Goal: Task Accomplishment & Management: Manage account settings

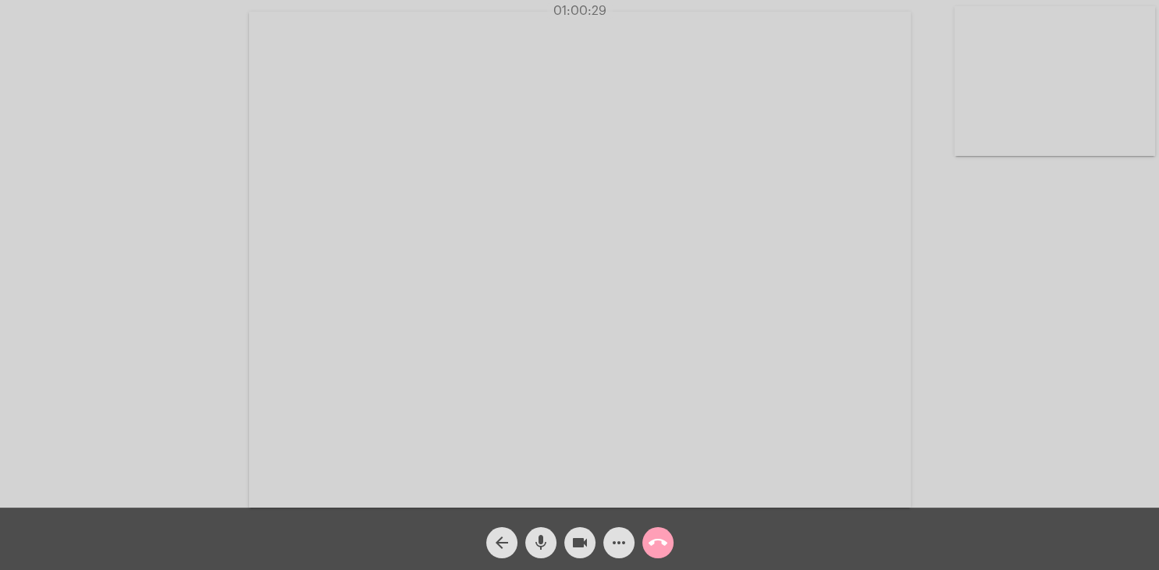
click at [660, 542] on mat-icon "call_end" at bounding box center [657, 543] width 19 height 19
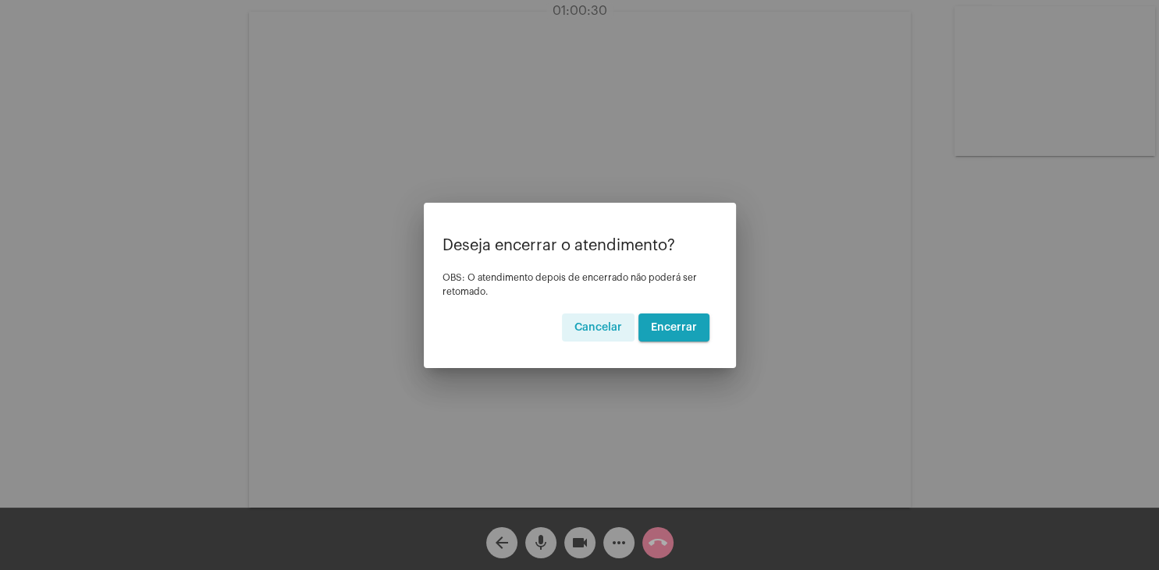
click at [659, 325] on span "Encerrar" at bounding box center [674, 327] width 46 height 11
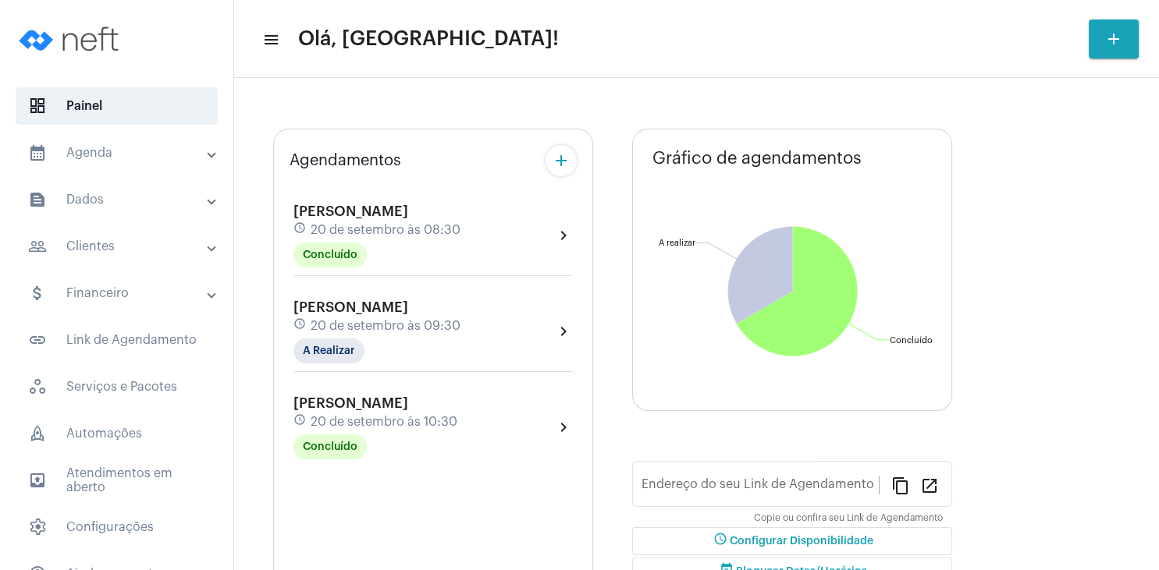
type input "[URL][DOMAIN_NAME]"
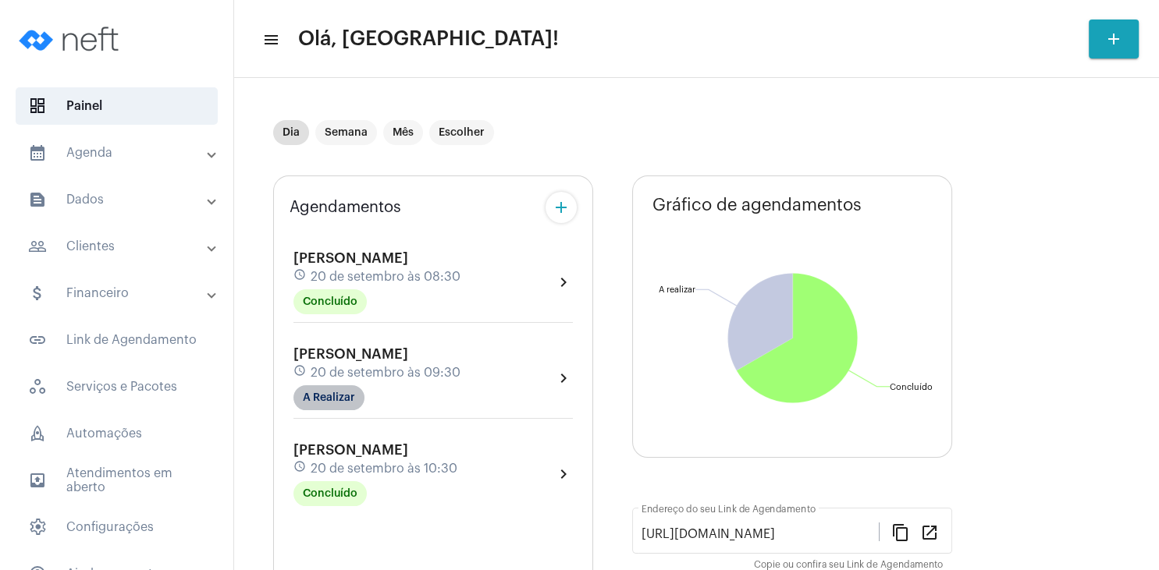
click at [347, 393] on mat-chip "A Realizar" at bounding box center [328, 397] width 71 height 25
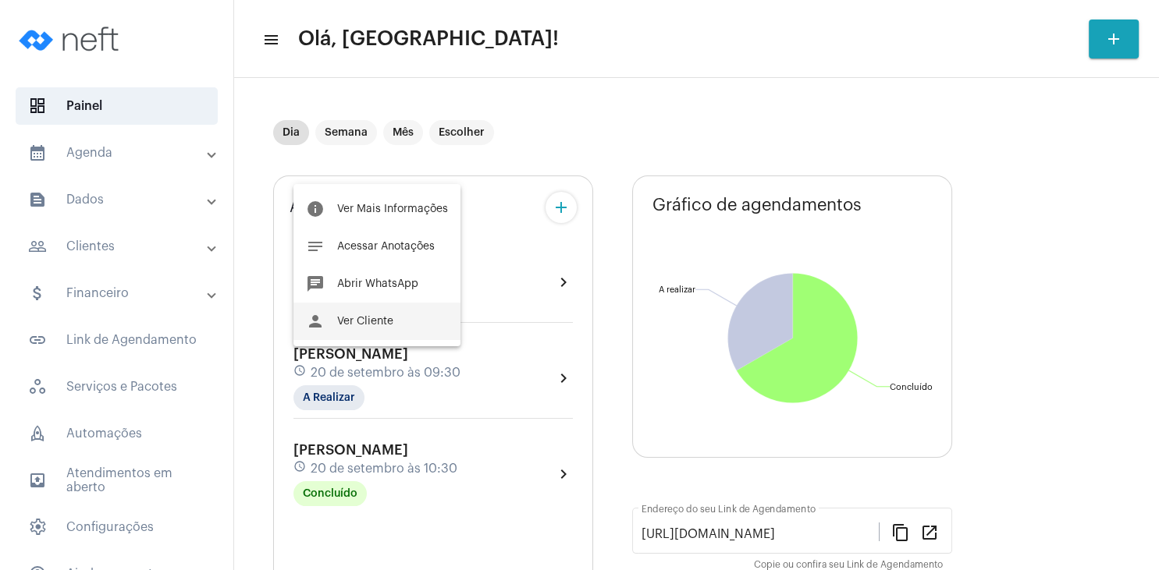
click at [370, 324] on span "Ver Cliente" at bounding box center [365, 321] width 56 height 11
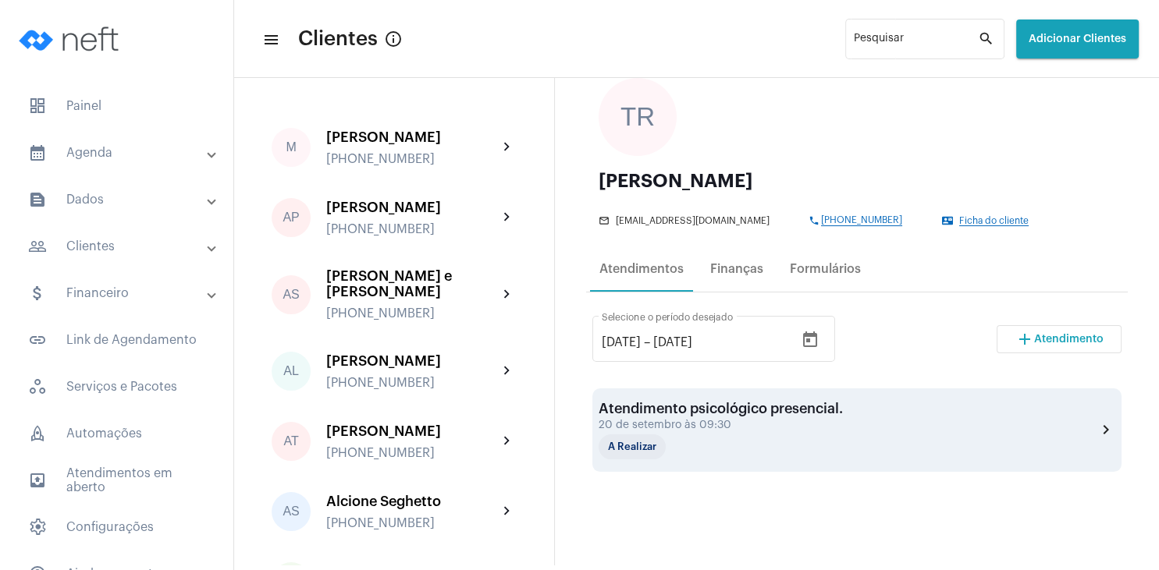
scroll to position [150, 0]
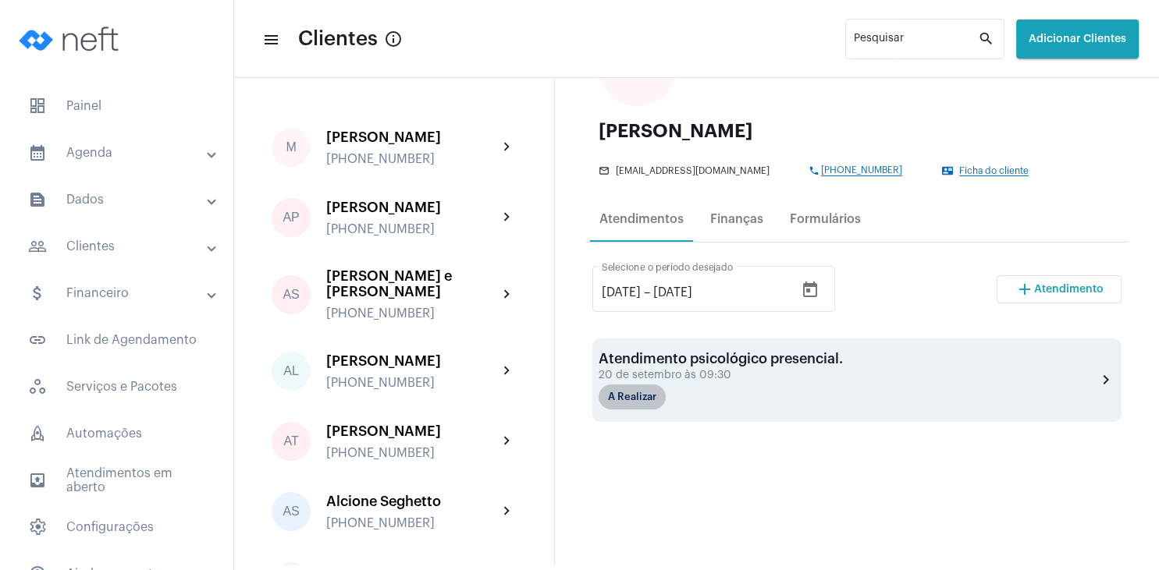
click at [655, 394] on mat-chip "A Realizar" at bounding box center [631, 397] width 67 height 25
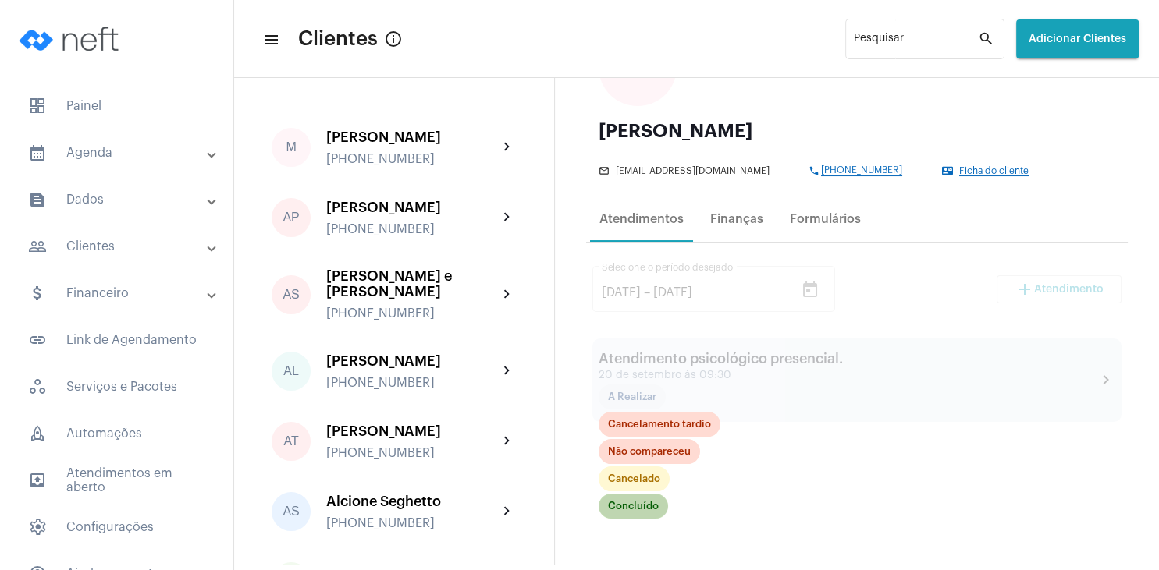
click at [649, 505] on mat-chip "Concluído" at bounding box center [632, 506] width 69 height 25
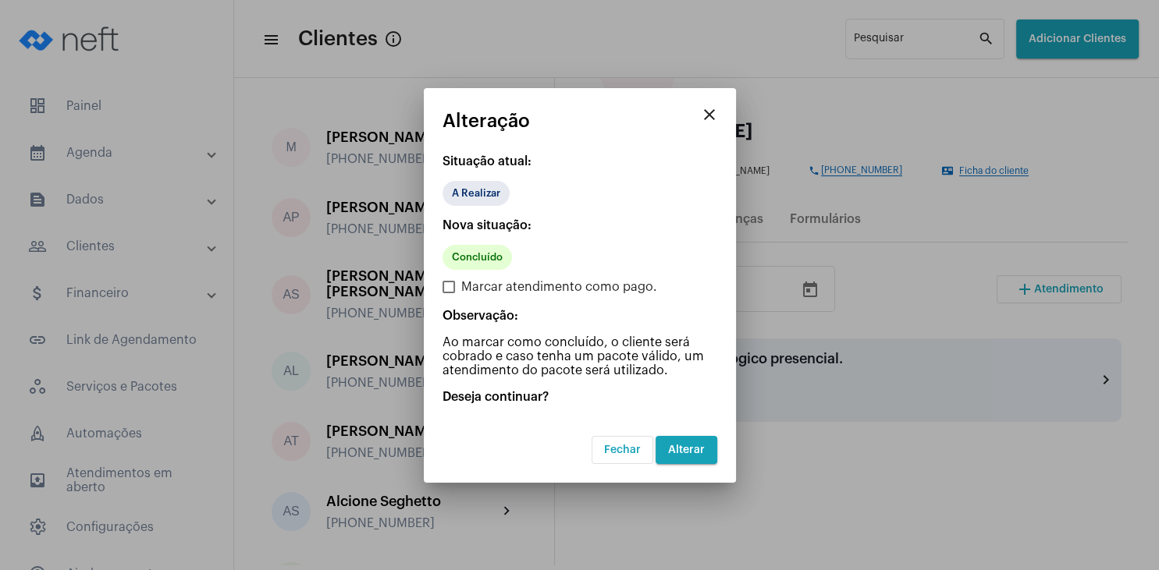
click at [688, 448] on span "Alterar" at bounding box center [686, 450] width 37 height 11
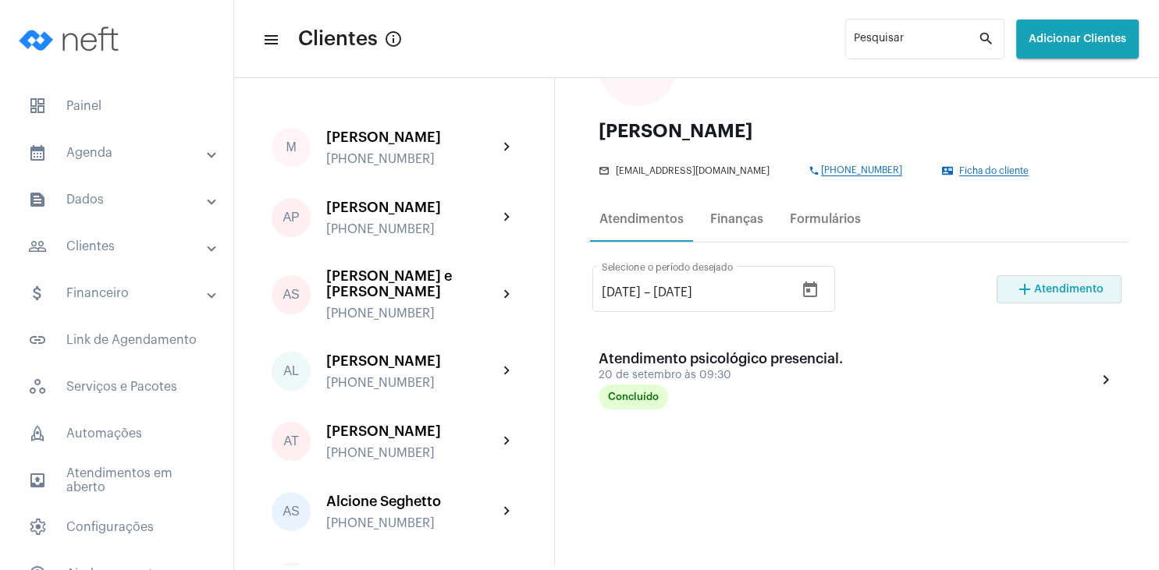
click at [1050, 286] on span "Atendimento" at bounding box center [1068, 289] width 69 height 11
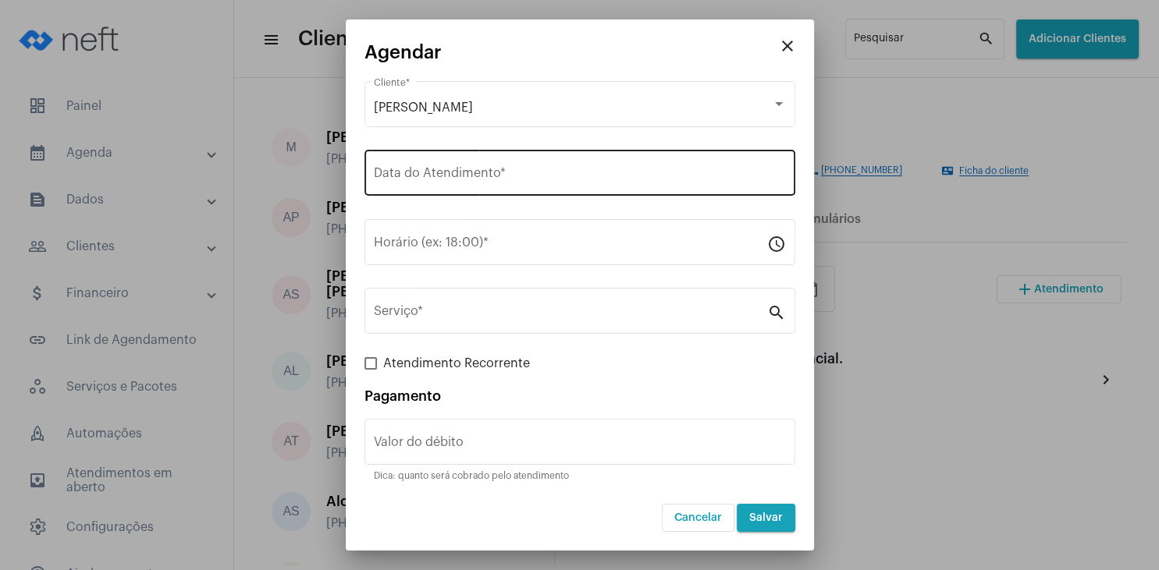
click at [421, 183] on input "Data do Atendimento *" at bounding box center [580, 176] width 412 height 14
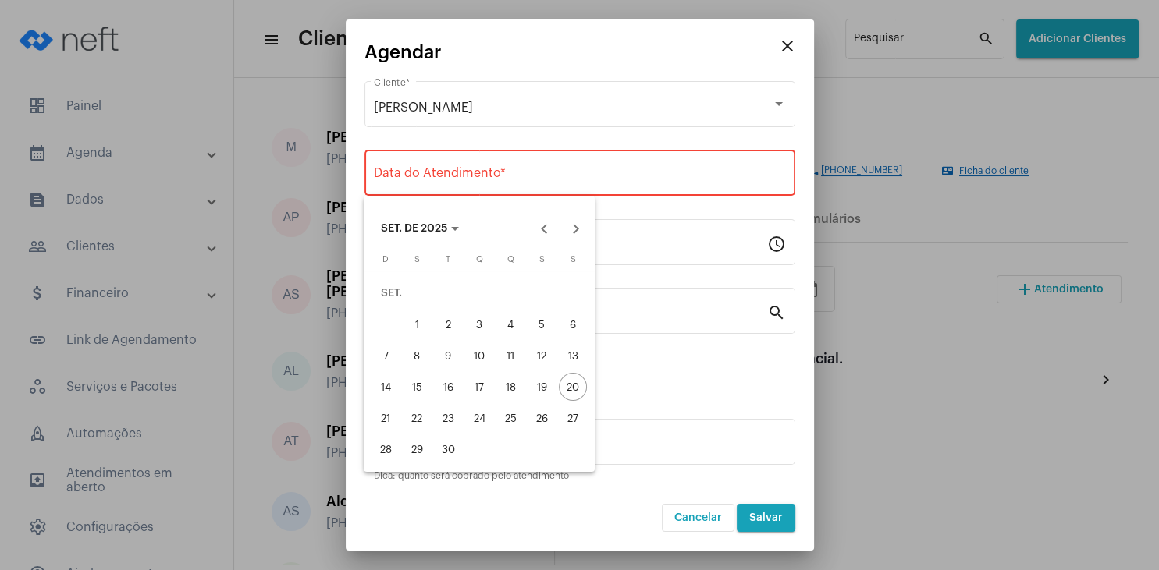
click at [514, 426] on div "25" at bounding box center [510, 418] width 28 height 28
type input "[DATE]"
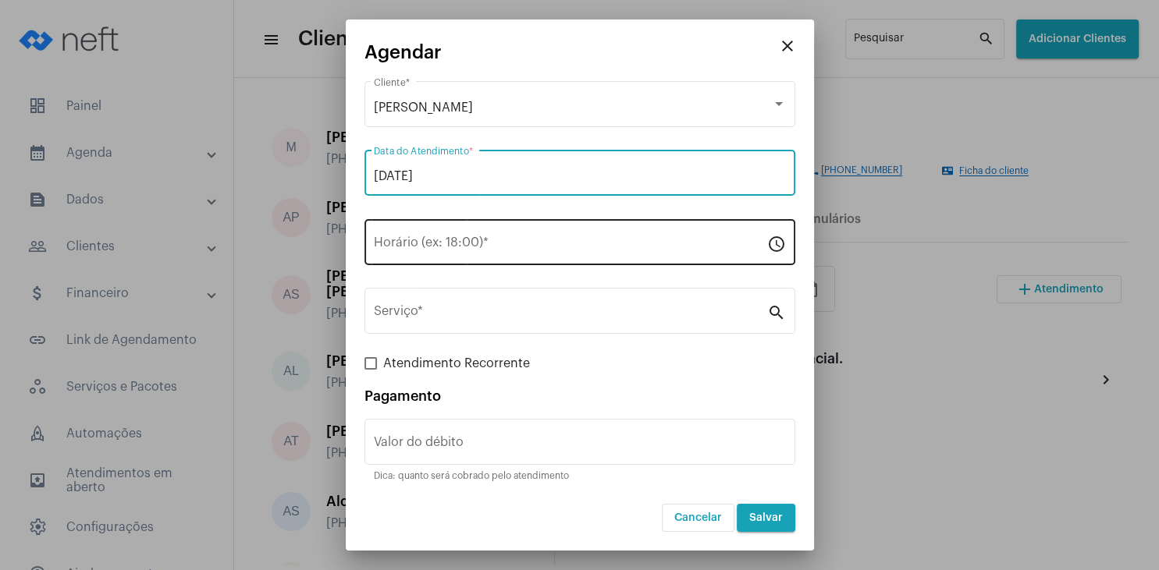
click at [426, 250] on input "Horário (ex: 18:00) *" at bounding box center [570, 246] width 393 height 14
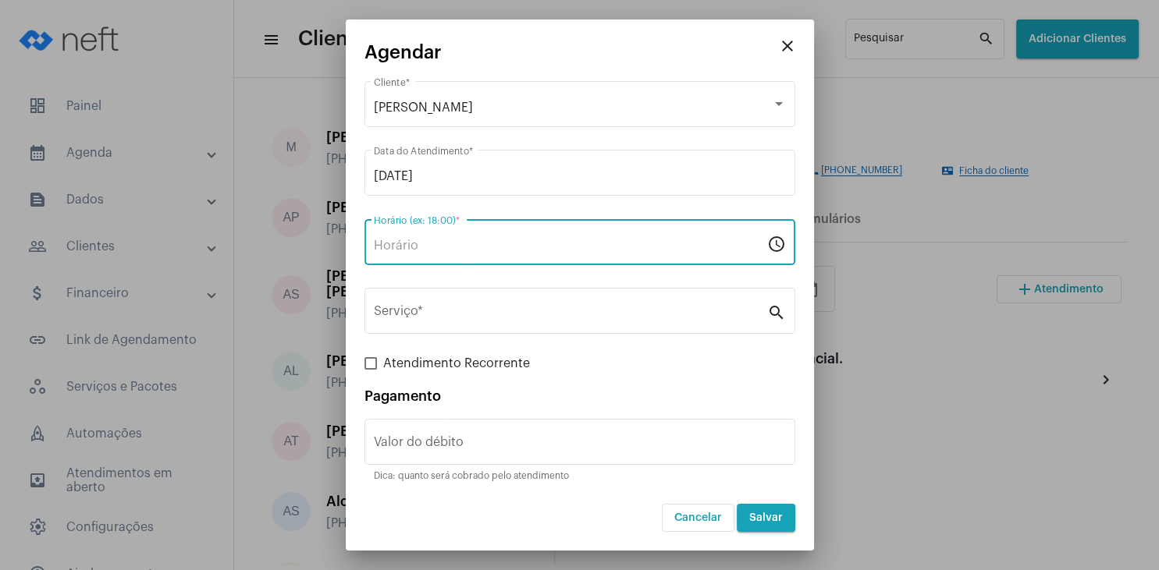
click at [407, 251] on input "Horário (ex: 18:00) *" at bounding box center [570, 246] width 393 height 14
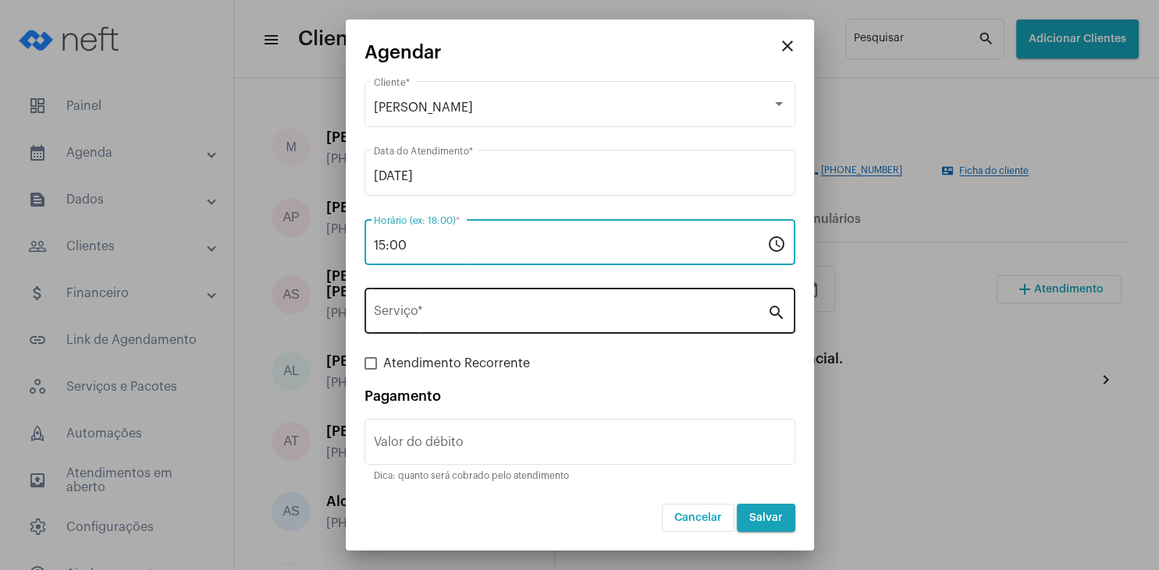
type input "15:00"
click at [410, 310] on input "Serviço *" at bounding box center [570, 314] width 393 height 14
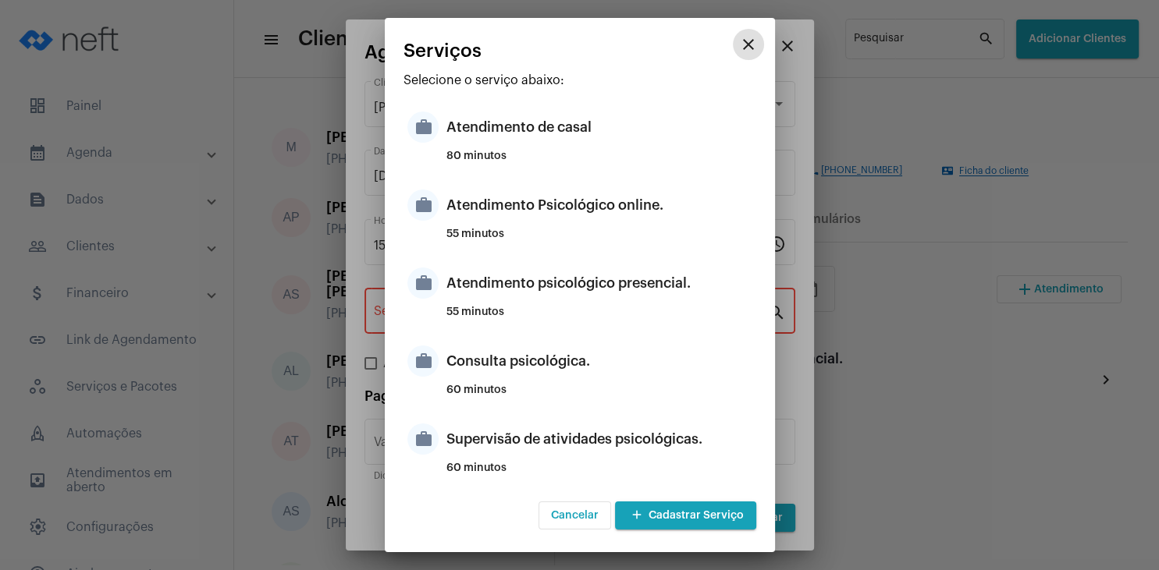
click at [715, 285] on div "Atendimento psicológico presencial." at bounding box center [599, 283] width 306 height 47
type input "Atendimento psicológico presencial."
type input "R$ 250"
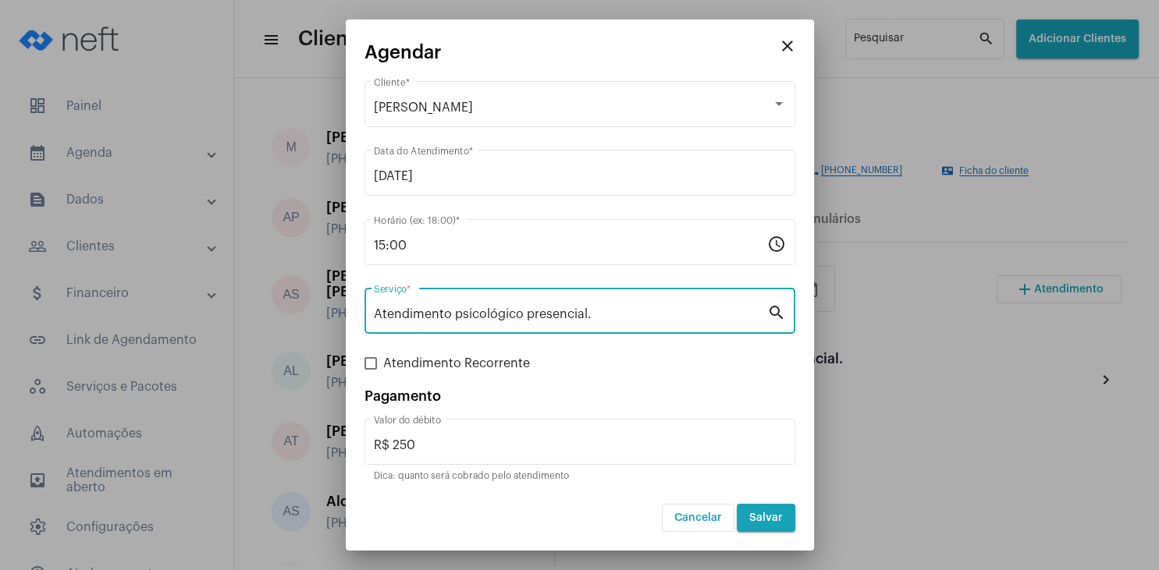
click at [752, 512] on button "Salvar" at bounding box center [765, 518] width 59 height 28
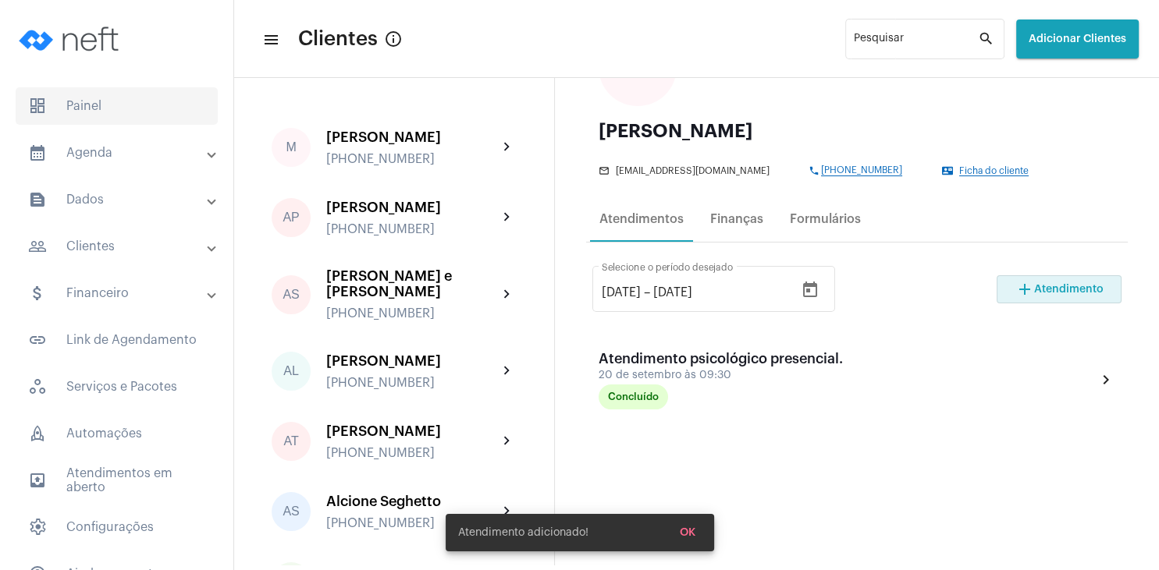
click at [107, 108] on span "dashboard Painel" at bounding box center [117, 105] width 202 height 37
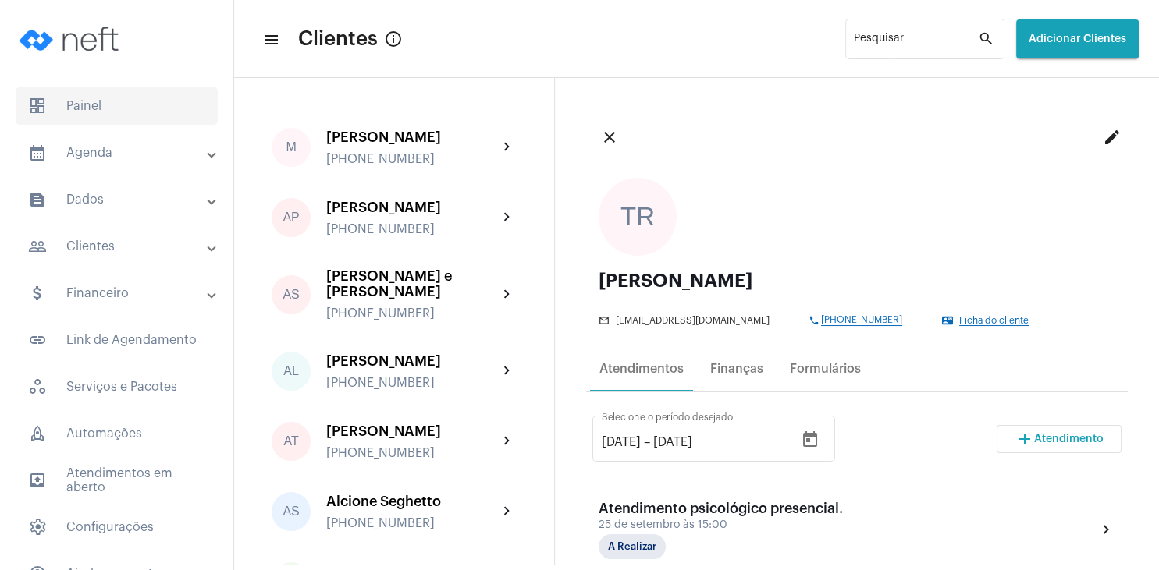
click at [94, 108] on span "dashboard Painel" at bounding box center [117, 105] width 202 height 37
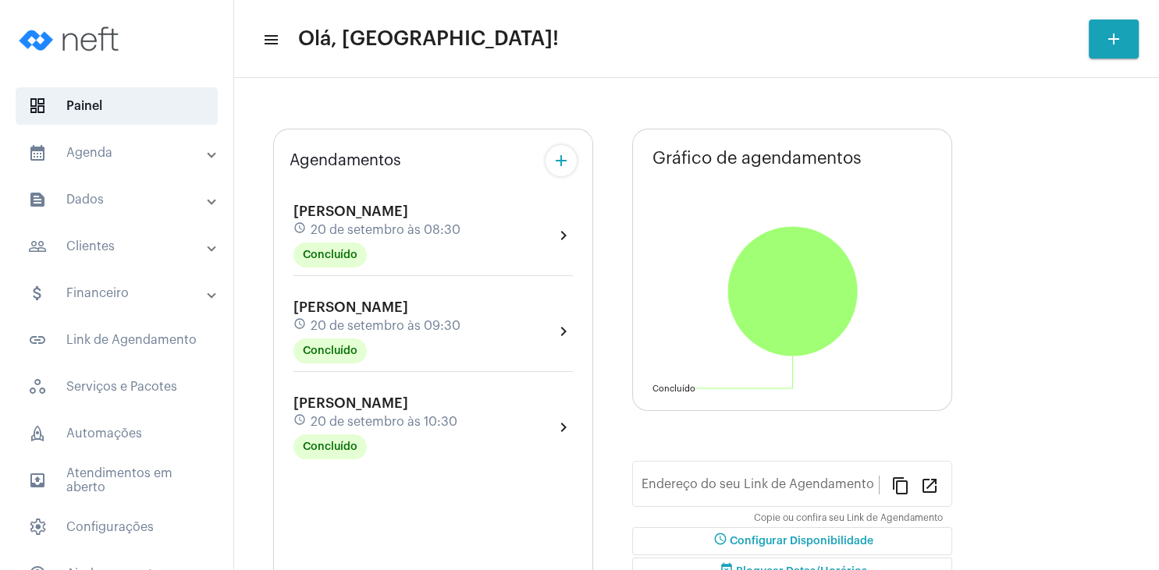
type input "[URL][DOMAIN_NAME]"
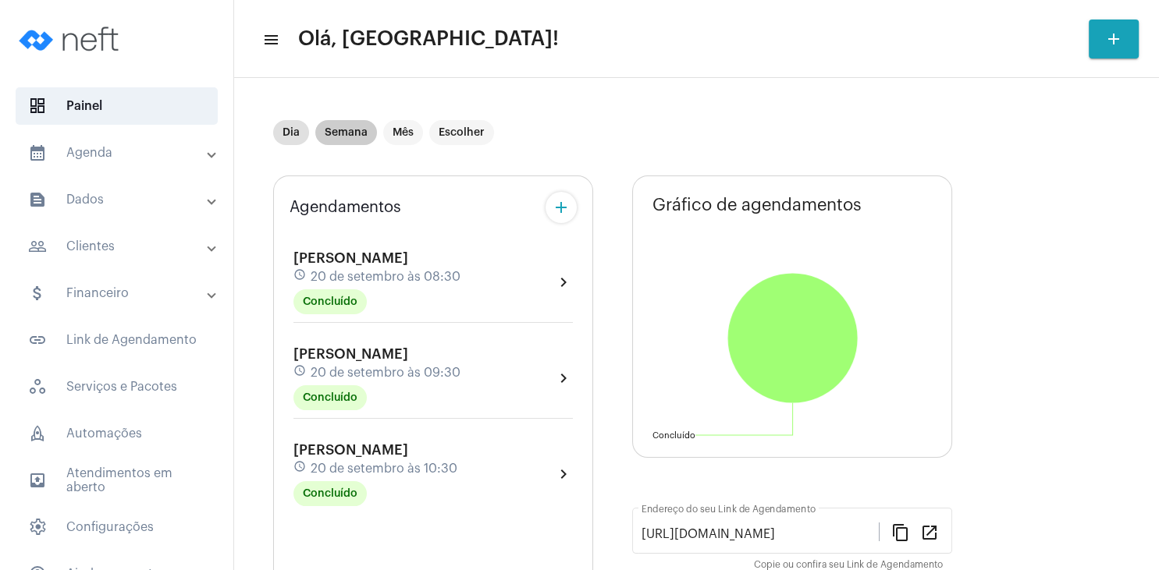
click at [342, 138] on mat-chip "Semana" at bounding box center [346, 132] width 62 height 25
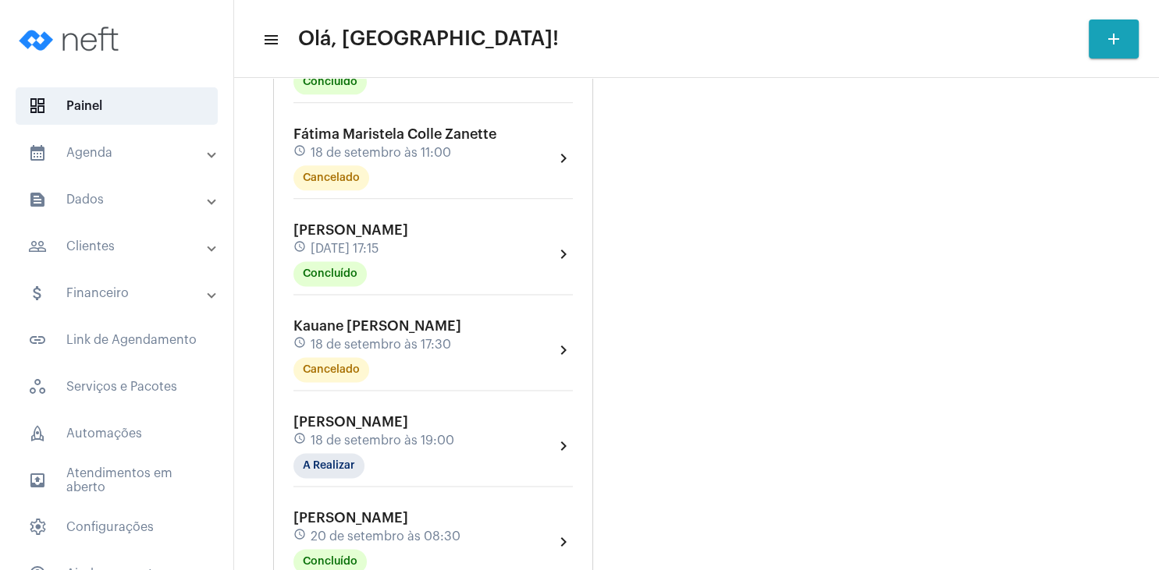
scroll to position [2097, 0]
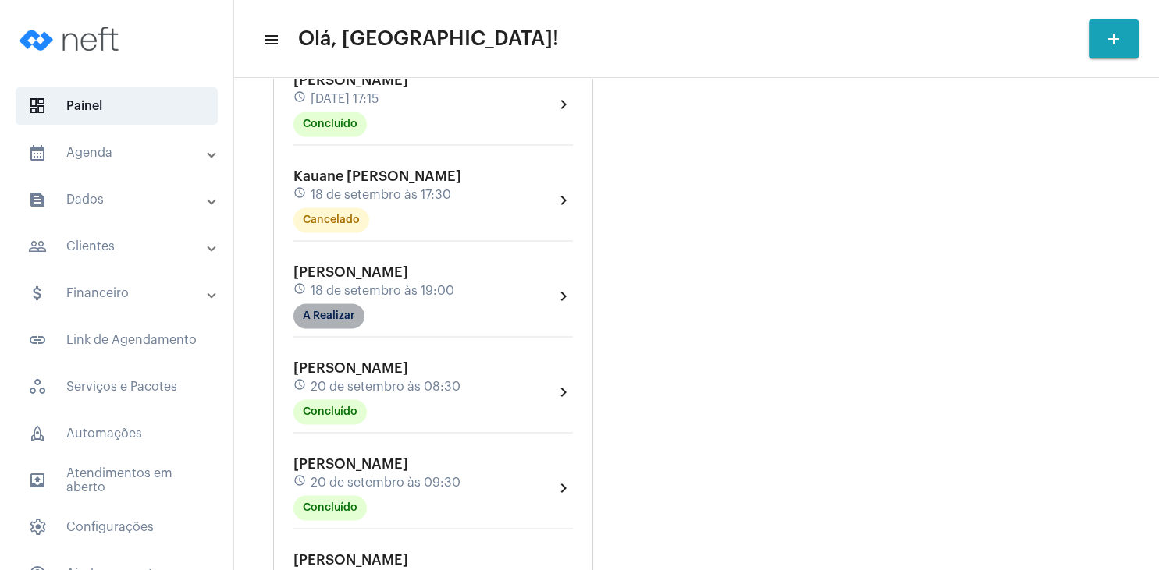
click at [339, 323] on mat-chip "A Realizar" at bounding box center [328, 315] width 71 height 25
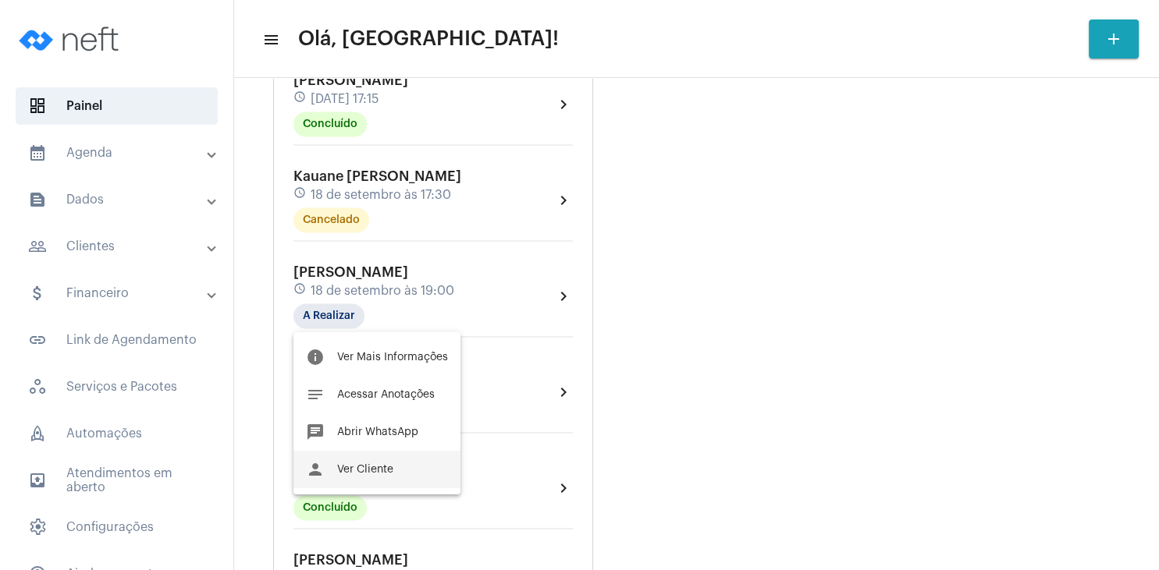
click at [374, 460] on button "person Ver Cliente" at bounding box center [376, 469] width 167 height 37
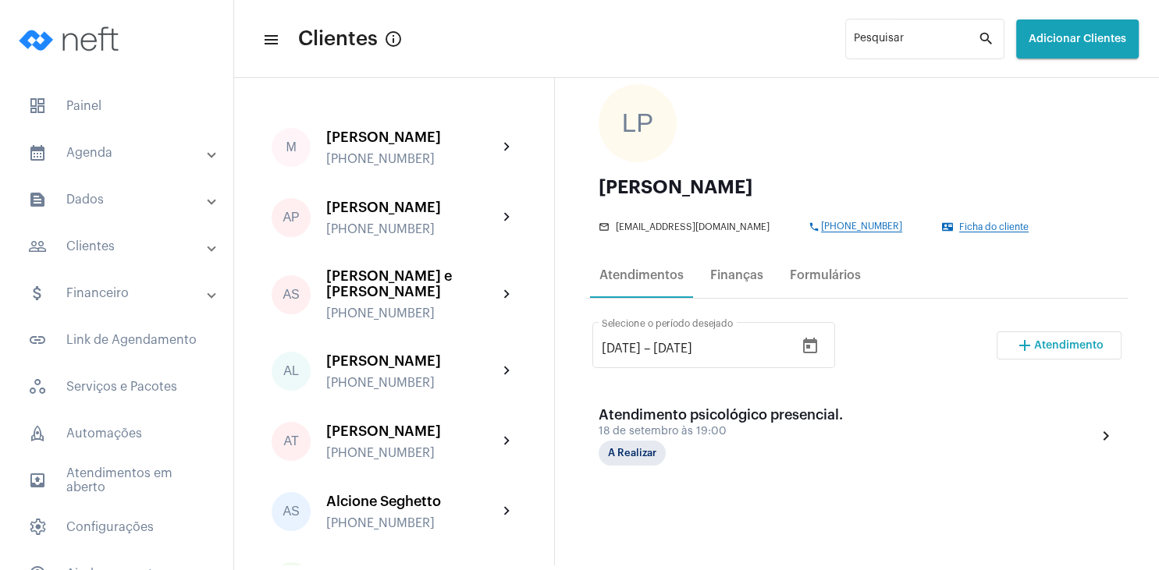
scroll to position [75, 0]
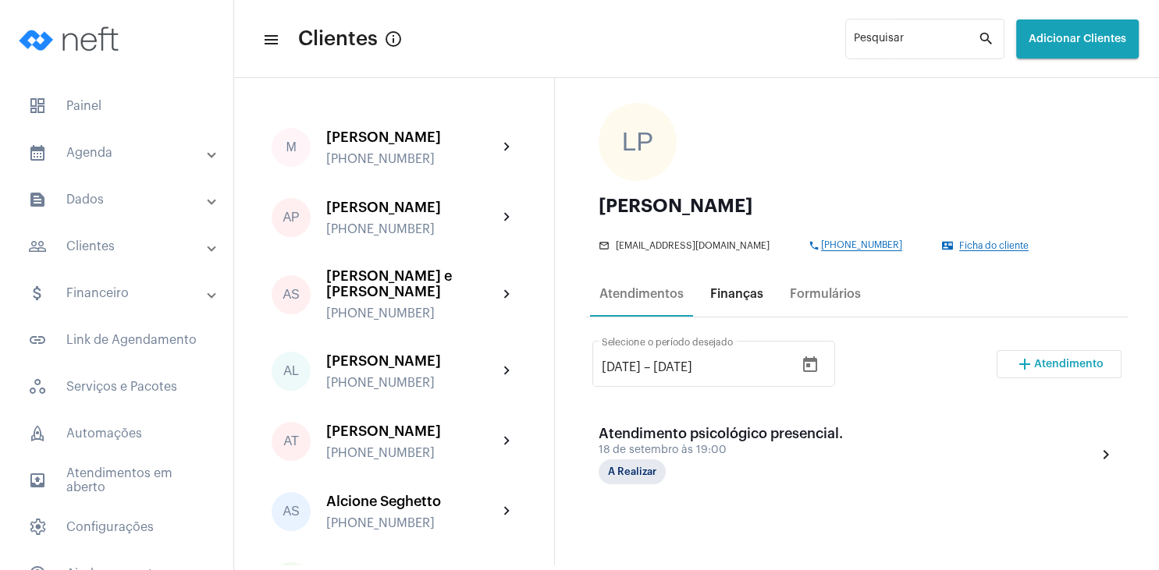
click at [738, 297] on div "Finanças" at bounding box center [736, 294] width 53 height 14
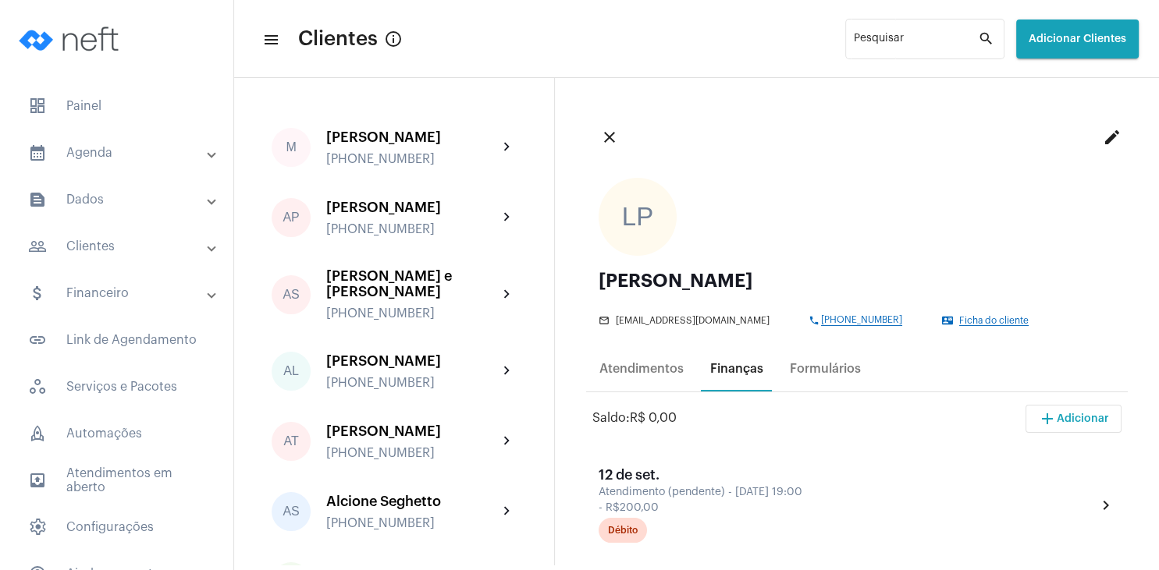
scroll to position [225, 0]
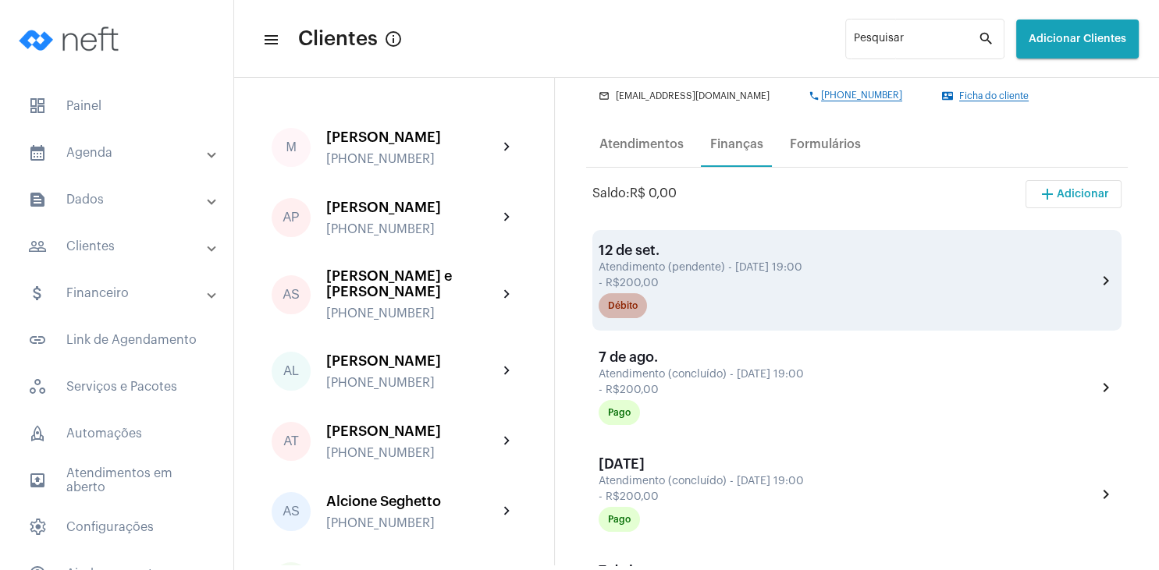
click at [628, 311] on div "Débito" at bounding box center [623, 306] width 30 height 10
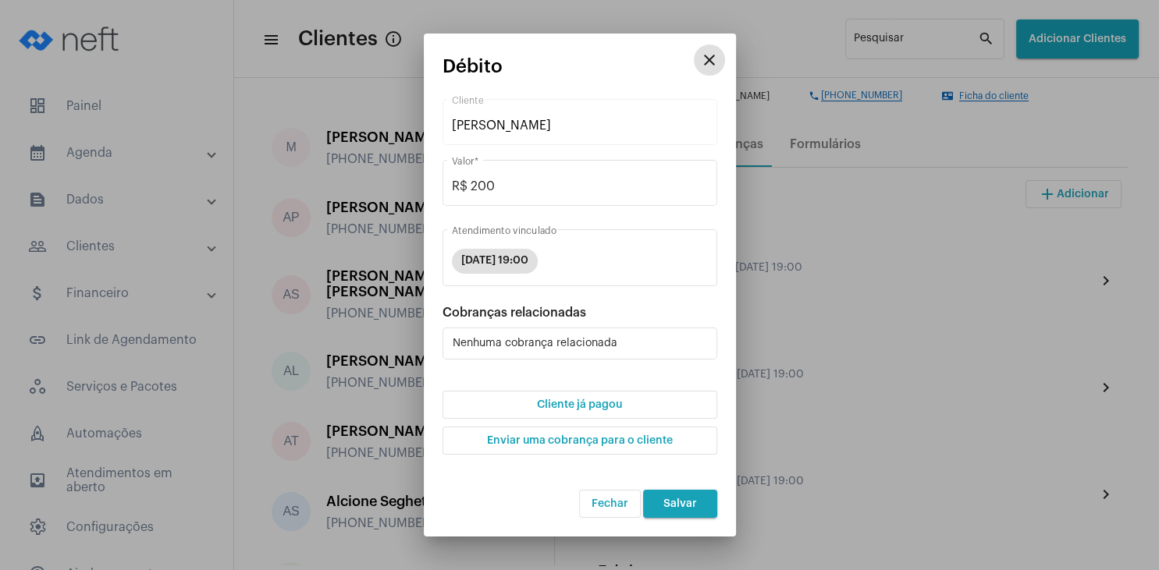
click at [591, 405] on span "Cliente já pagou" at bounding box center [579, 404] width 85 height 11
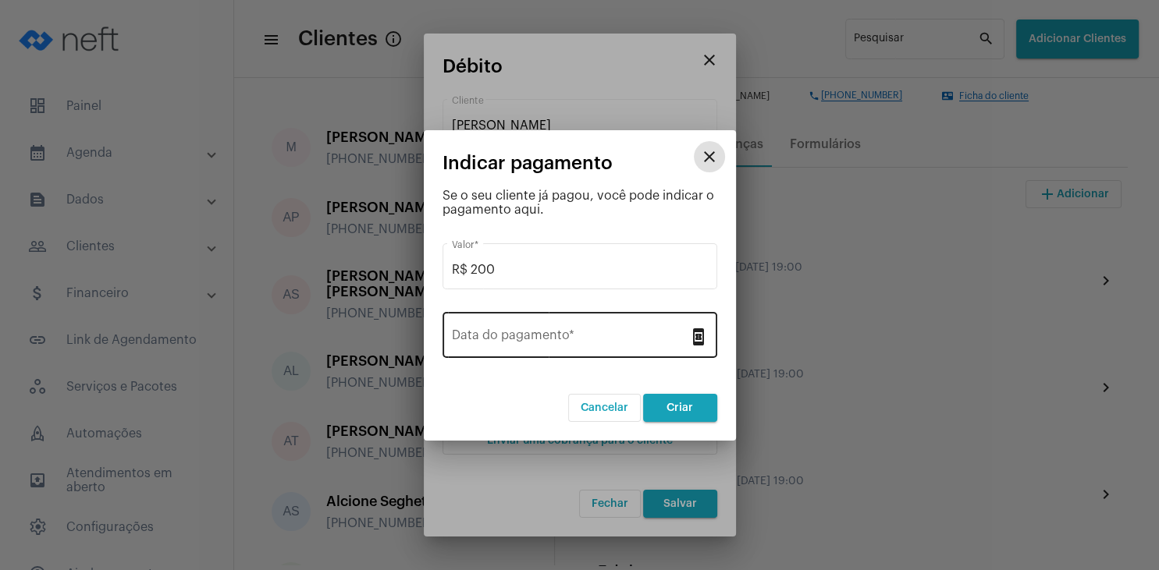
click at [525, 329] on div "Data do pagamento *" at bounding box center [570, 333] width 237 height 49
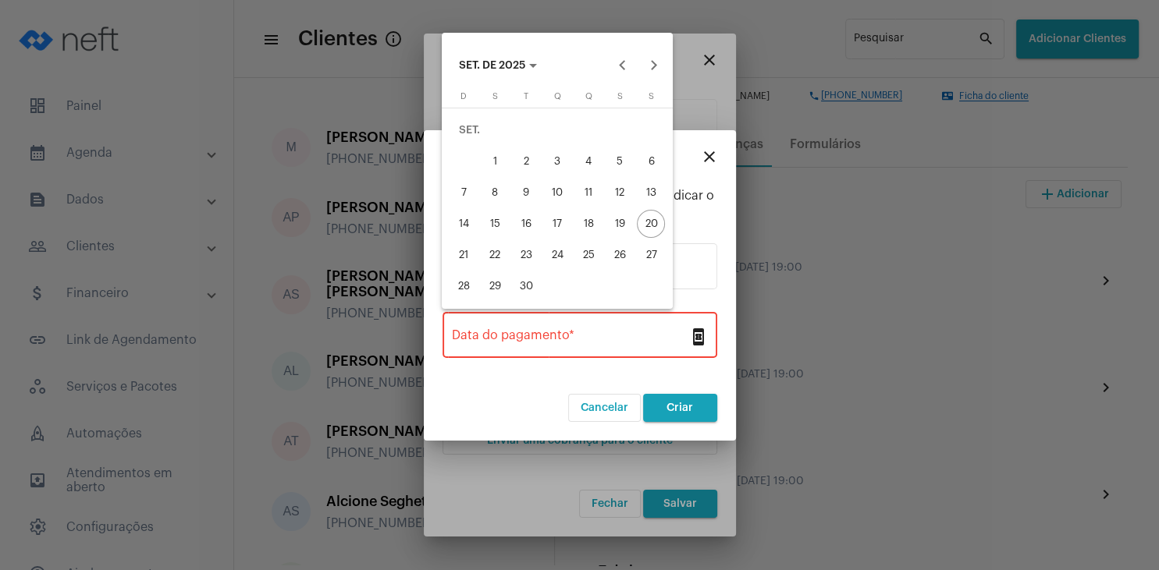
click at [585, 224] on div "18" at bounding box center [588, 224] width 28 height 28
type input "[DATE]"
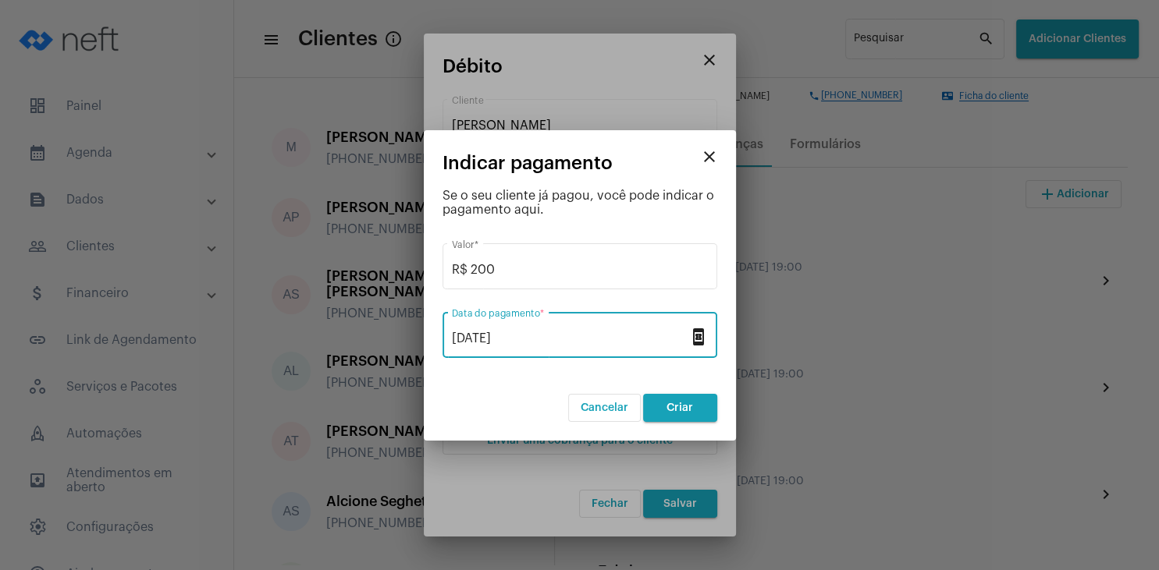
click at [689, 404] on span "Criar" at bounding box center [679, 408] width 27 height 11
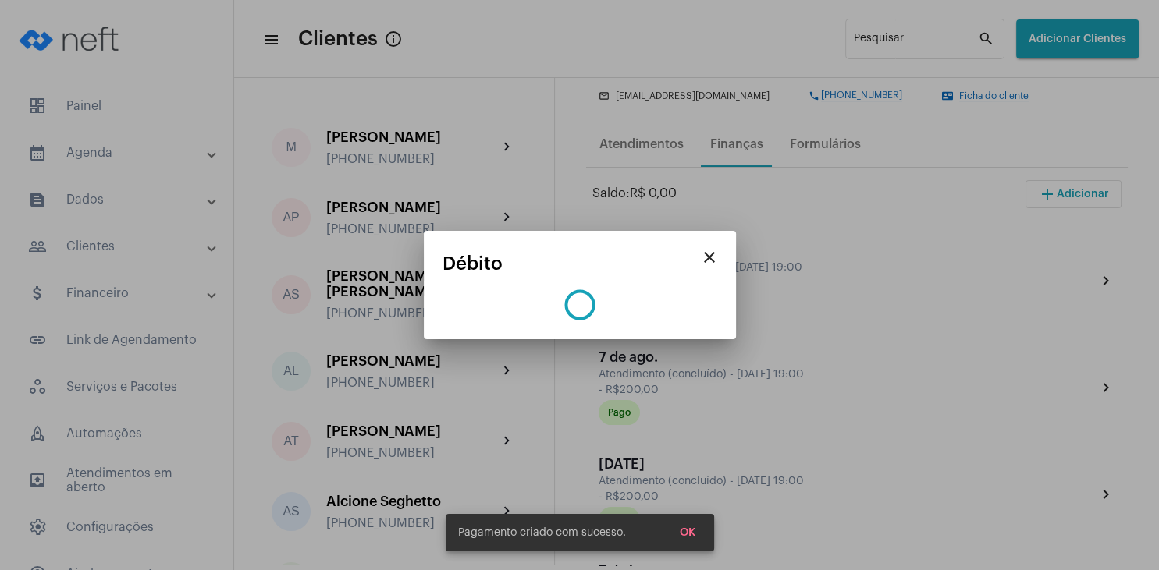
click at [690, 536] on span "OK" at bounding box center [688, 532] width 16 height 11
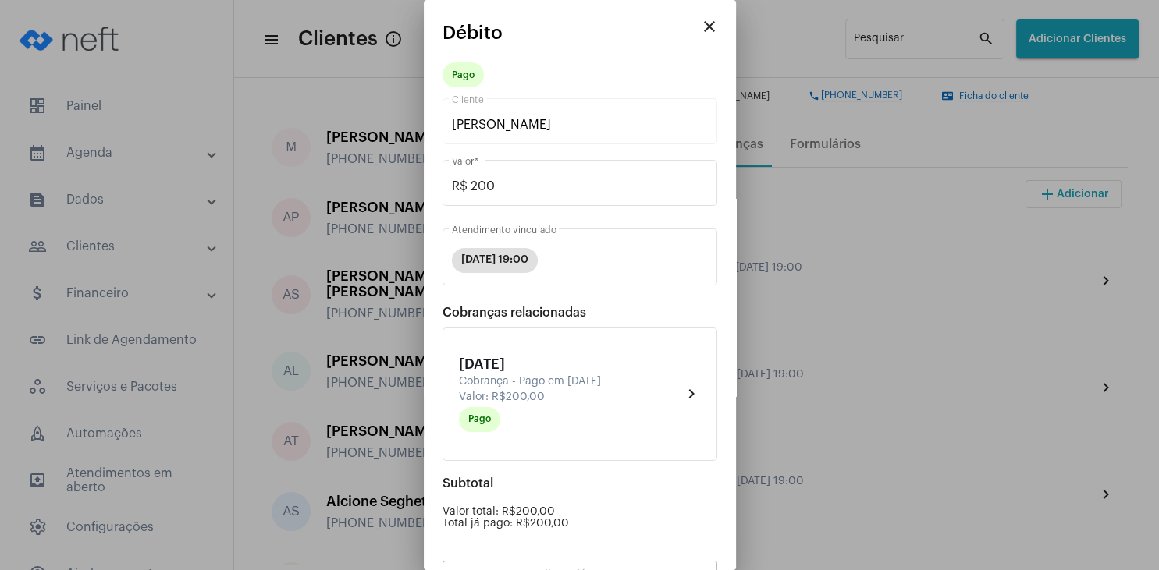
scroll to position [137, 0]
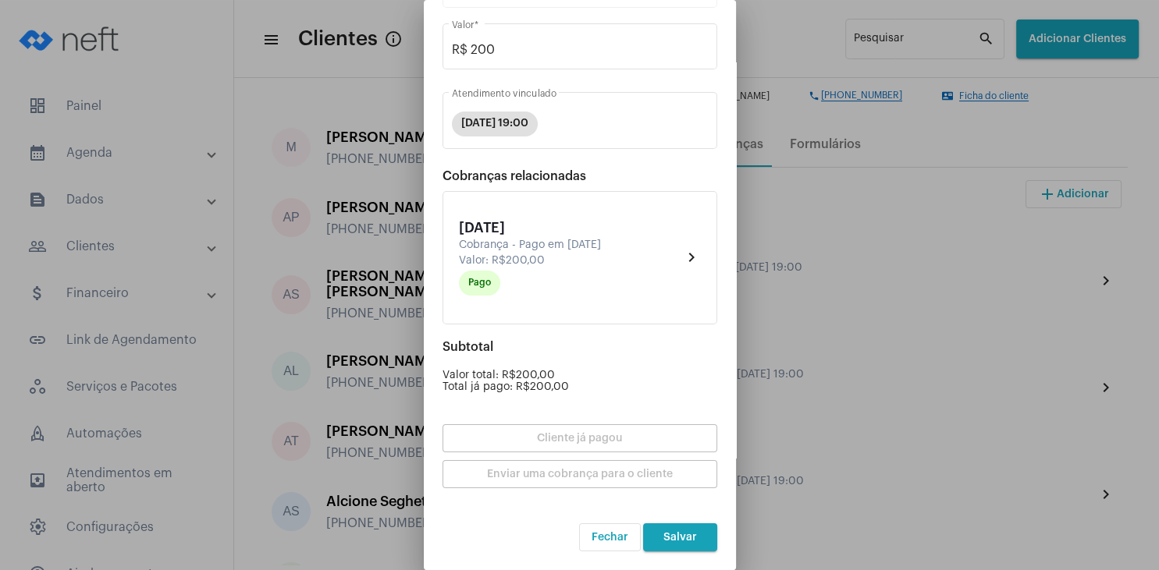
click at [687, 536] on span "Salvar" at bounding box center [680, 537] width 34 height 11
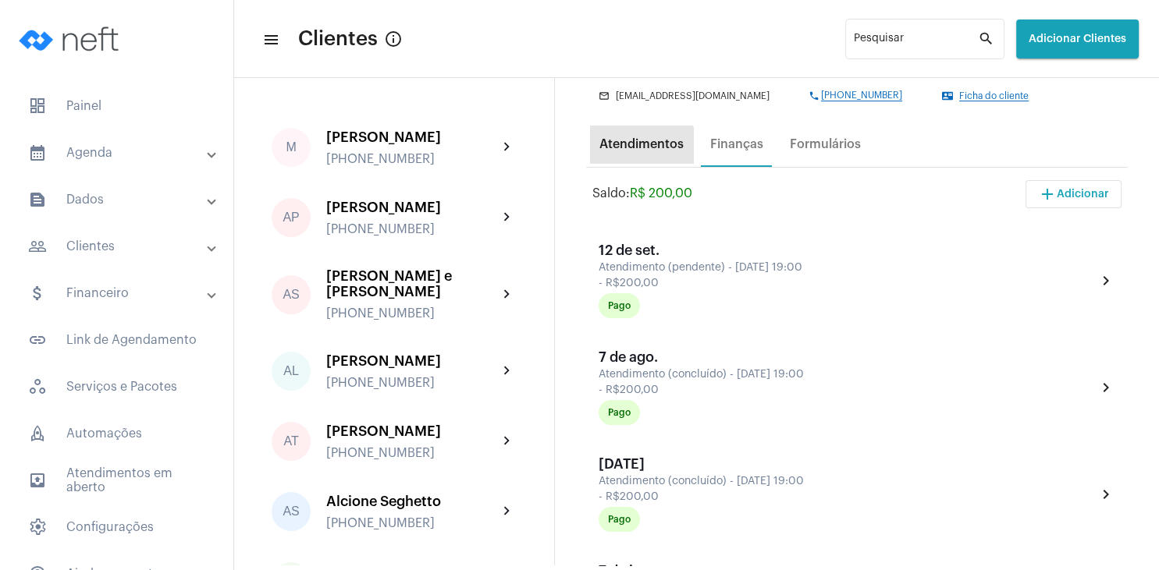
click at [630, 151] on div "Atendimentos" at bounding box center [641, 144] width 84 height 14
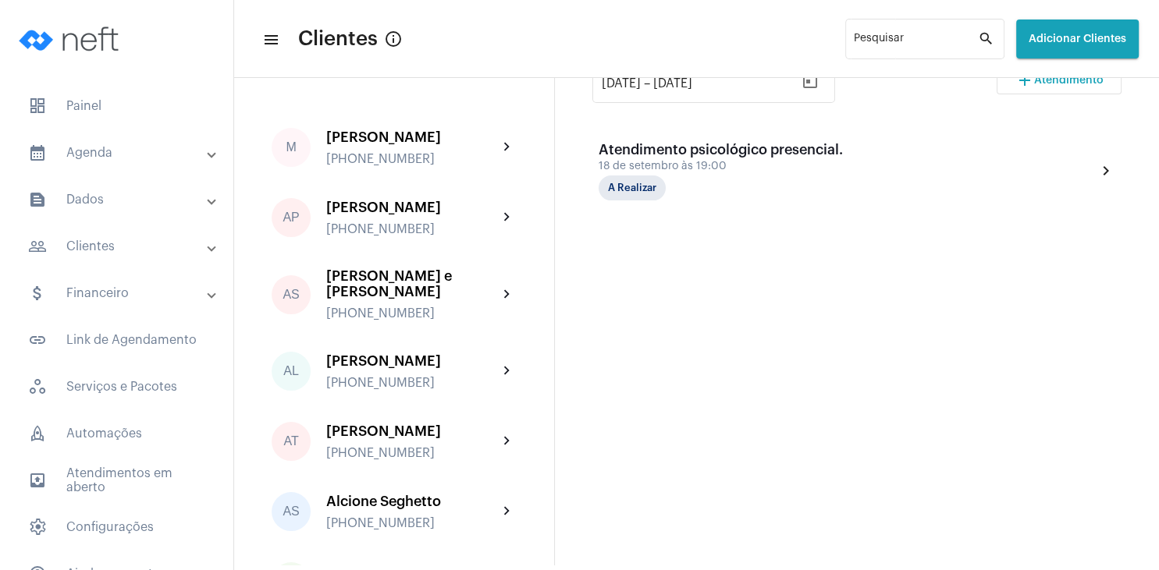
scroll to position [374, 0]
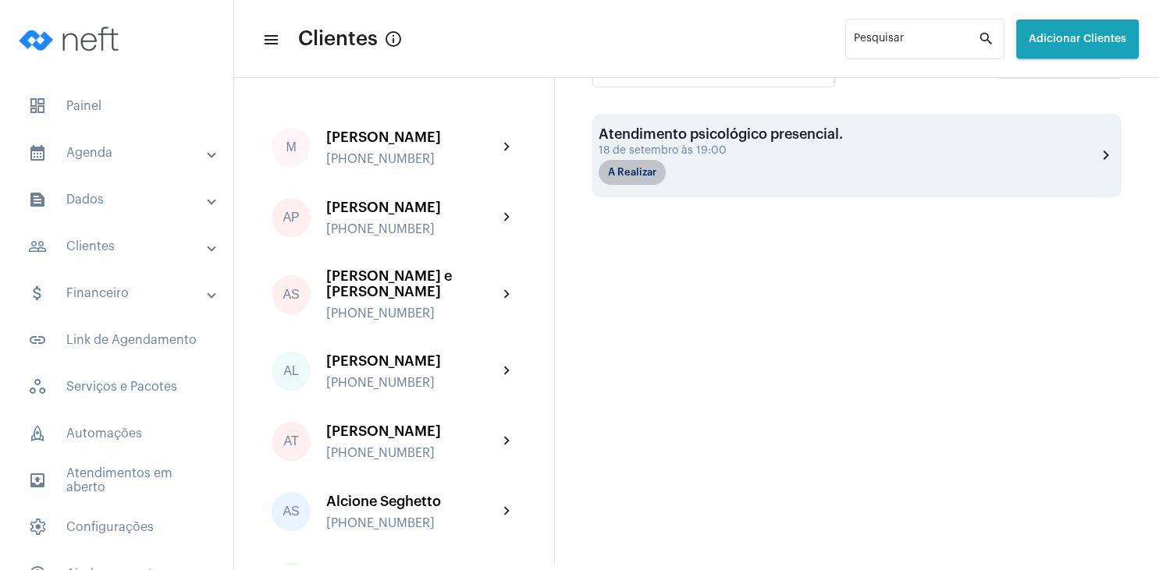
click at [630, 175] on mat-chip "A Realizar" at bounding box center [631, 172] width 67 height 25
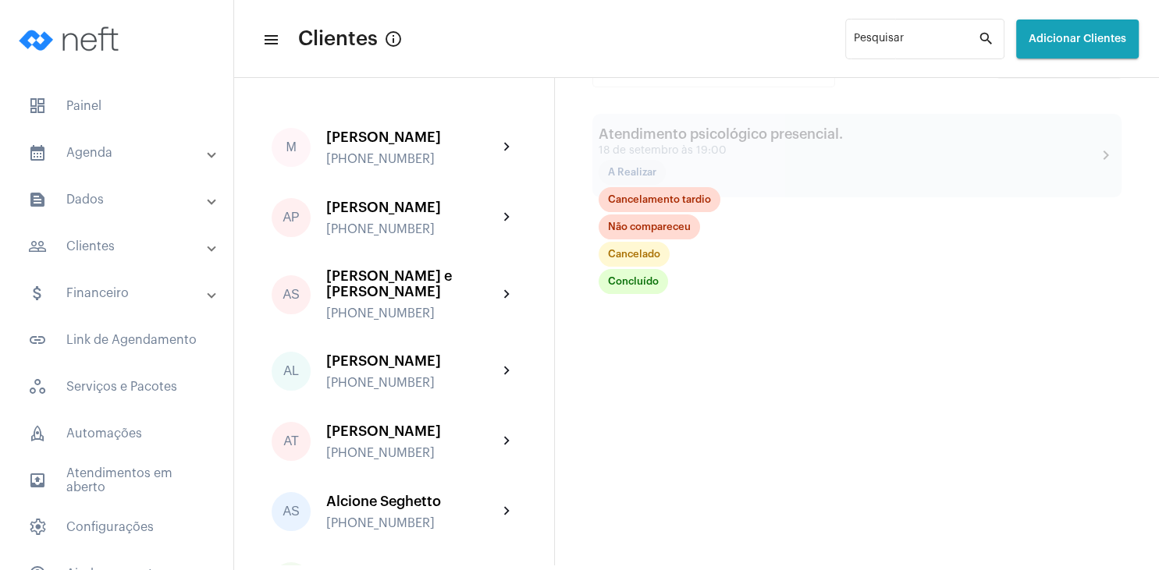
click at [644, 268] on div "Concluído Cancelado Não compareceu Cancelamento tardio" at bounding box center [659, 241] width 122 height 109
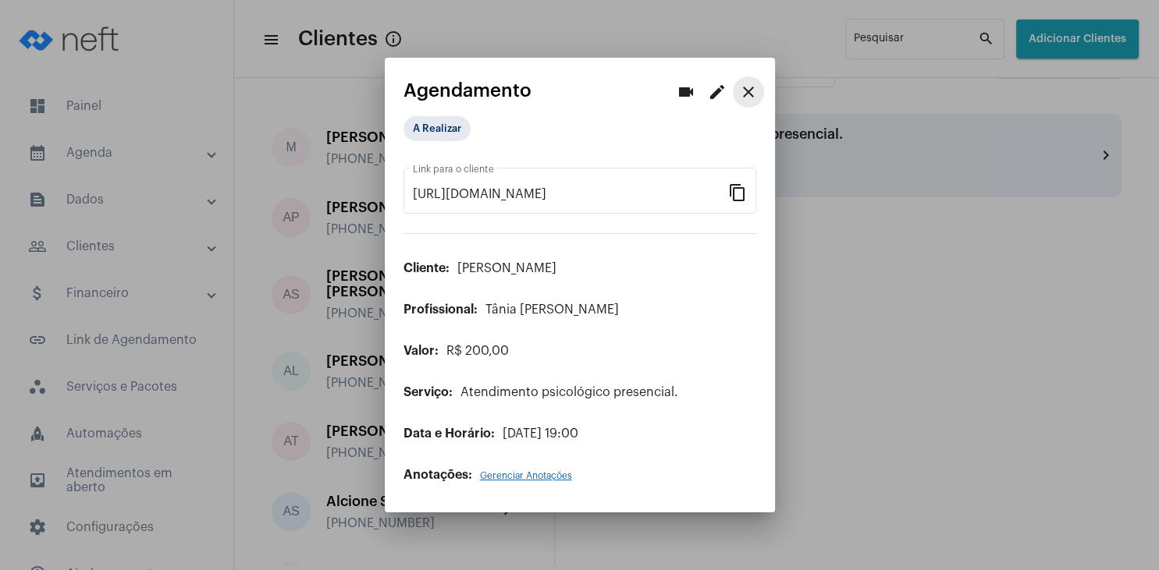
click at [751, 97] on mat-icon "close" at bounding box center [748, 92] width 19 height 19
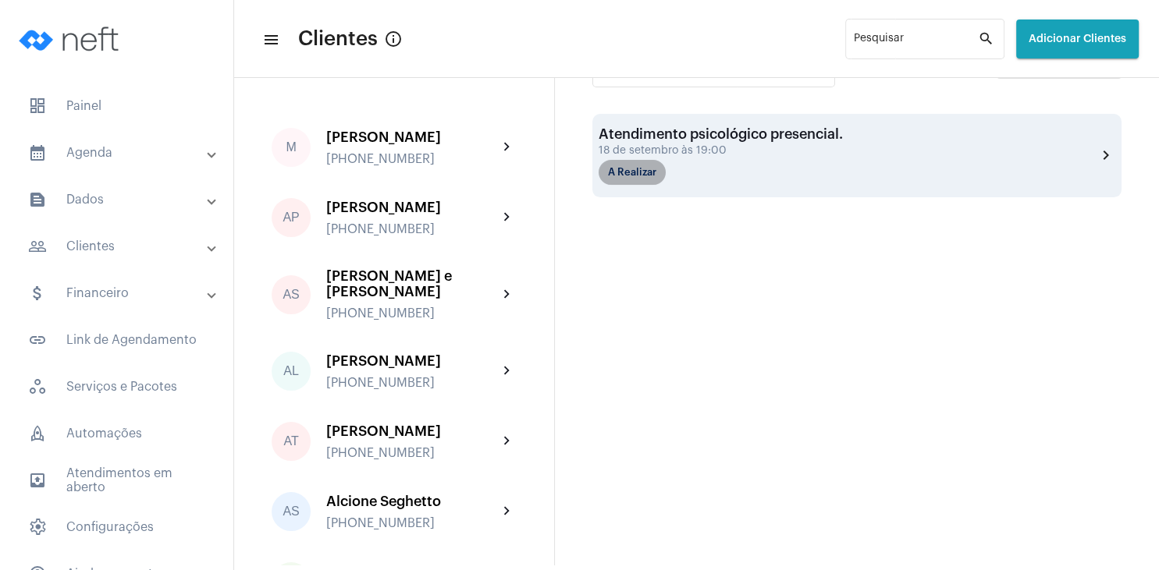
click at [641, 169] on mat-chip "A Realizar" at bounding box center [631, 172] width 67 height 25
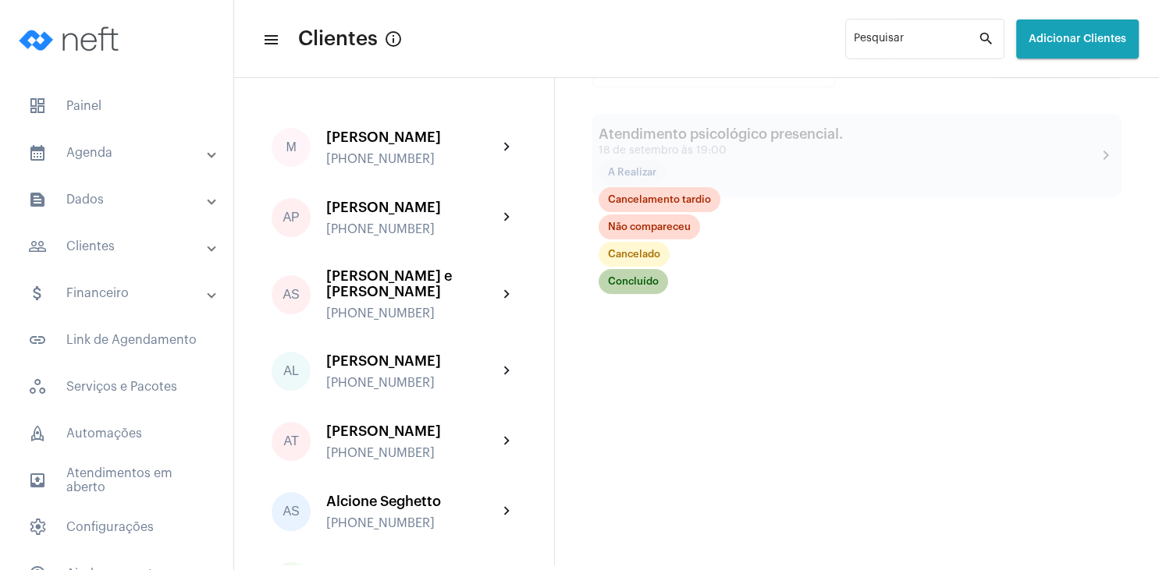
click at [641, 286] on mat-chip "Concluído" at bounding box center [632, 281] width 69 height 25
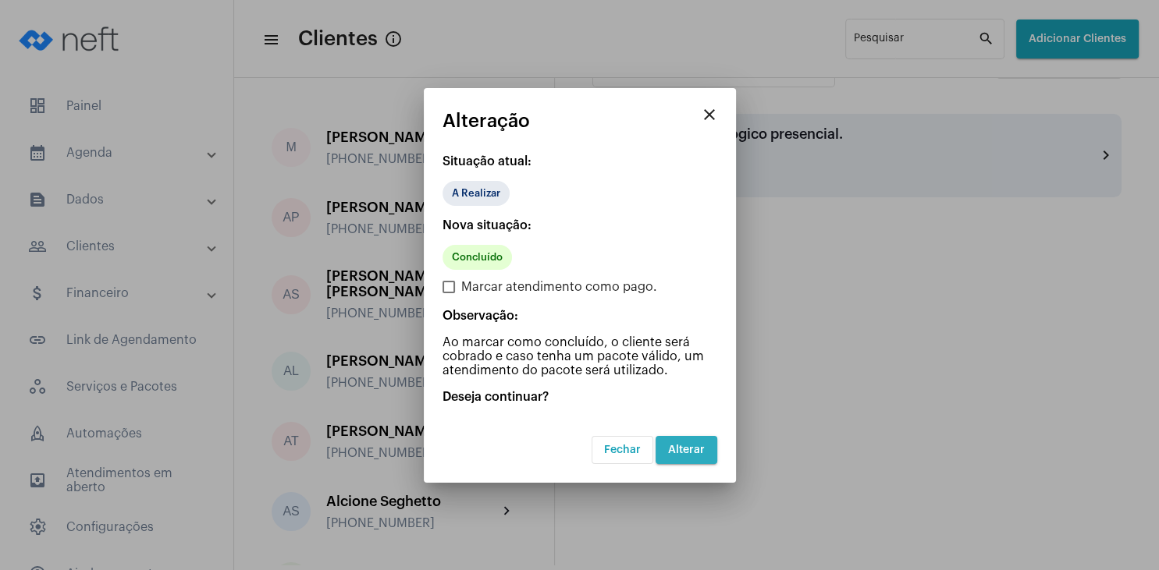
click at [697, 447] on span "Alterar" at bounding box center [686, 450] width 37 height 11
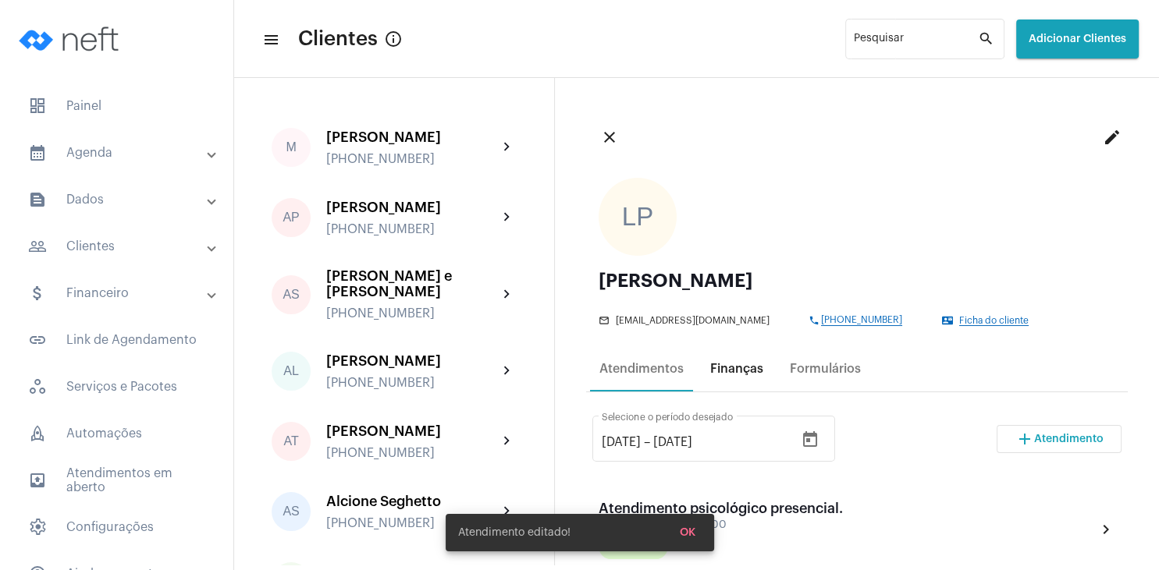
click at [729, 374] on div "Finanças" at bounding box center [736, 369] width 53 height 14
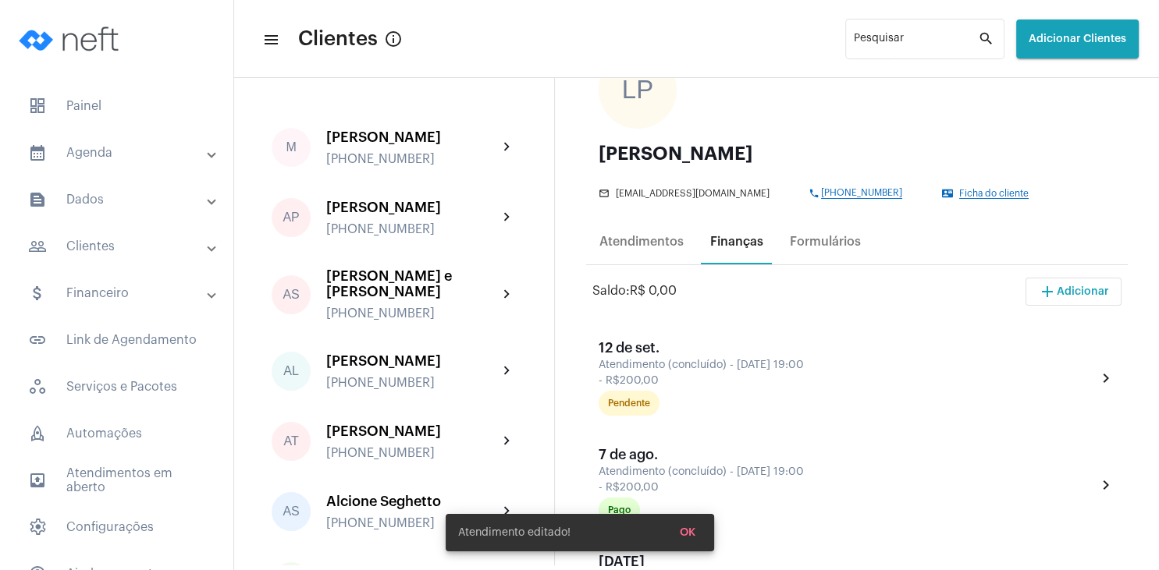
scroll to position [225, 0]
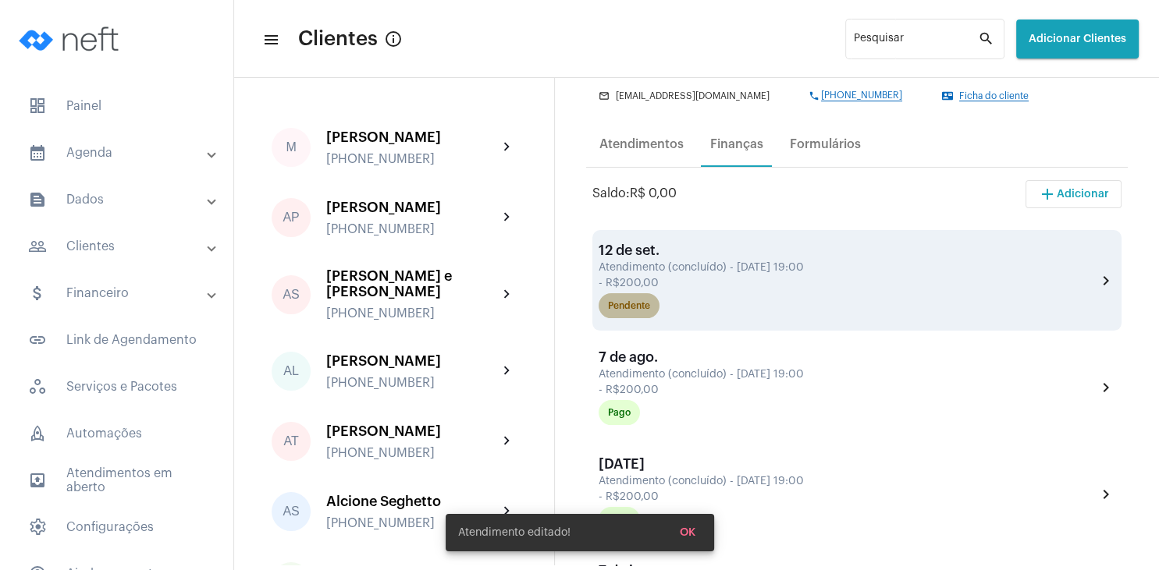
click at [632, 307] on div "Pendente" at bounding box center [629, 306] width 42 height 10
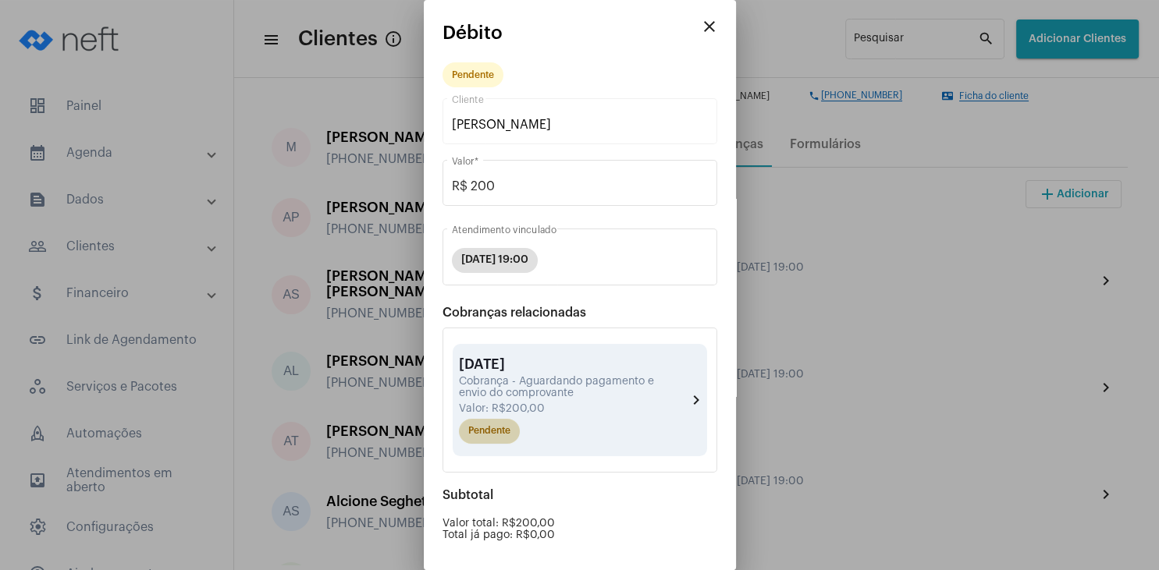
click at [545, 420] on div "Pendente" at bounding box center [573, 431] width 235 height 31
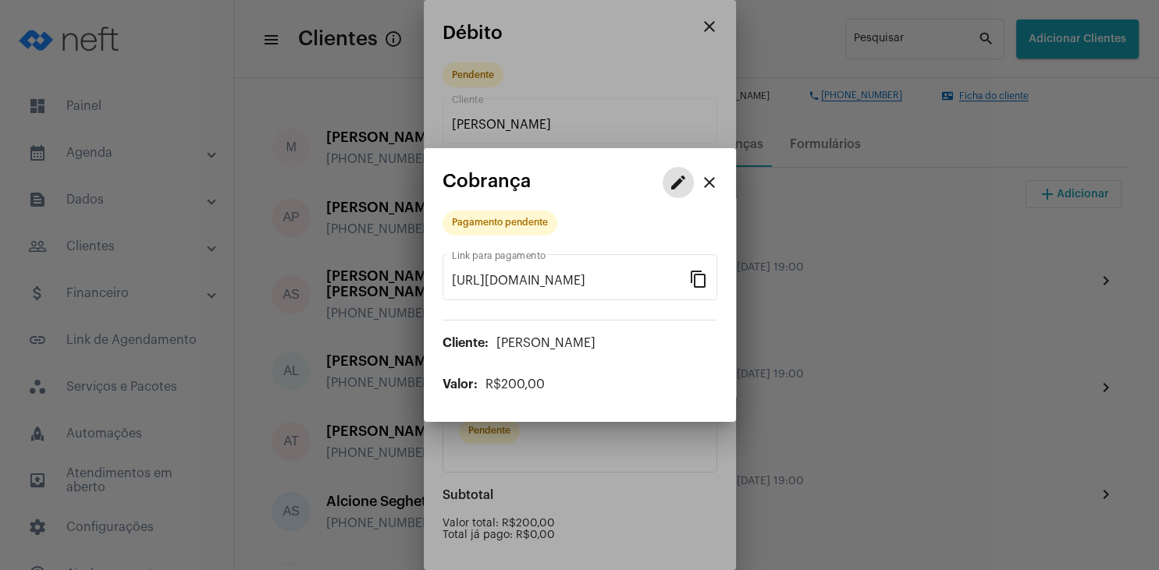
click at [675, 189] on mat-icon "edit" at bounding box center [678, 182] width 19 height 19
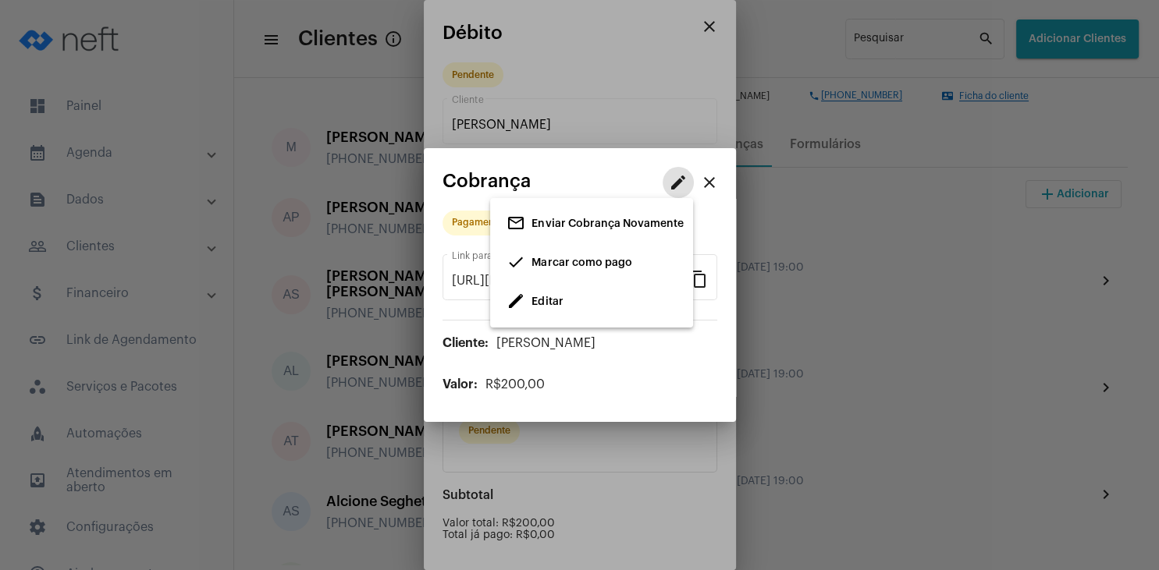
click at [582, 266] on span "Marcar como pago" at bounding box center [581, 262] width 100 height 11
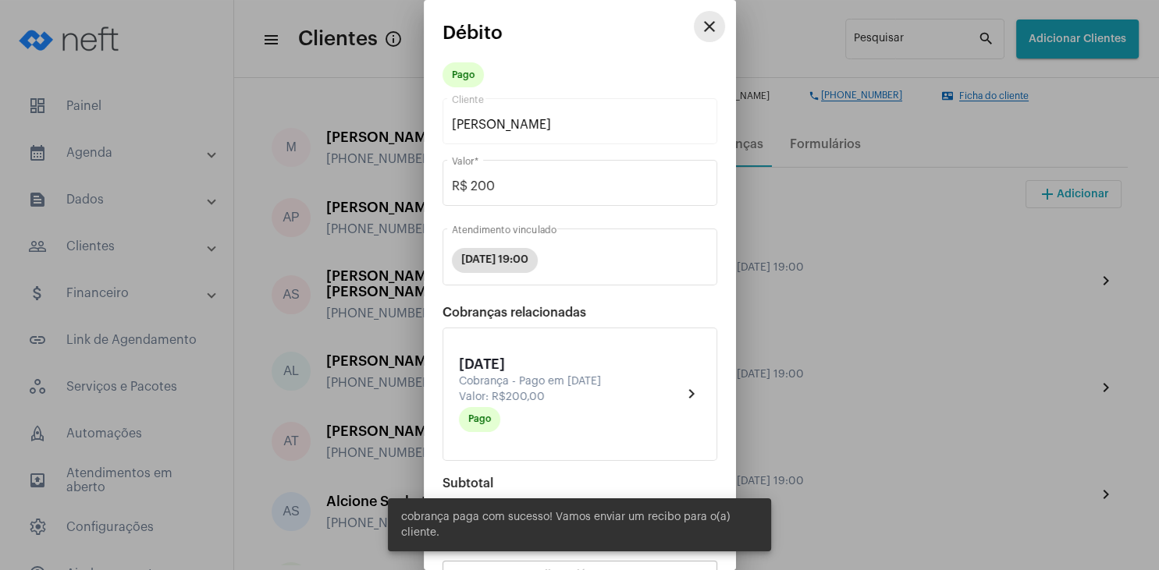
click at [716, 29] on mat-icon "close" at bounding box center [709, 26] width 19 height 19
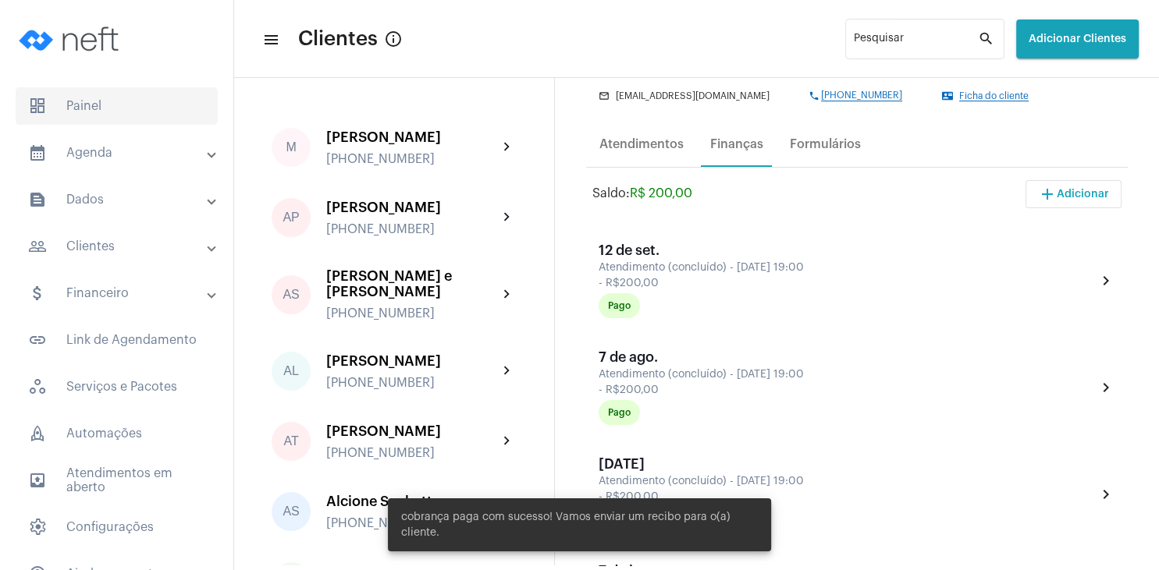
click at [139, 105] on span "dashboard Painel" at bounding box center [117, 105] width 202 height 37
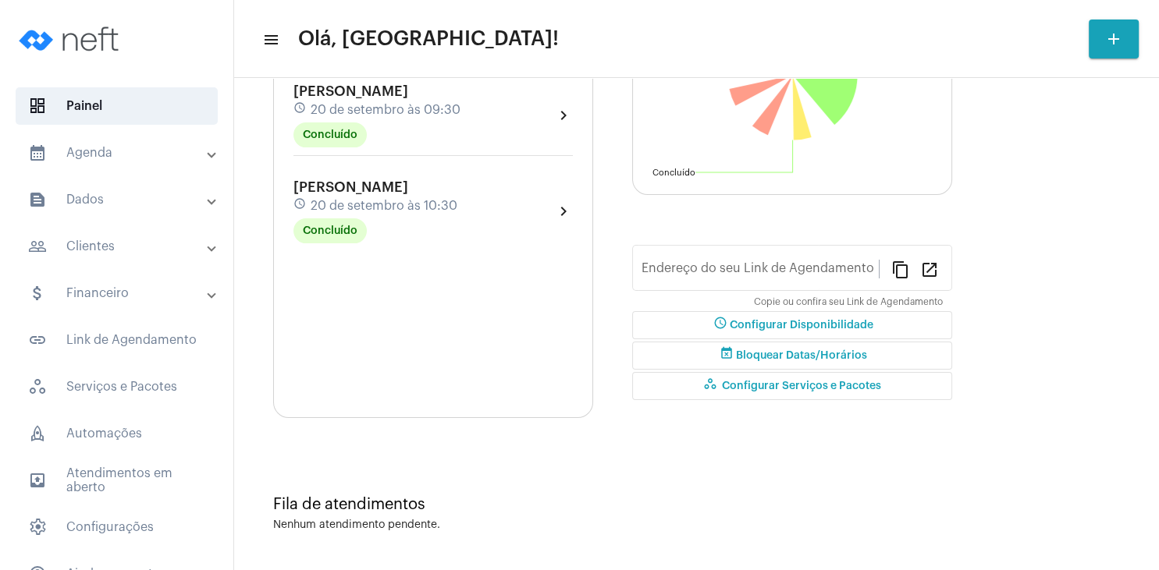
type input "[URL][DOMAIN_NAME]"
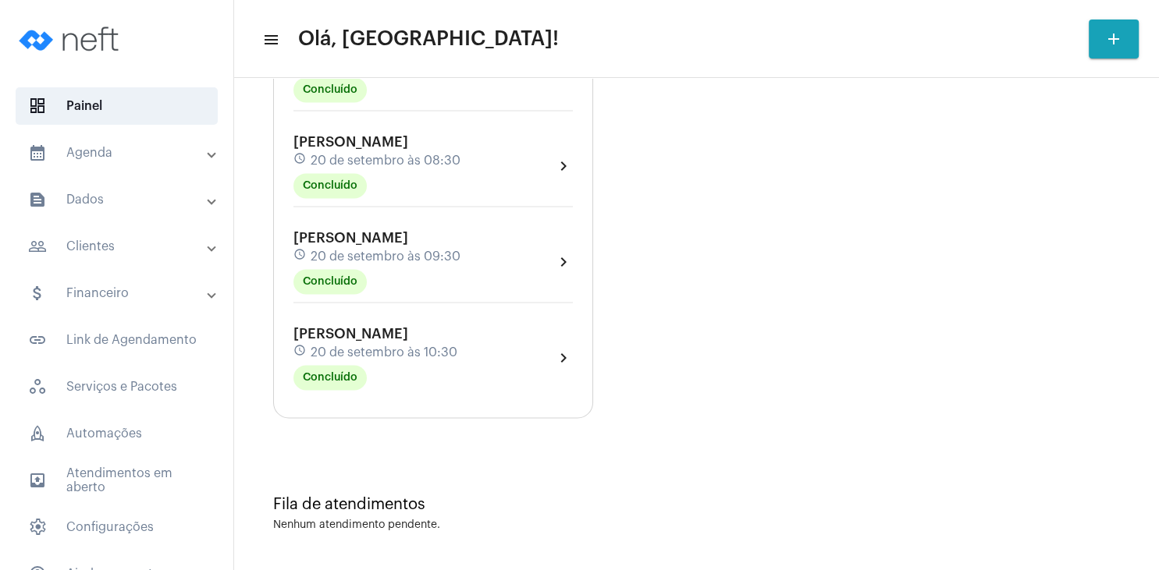
scroll to position [2328, 0]
click at [383, 161] on span "20 de setembro às 08:30" at bounding box center [386, 161] width 150 height 14
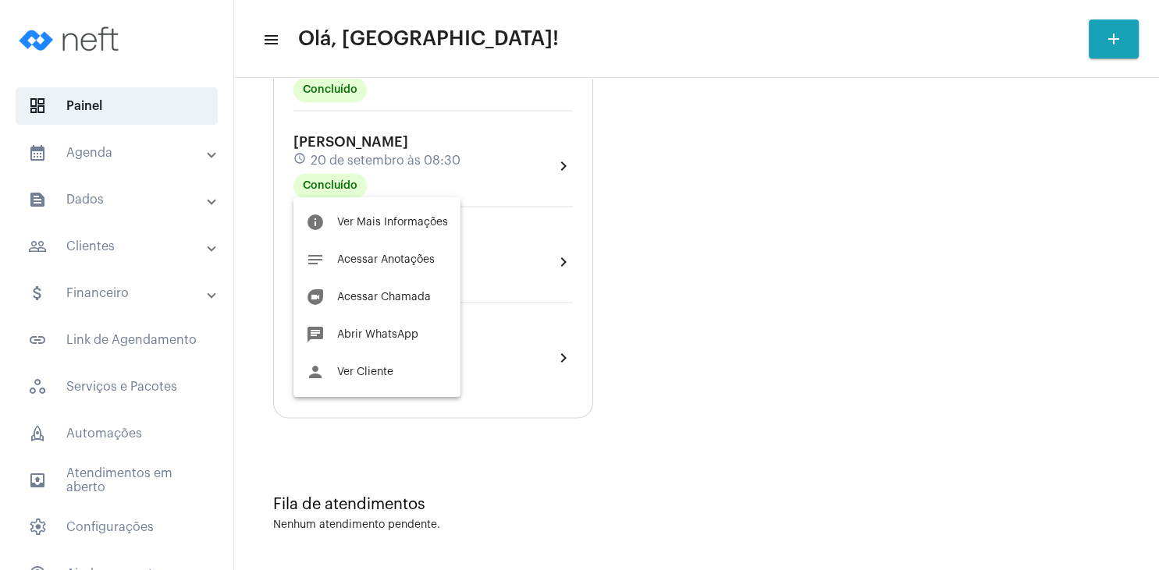
click at [716, 240] on div at bounding box center [579, 285] width 1159 height 570
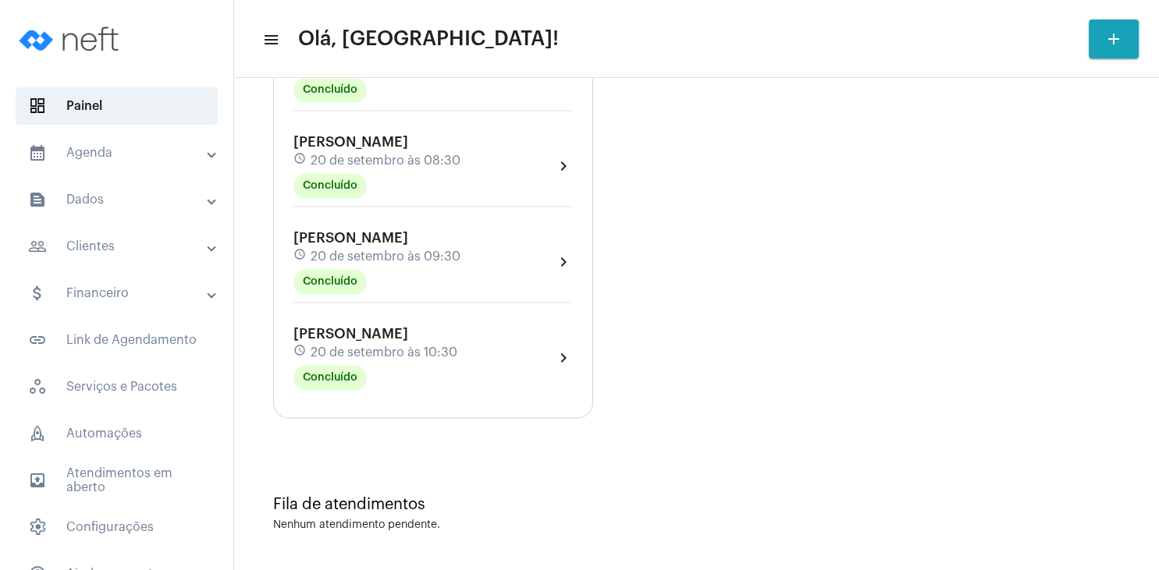
click at [438, 351] on span "20 de setembro às 10:30" at bounding box center [384, 353] width 147 height 14
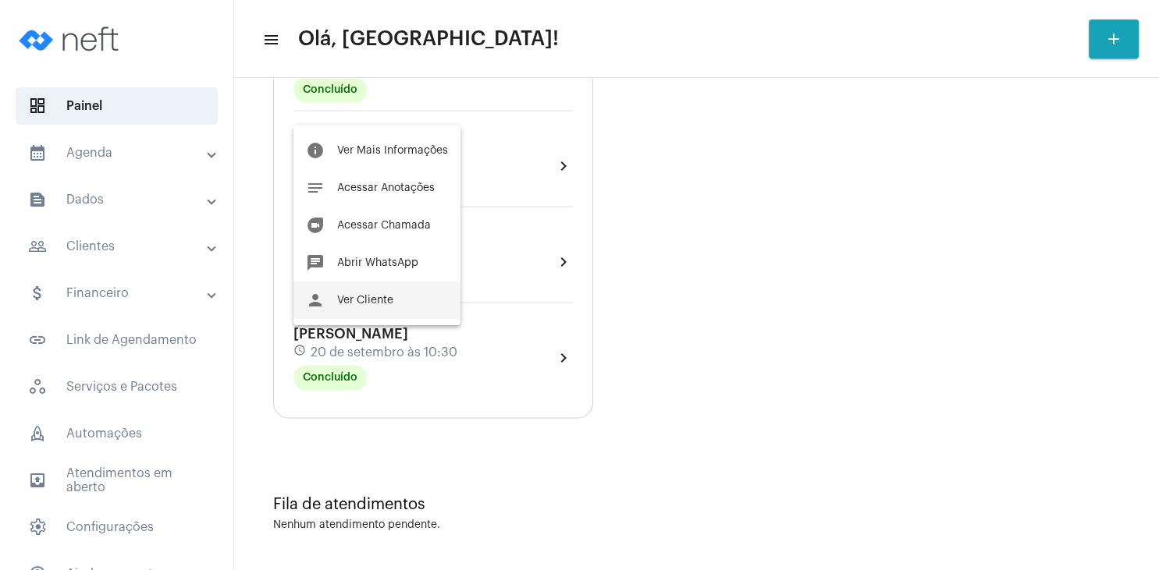
click at [399, 303] on button "person Ver Cliente" at bounding box center [376, 300] width 167 height 37
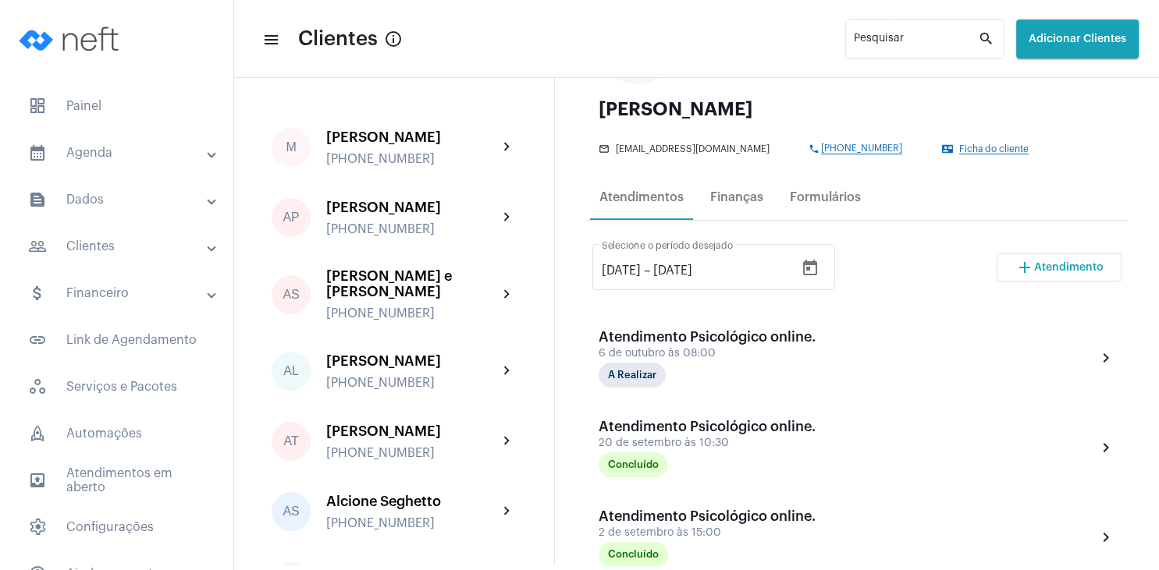
scroll to position [225, 0]
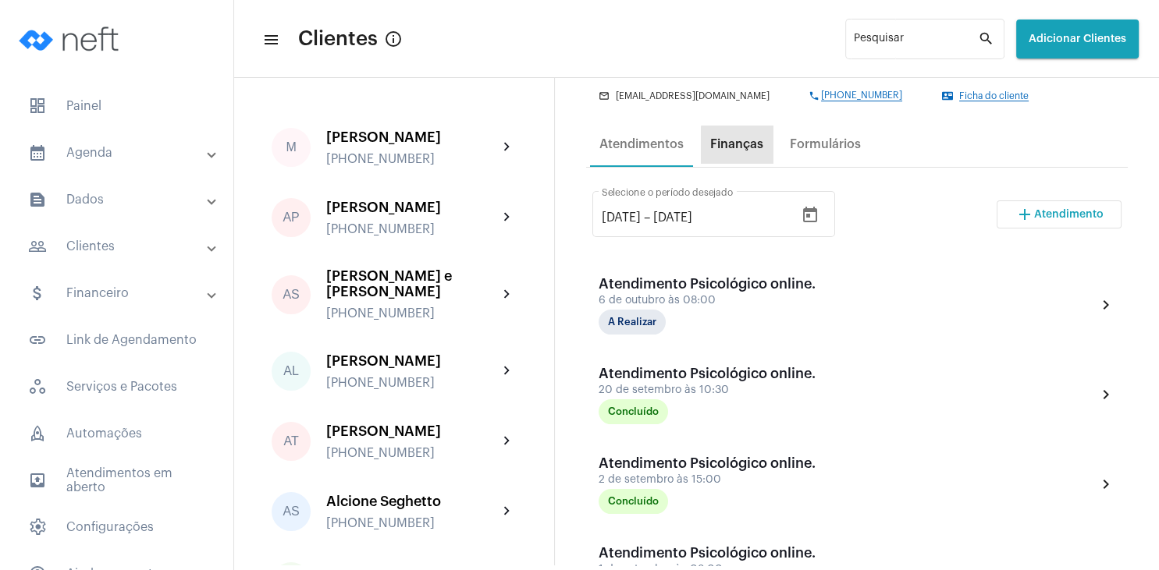
click at [753, 156] on div "Finanças" at bounding box center [737, 144] width 72 height 37
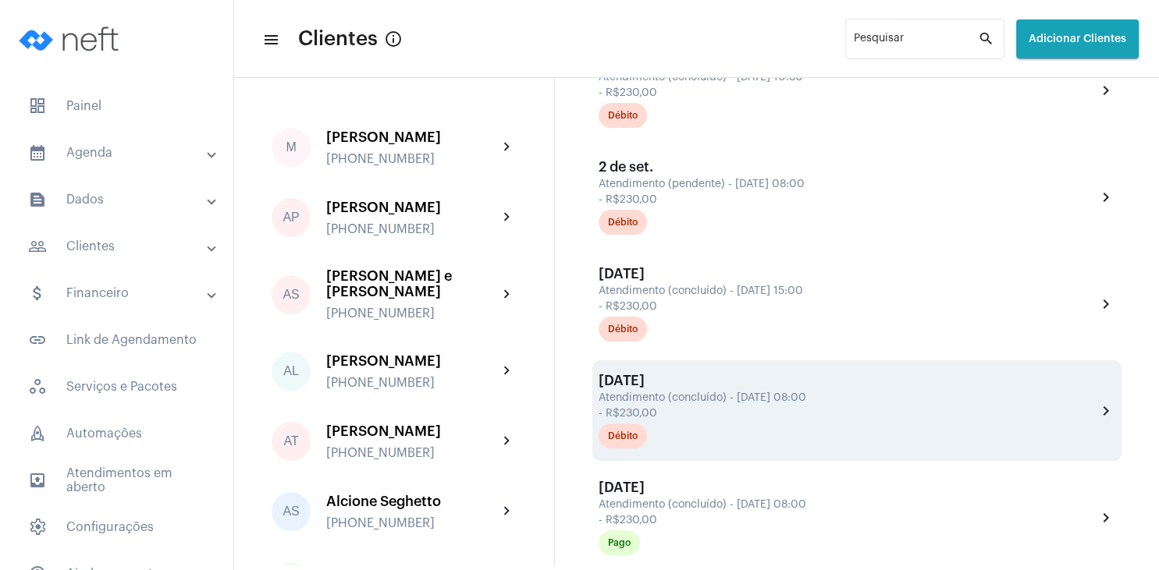
scroll to position [374, 0]
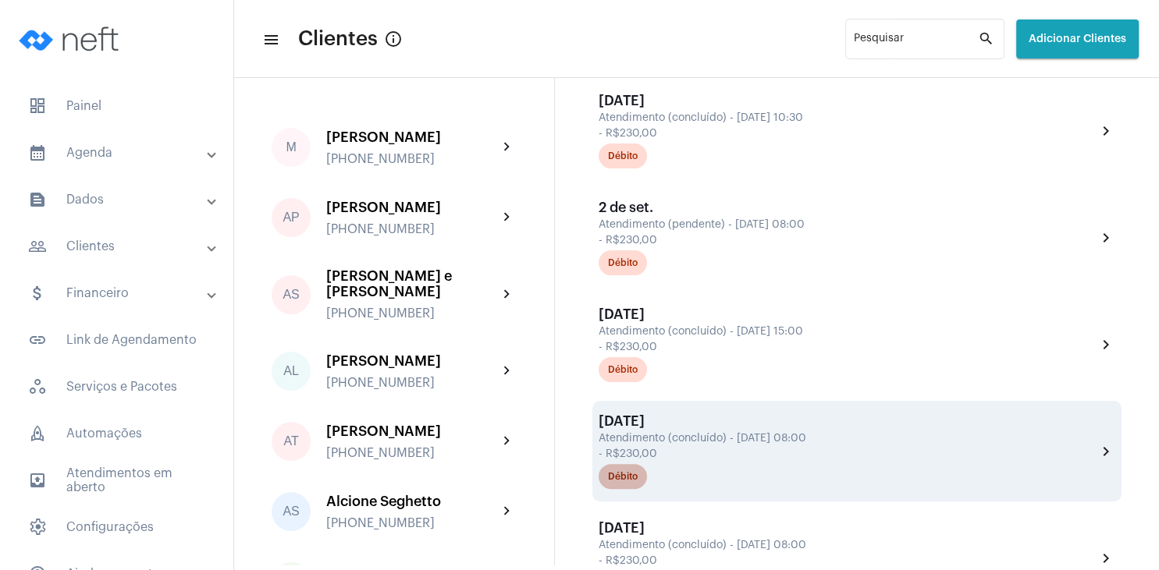
click at [631, 480] on div "Débito" at bounding box center [623, 477] width 30 height 10
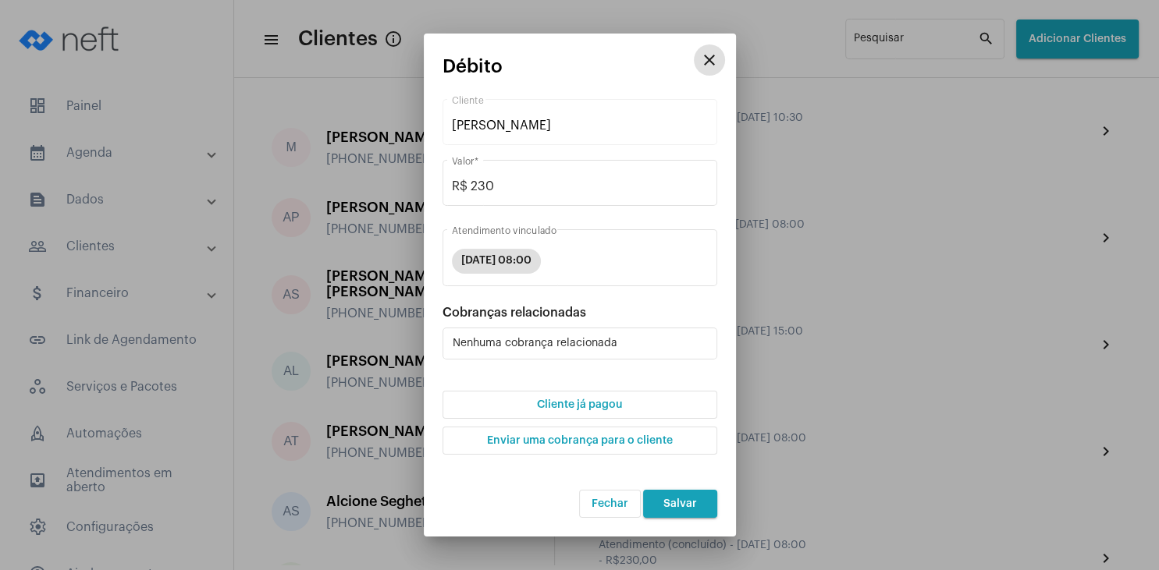
click at [594, 408] on span "Cliente já pagou" at bounding box center [579, 404] width 85 height 11
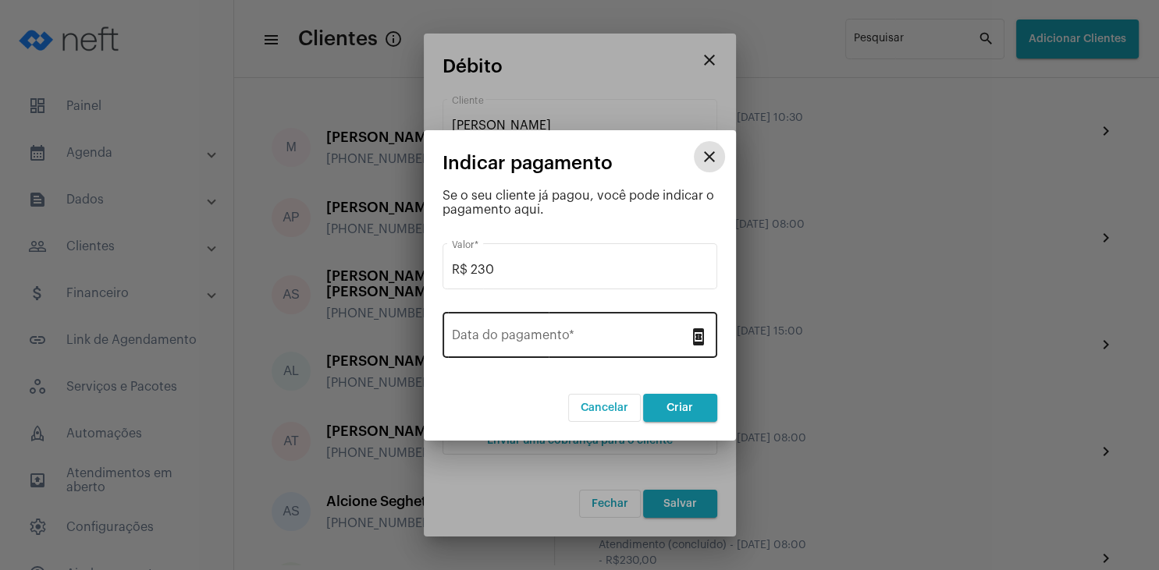
click at [574, 337] on input "Data do pagamento *" at bounding box center [570, 339] width 237 height 14
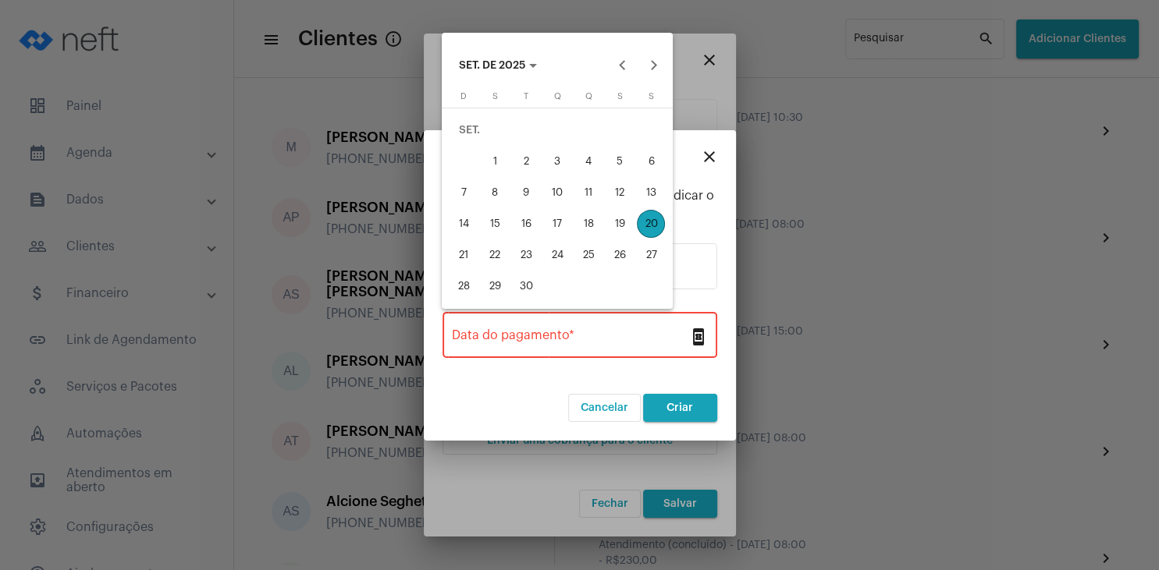
click at [605, 222] on button "19" at bounding box center [619, 223] width 31 height 31
type input "[DATE]"
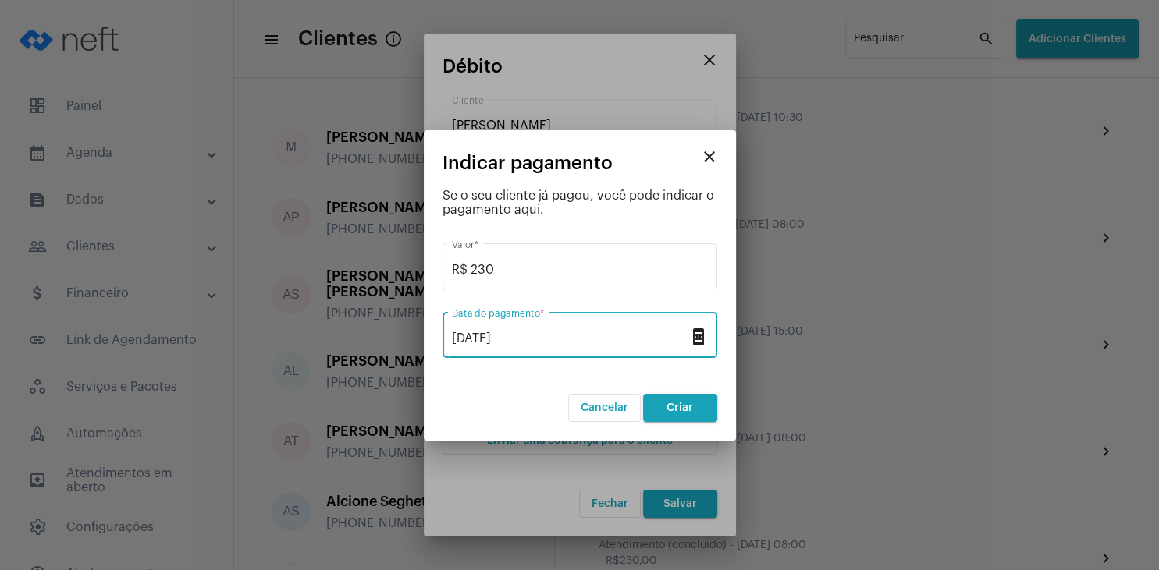
click at [661, 406] on button "Criar" at bounding box center [680, 408] width 74 height 28
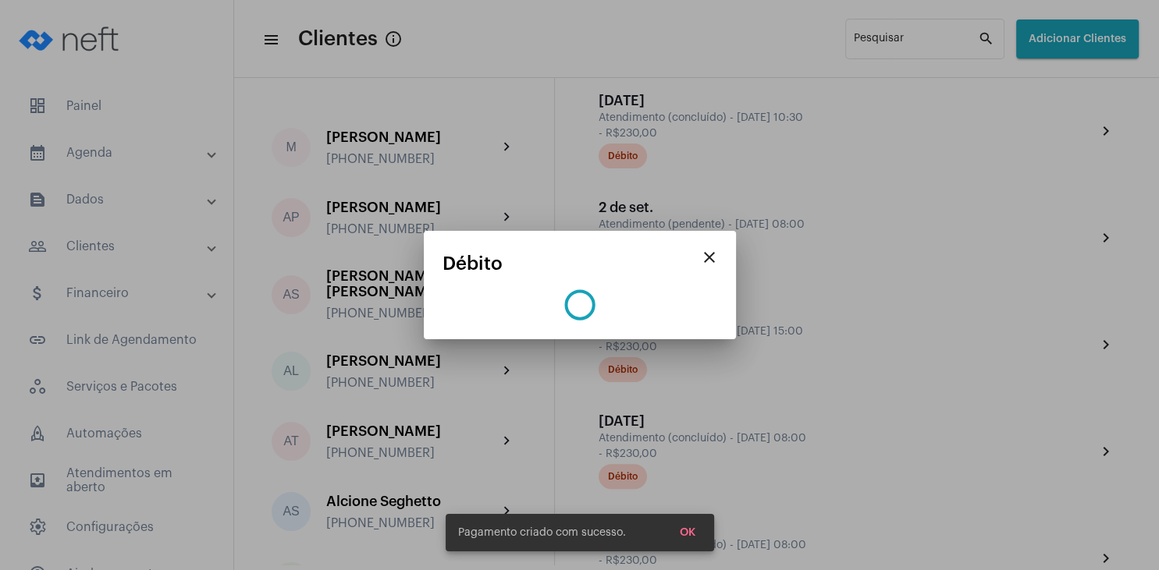
click at [687, 532] on span "OK" at bounding box center [688, 532] width 16 height 11
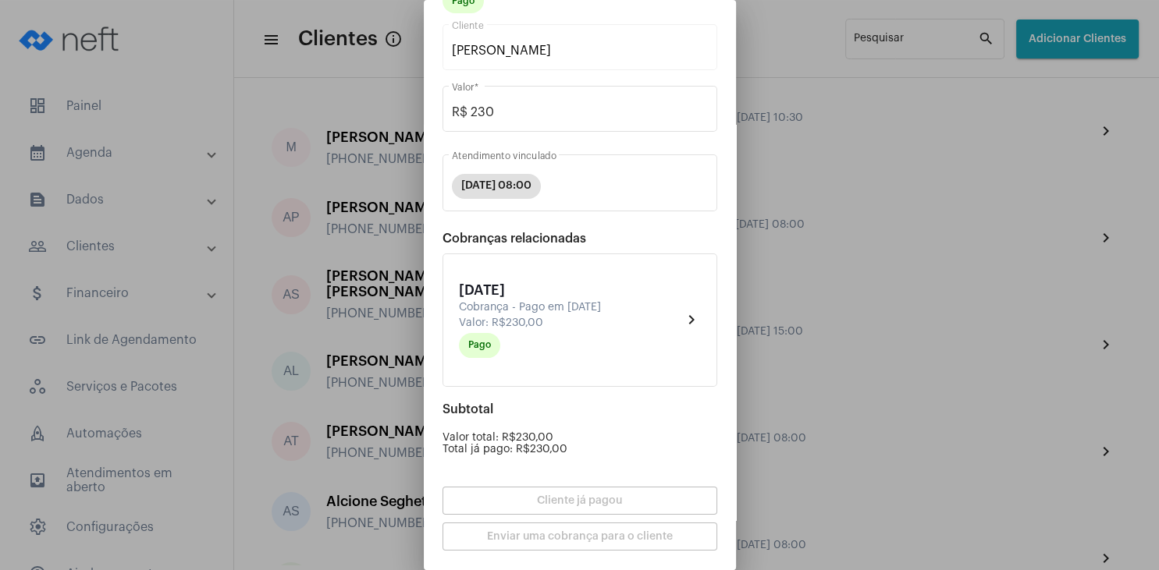
scroll to position [137, 0]
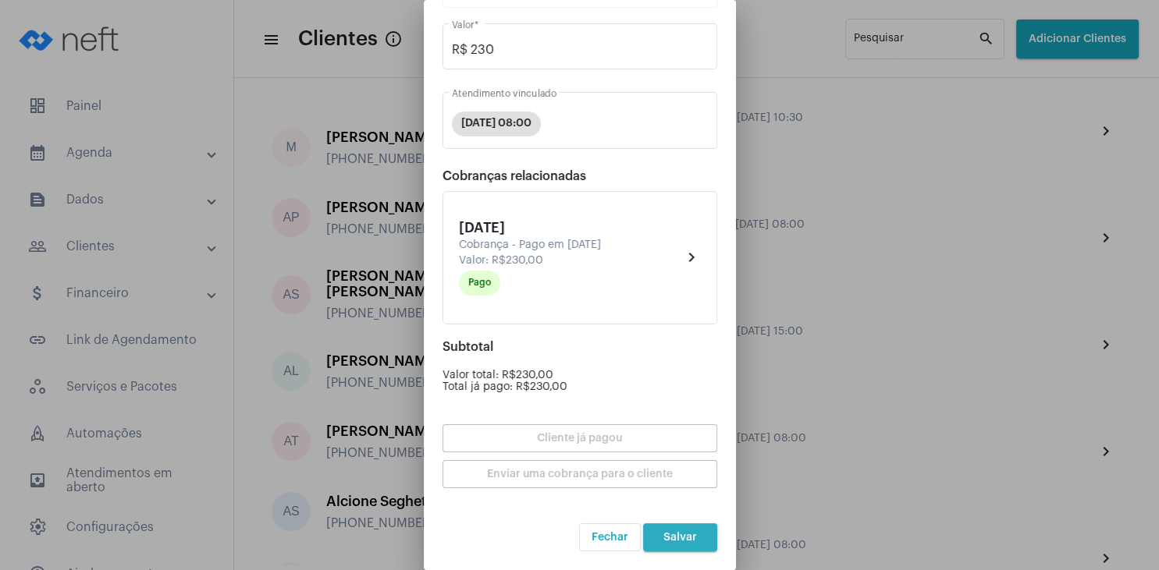
click at [689, 545] on button "Salvar" at bounding box center [680, 537] width 74 height 28
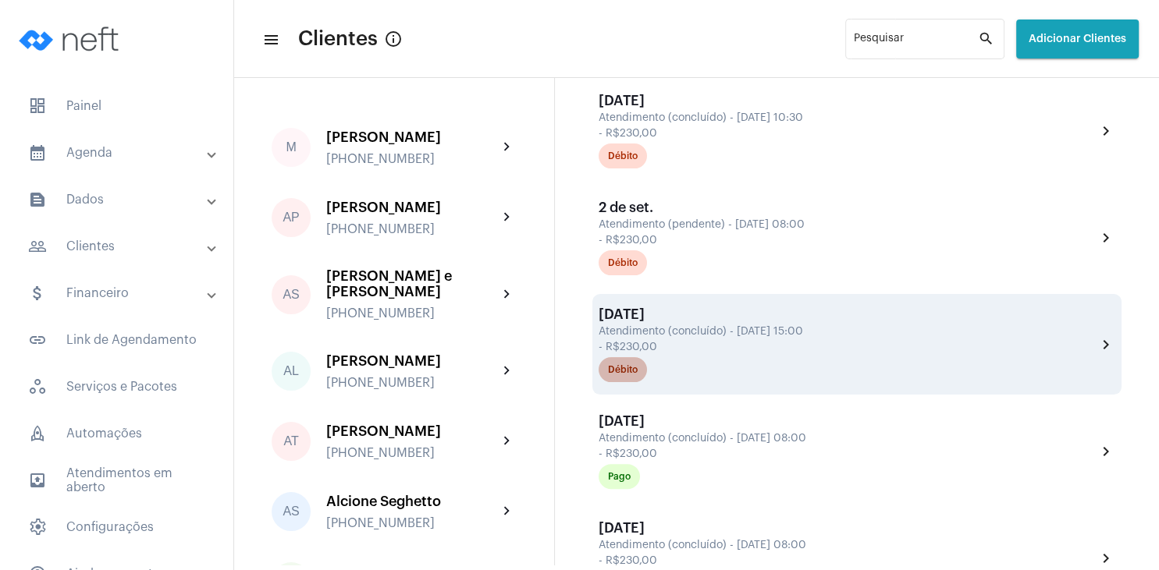
click at [630, 373] on div "Débito" at bounding box center [623, 370] width 30 height 10
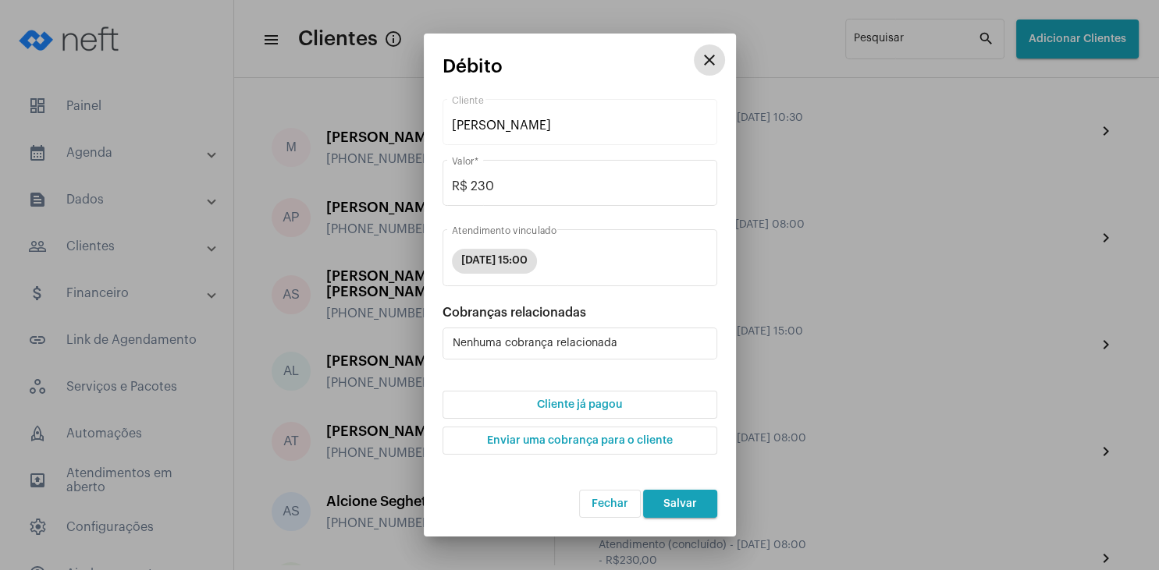
click at [618, 408] on span "Cliente já pagou" at bounding box center [579, 404] width 85 height 11
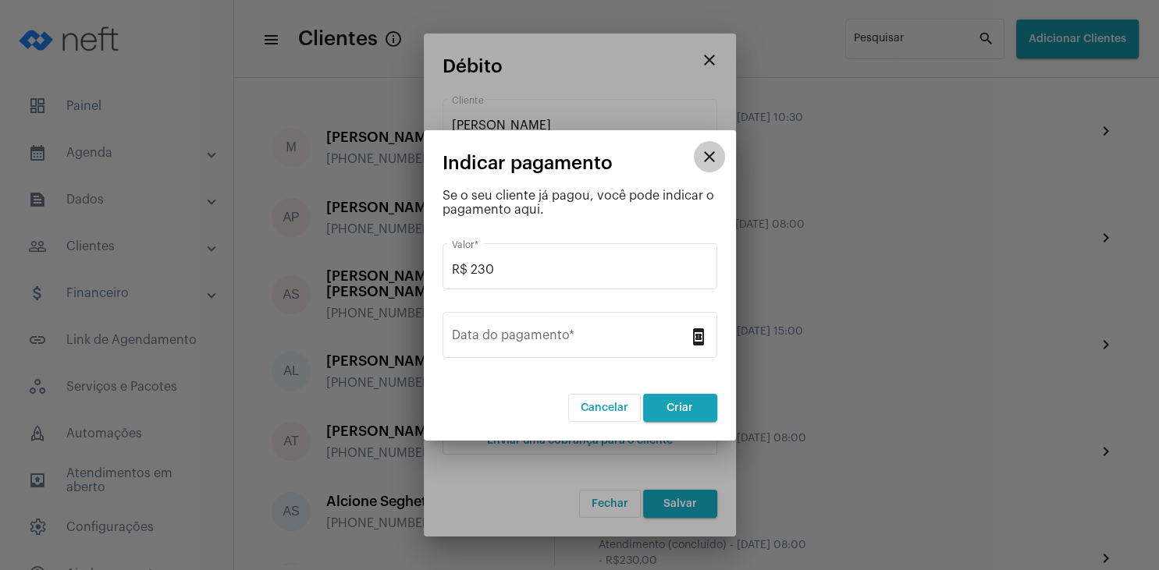
click at [712, 158] on mat-icon "close" at bounding box center [709, 156] width 19 height 19
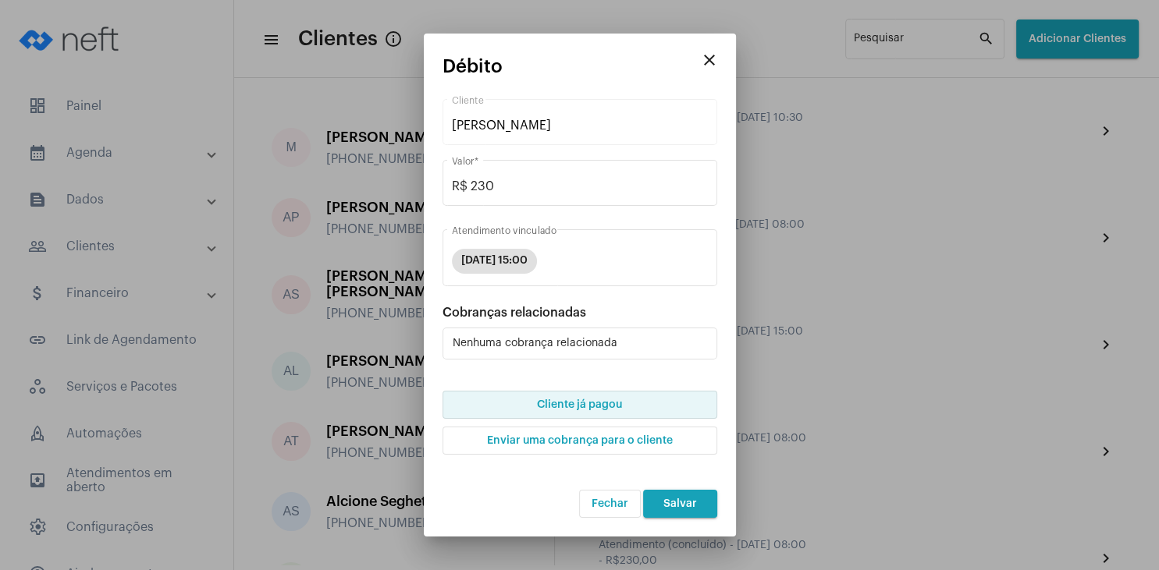
click at [588, 407] on span "Cliente já pagou" at bounding box center [579, 404] width 85 height 11
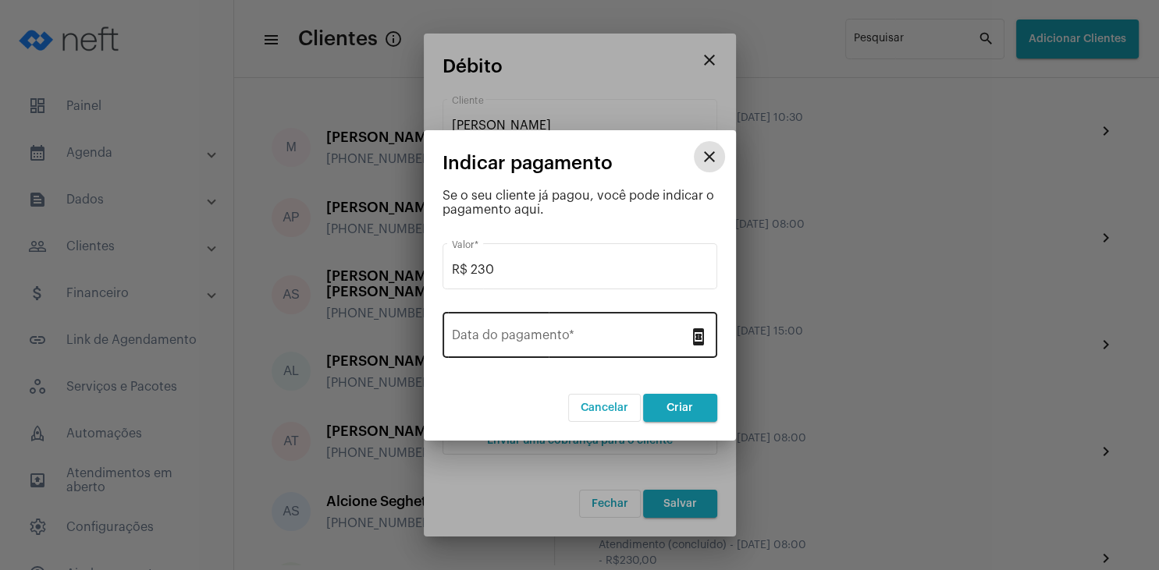
click at [613, 342] on input "Data do pagamento *" at bounding box center [570, 339] width 237 height 14
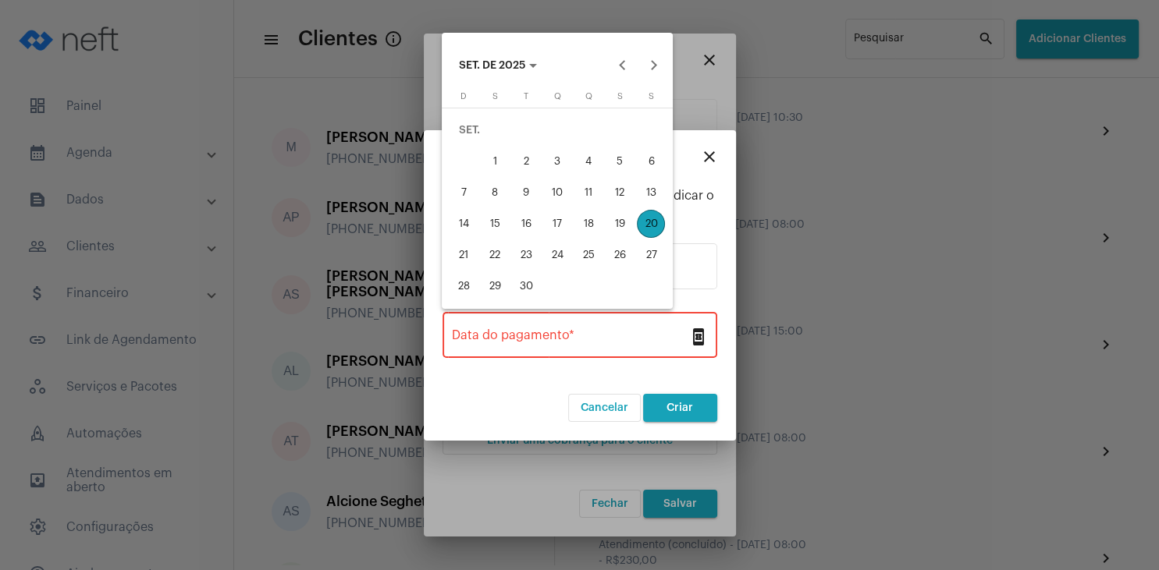
click at [615, 221] on div "19" at bounding box center [619, 224] width 28 height 28
type input "[DATE]"
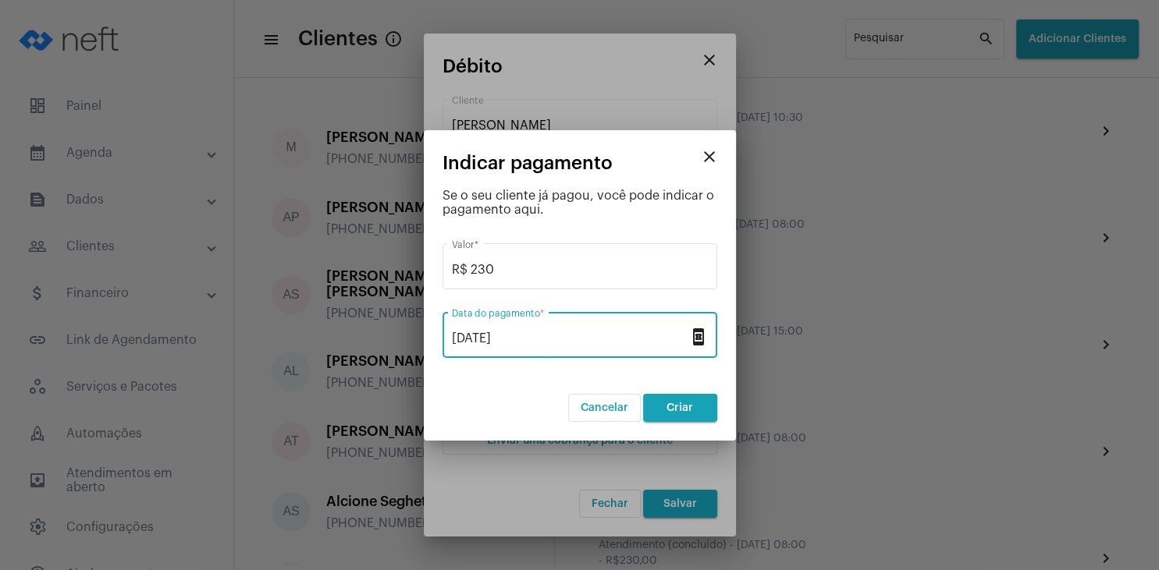
click at [687, 410] on span "Criar" at bounding box center [679, 408] width 27 height 11
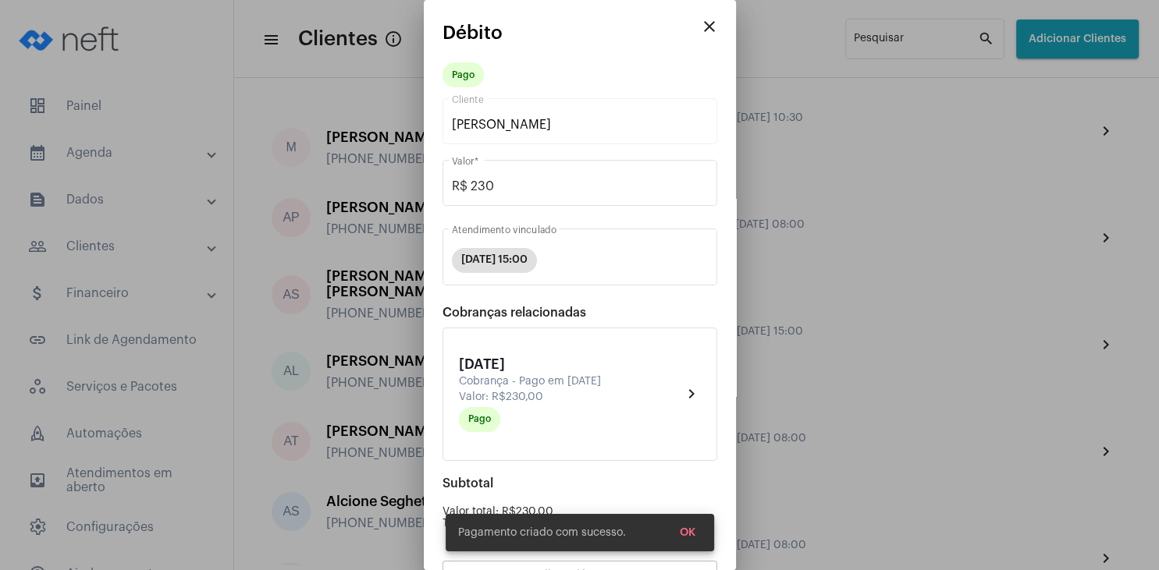
click at [693, 529] on span "OK" at bounding box center [688, 532] width 16 height 11
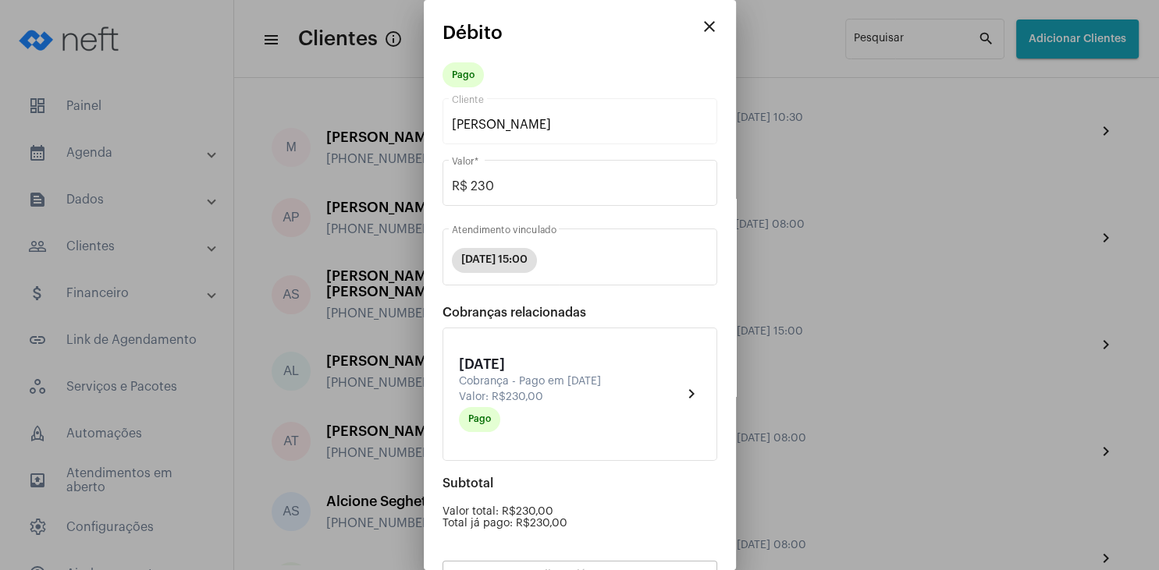
scroll to position [137, 0]
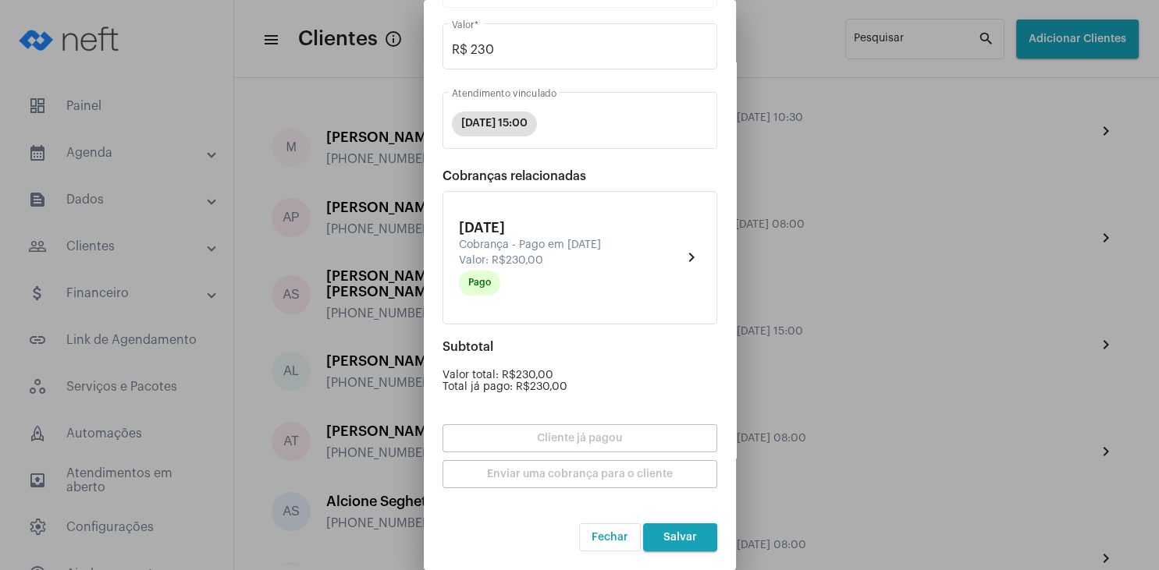
click at [691, 529] on button "Salvar" at bounding box center [680, 537] width 74 height 28
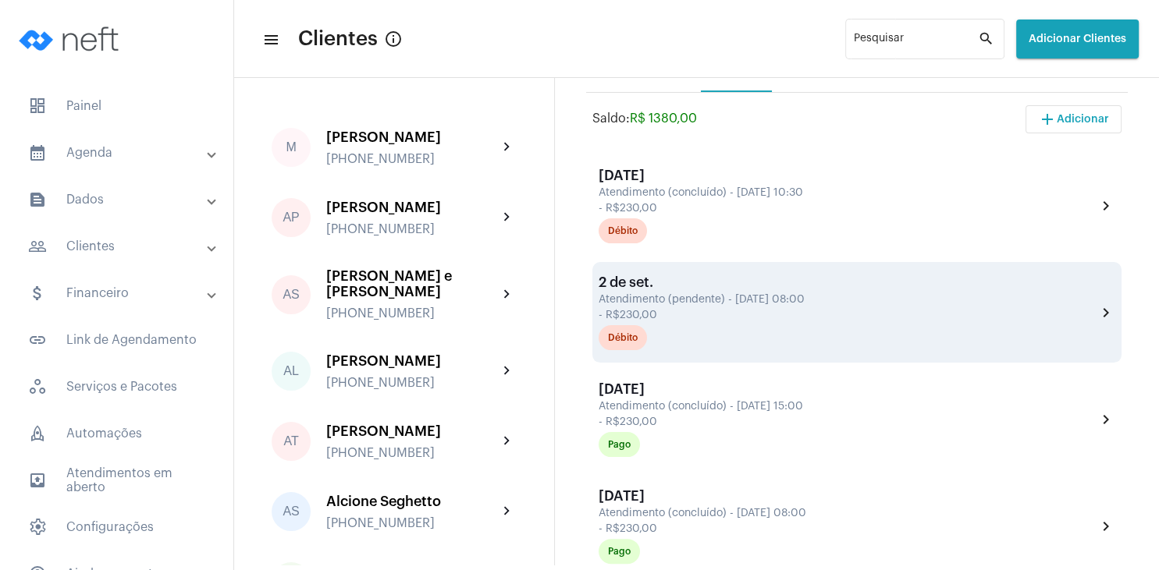
scroll to position [225, 0]
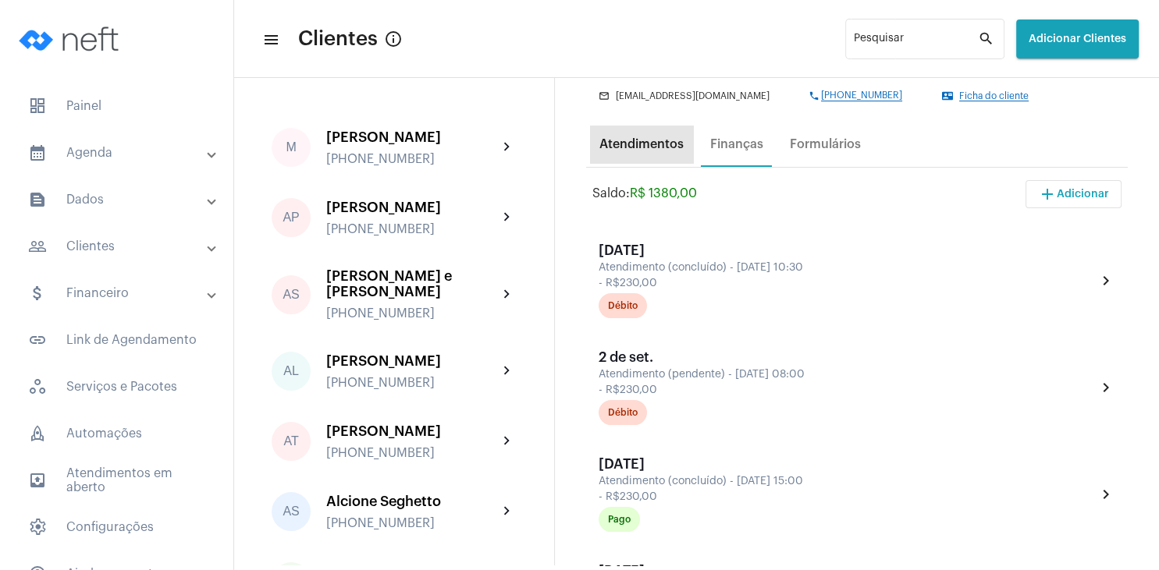
click at [642, 150] on div "Atendimentos" at bounding box center [641, 144] width 84 height 14
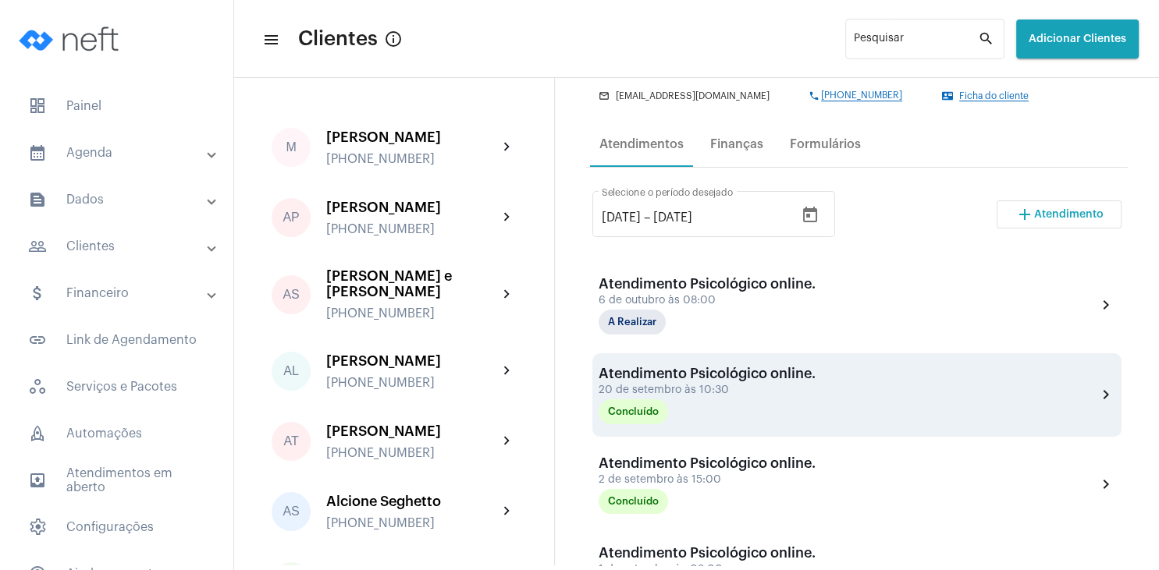
click at [744, 403] on div "Concluído" at bounding box center [676, 411] width 156 height 25
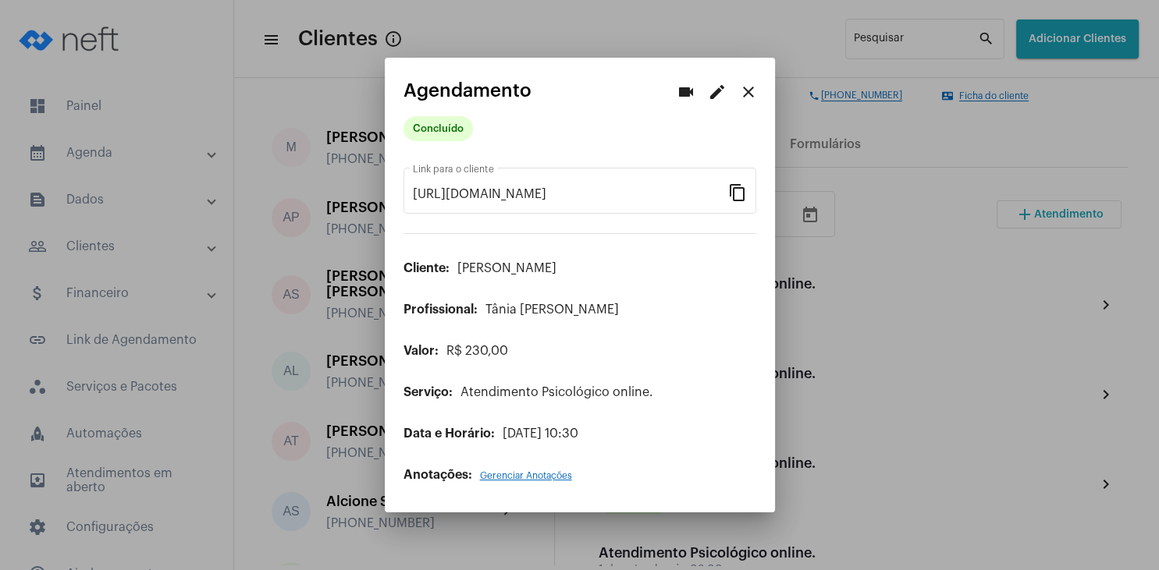
click at [514, 479] on span "Gerenciar Anotações" at bounding box center [526, 475] width 92 height 9
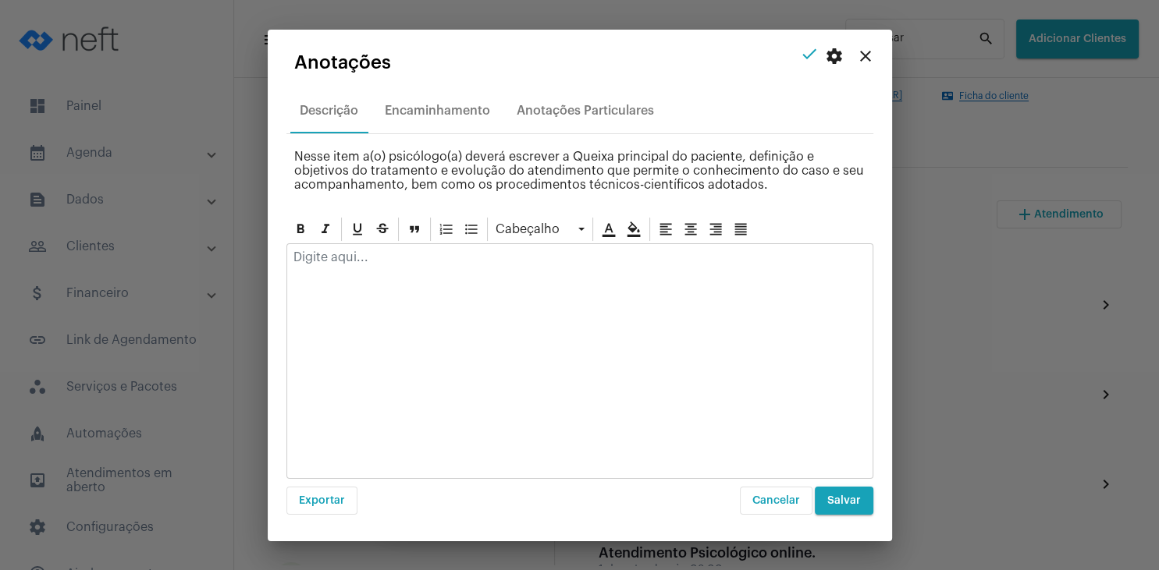
click at [386, 264] on div at bounding box center [579, 261] width 585 height 34
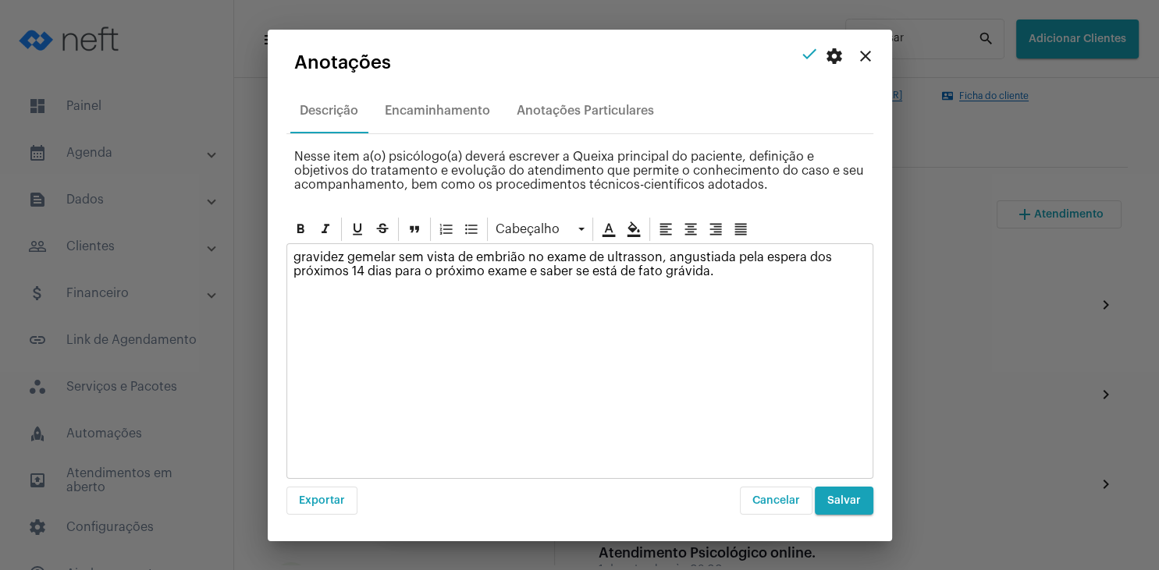
click at [863, 508] on button "Salvar" at bounding box center [843, 501] width 59 height 28
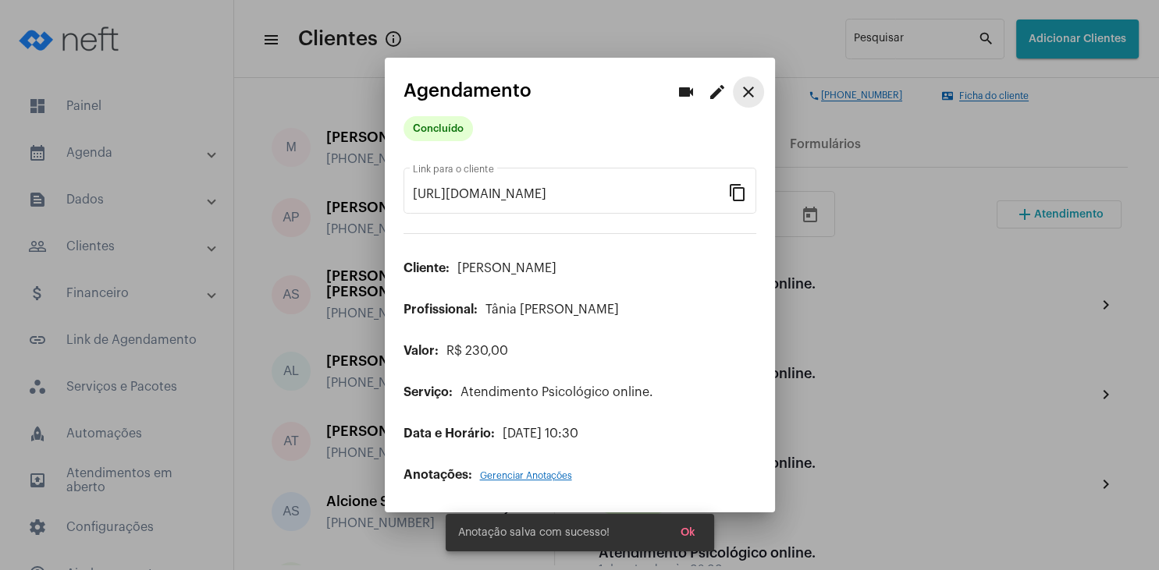
click at [754, 94] on mat-icon "close" at bounding box center [748, 92] width 19 height 19
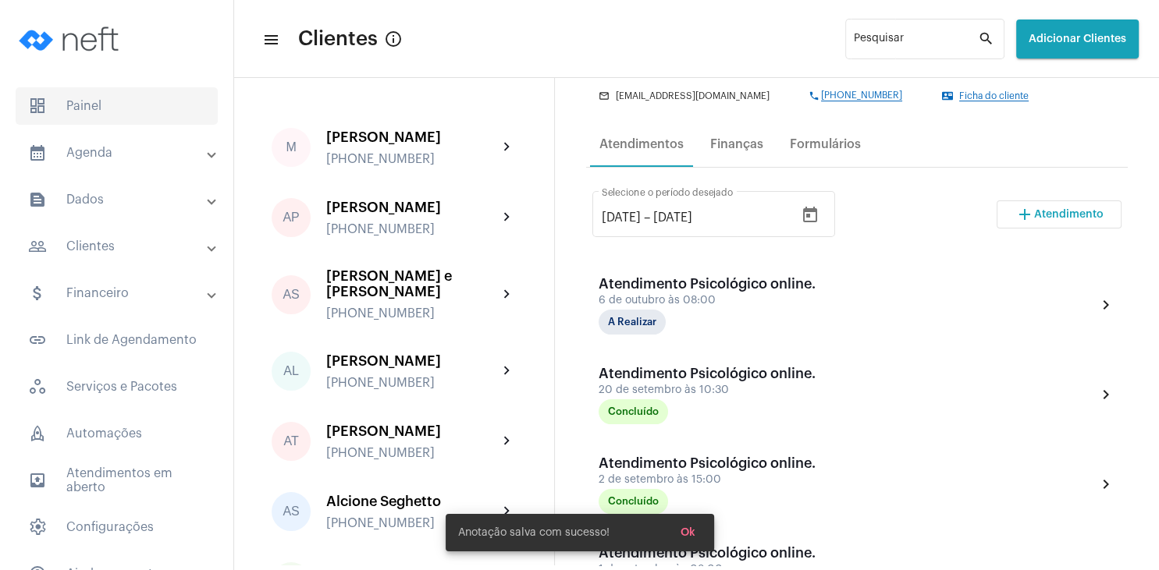
click at [128, 105] on span "dashboard Painel" at bounding box center [117, 105] width 202 height 37
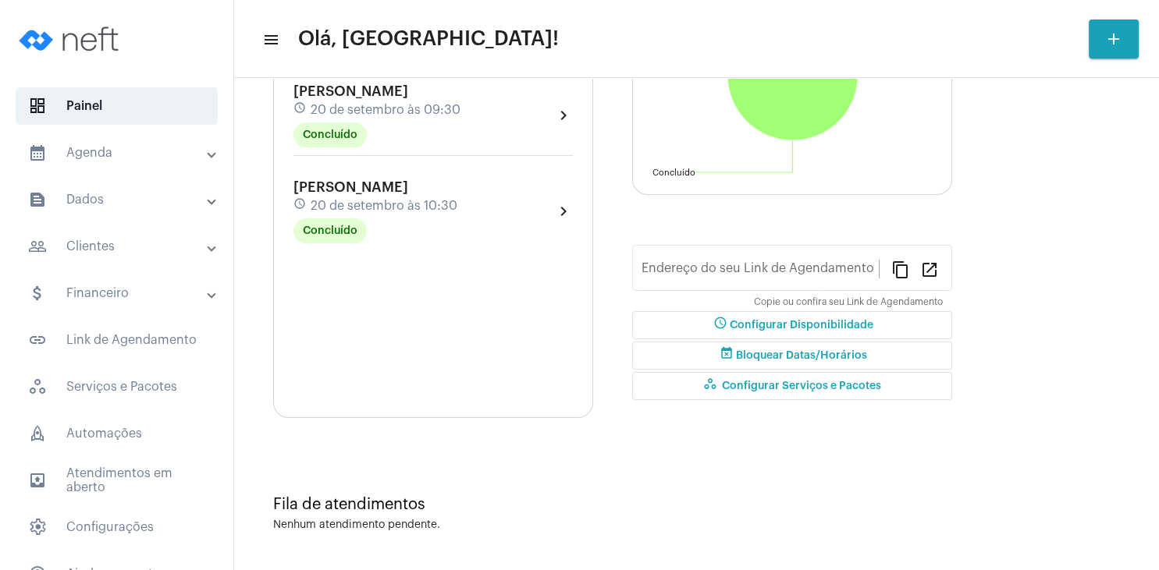
type input "[URL][DOMAIN_NAME]"
click at [86, 245] on mat-panel-title "people_outline Clientes" at bounding box center [118, 246] width 180 height 19
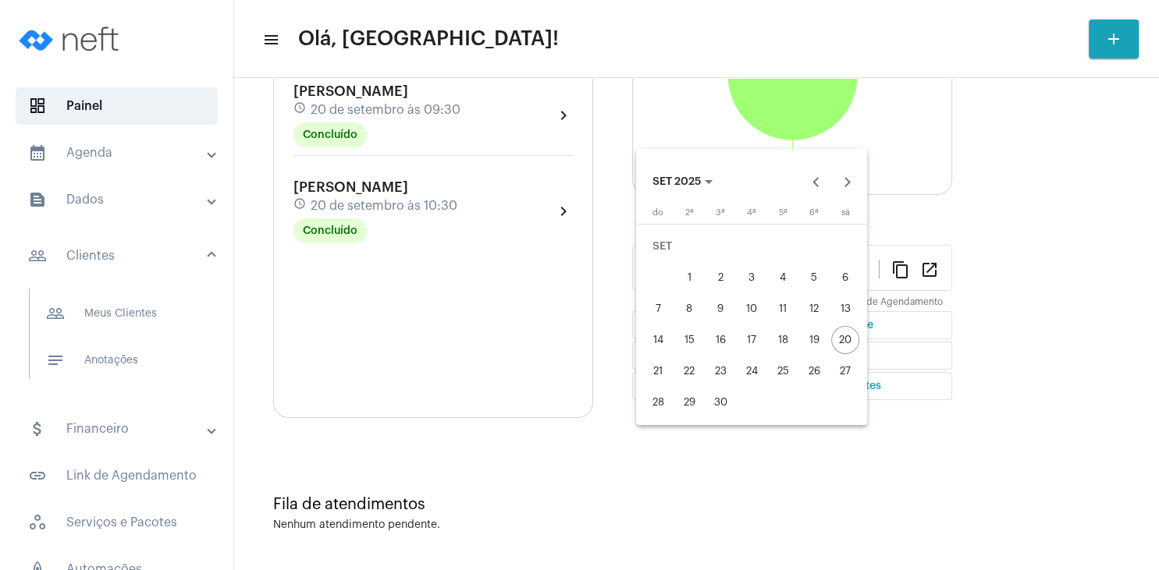
click at [655, 370] on div "21" at bounding box center [658, 371] width 28 height 28
type input "[DATE]"
click at [850, 370] on div "27" at bounding box center [845, 371] width 28 height 28
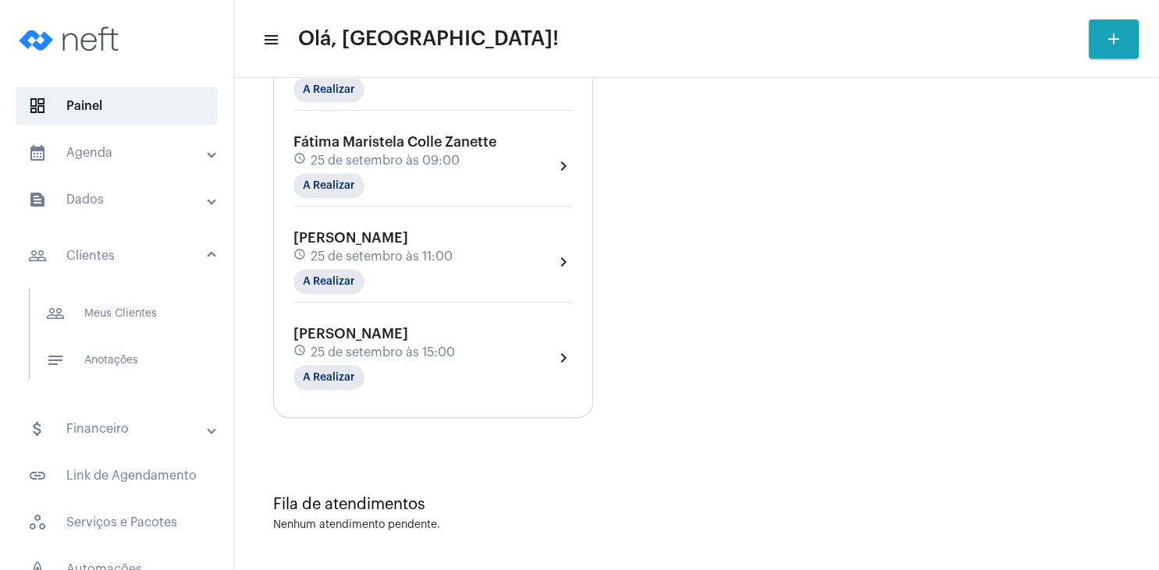
click at [101, 260] on mat-panel-title "people_outline Clientes" at bounding box center [118, 256] width 180 height 19
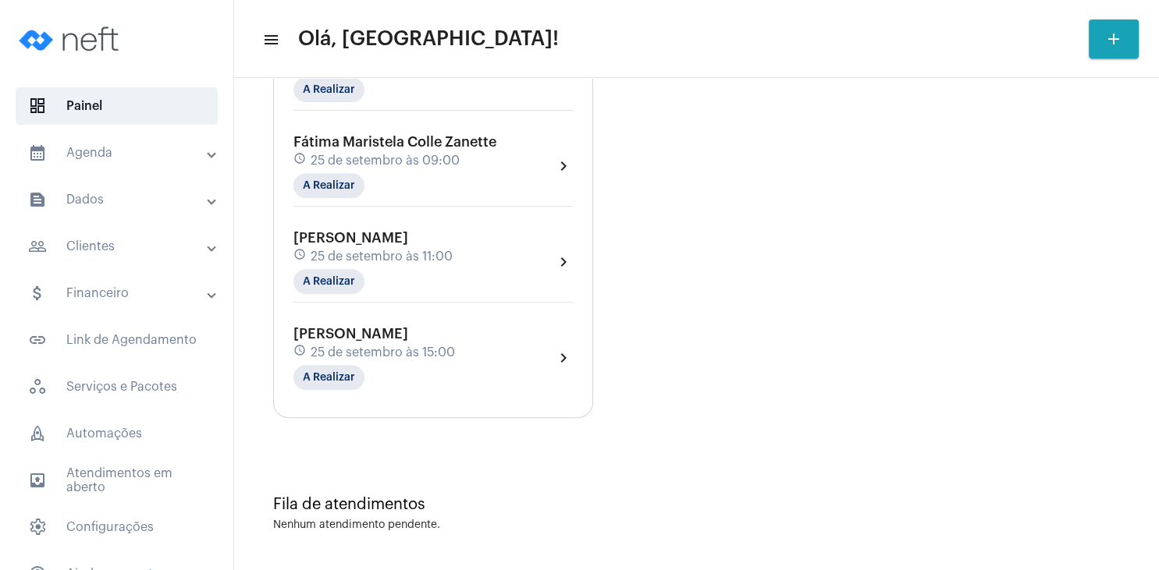
click at [118, 254] on mat-panel-title "people_outline Clientes" at bounding box center [118, 246] width 180 height 19
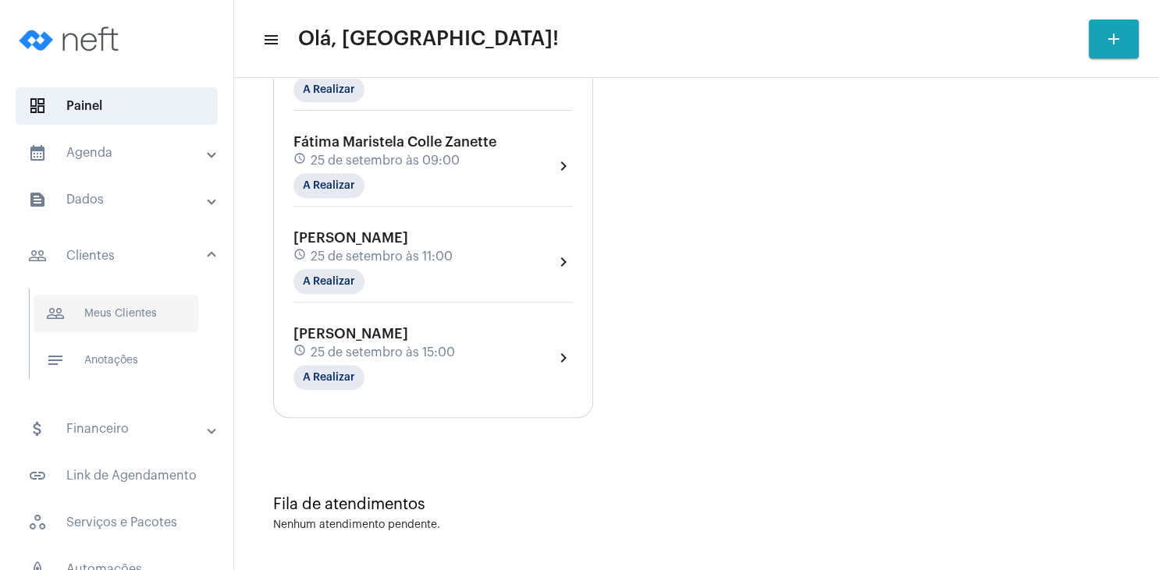
click at [133, 314] on span "people_outline Meus Clientes" at bounding box center [116, 313] width 165 height 37
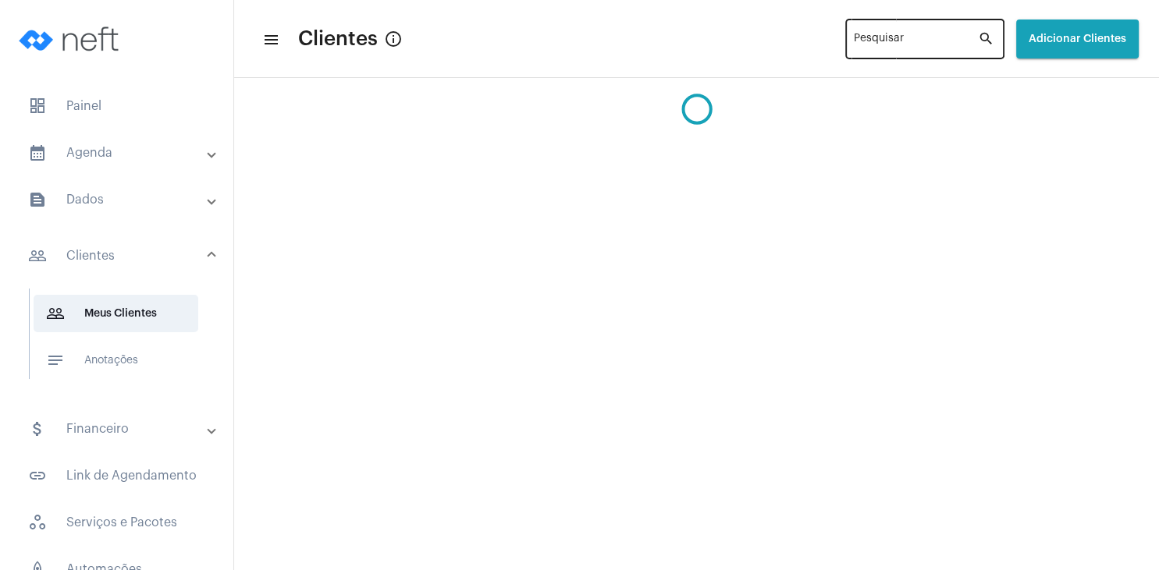
click at [854, 40] on input "Pesquisar" at bounding box center [916, 42] width 124 height 12
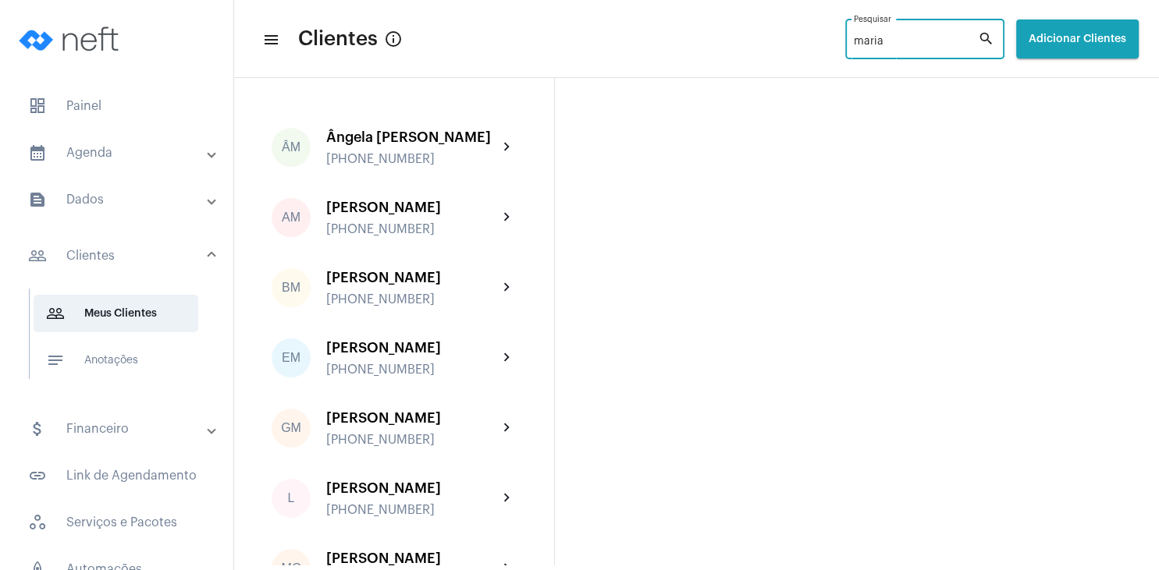
type input "maria"
click at [987, 39] on mat-icon "search" at bounding box center [987, 39] width 19 height 19
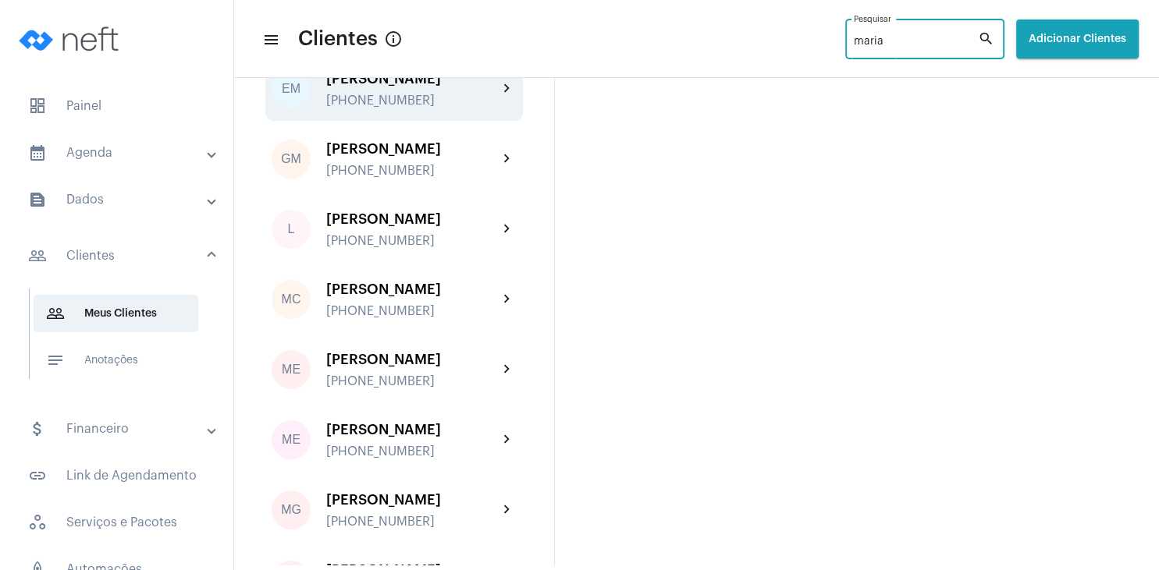
scroll to position [300, 0]
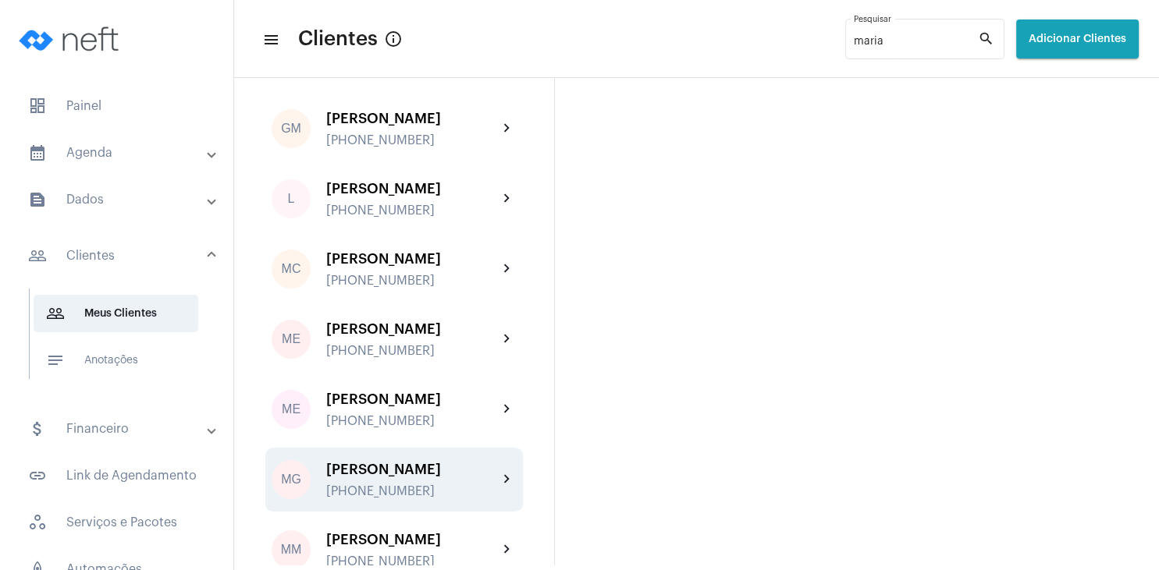
click at [425, 477] on div "[PERSON_NAME]" at bounding box center [412, 470] width 172 height 16
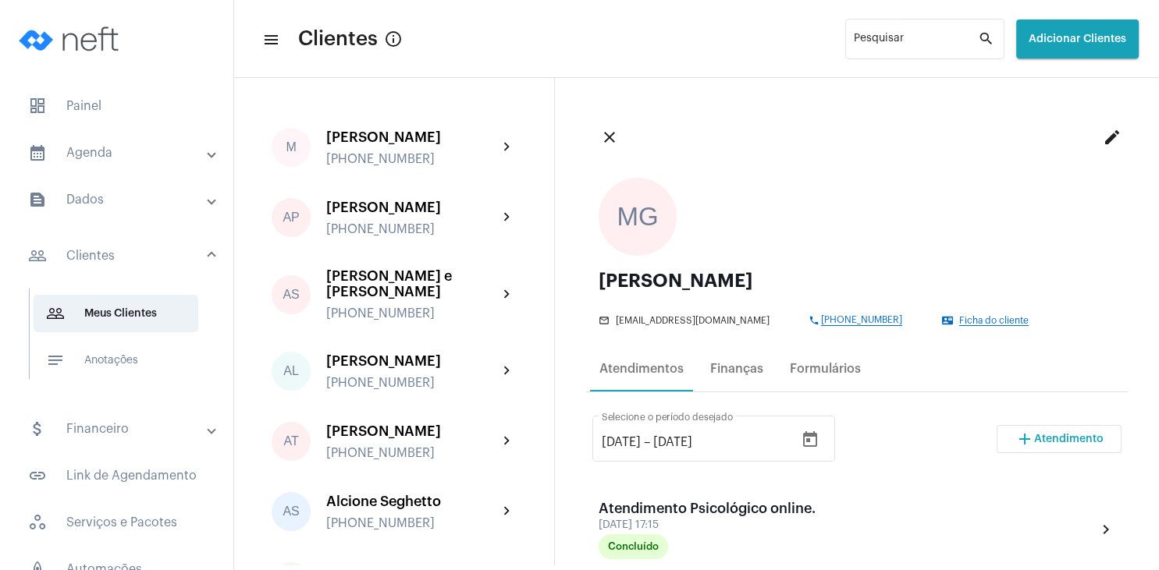
click at [1016, 438] on mat-icon "add" at bounding box center [1024, 439] width 19 height 19
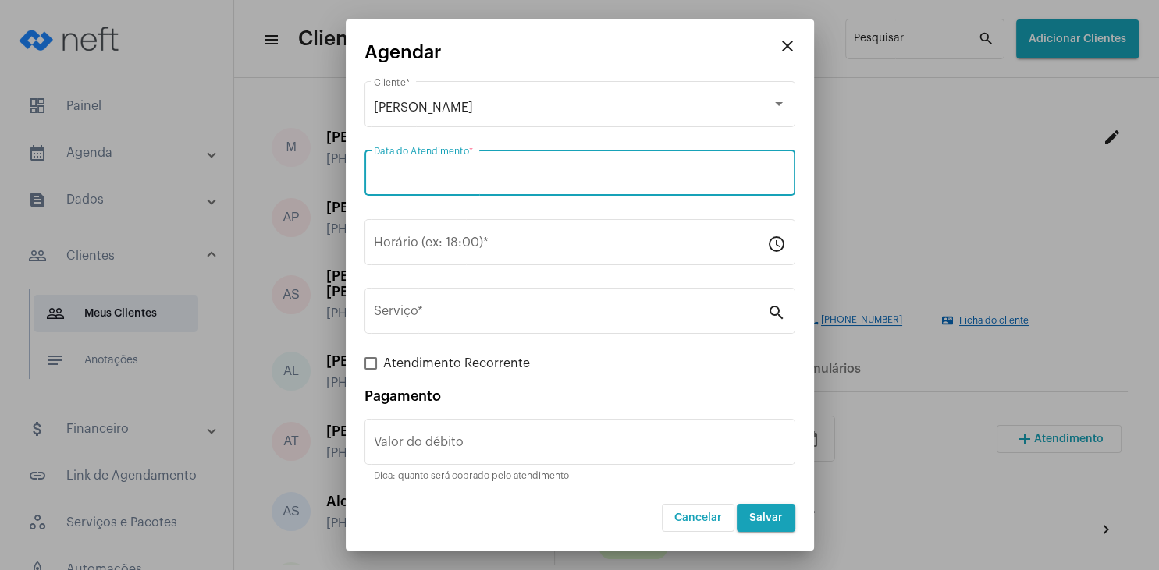
click at [443, 182] on input "Data do Atendimento *" at bounding box center [580, 176] width 412 height 14
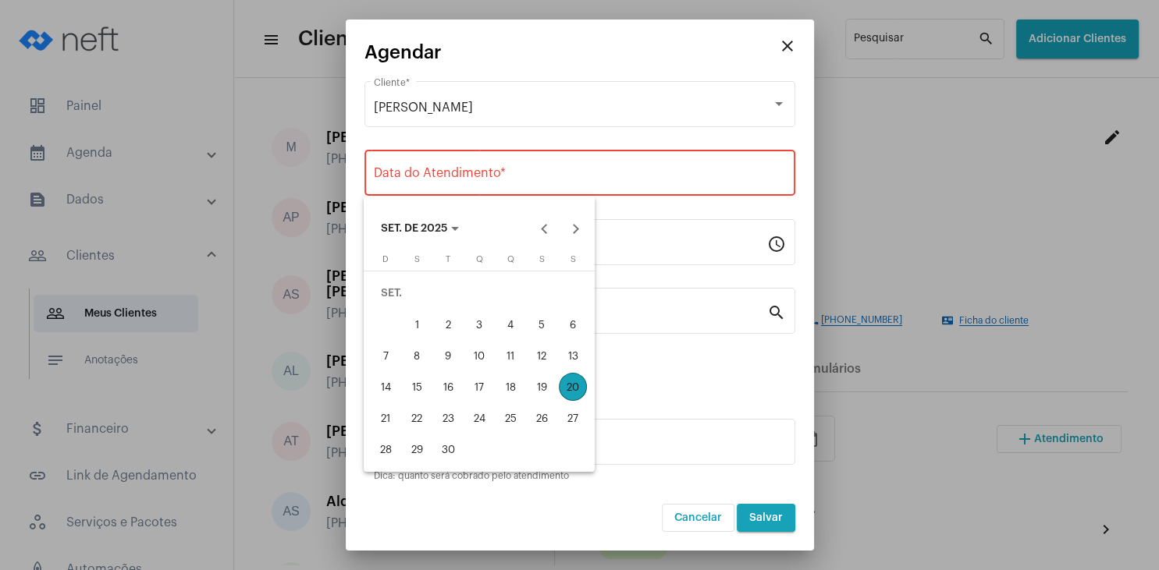
click at [420, 419] on div "22" at bounding box center [417, 418] width 28 height 28
type input "[DATE]"
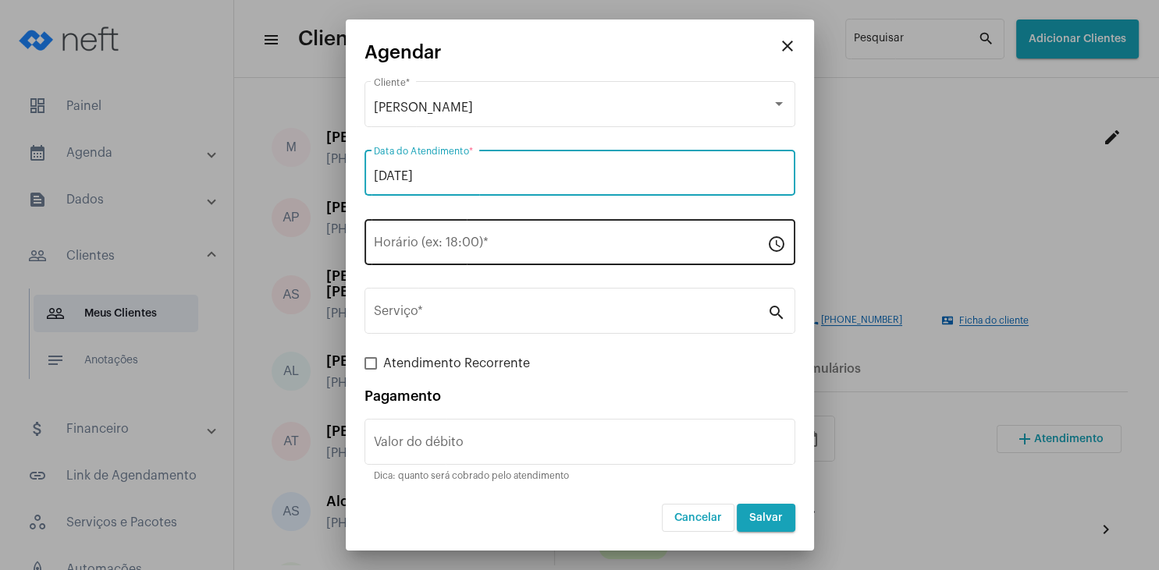
click at [435, 252] on input "Horário (ex: 18:00) *" at bounding box center [570, 246] width 393 height 14
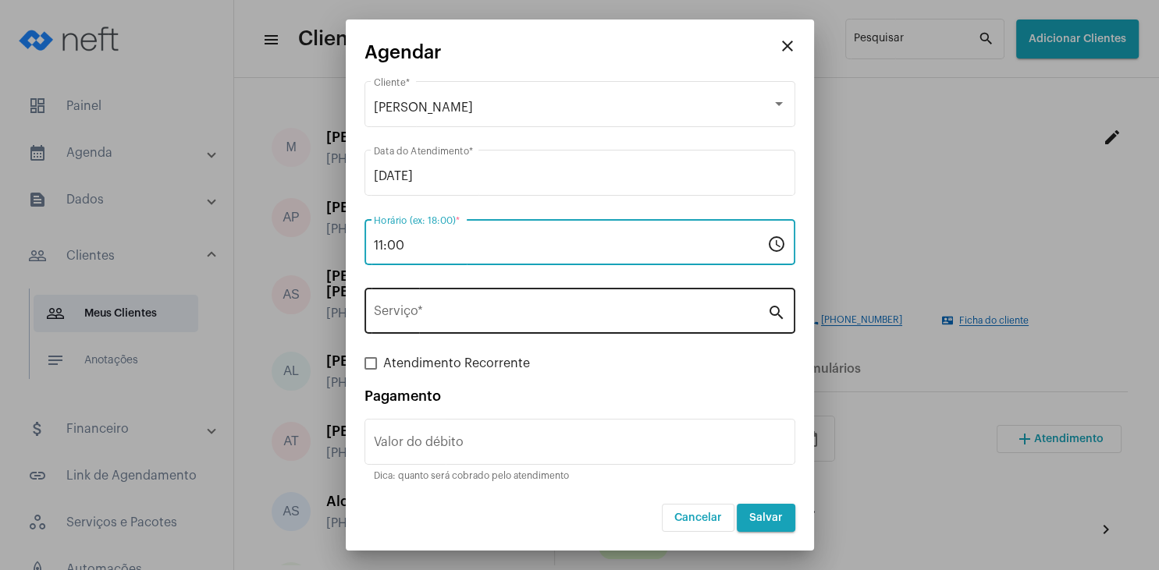
type input "11:00"
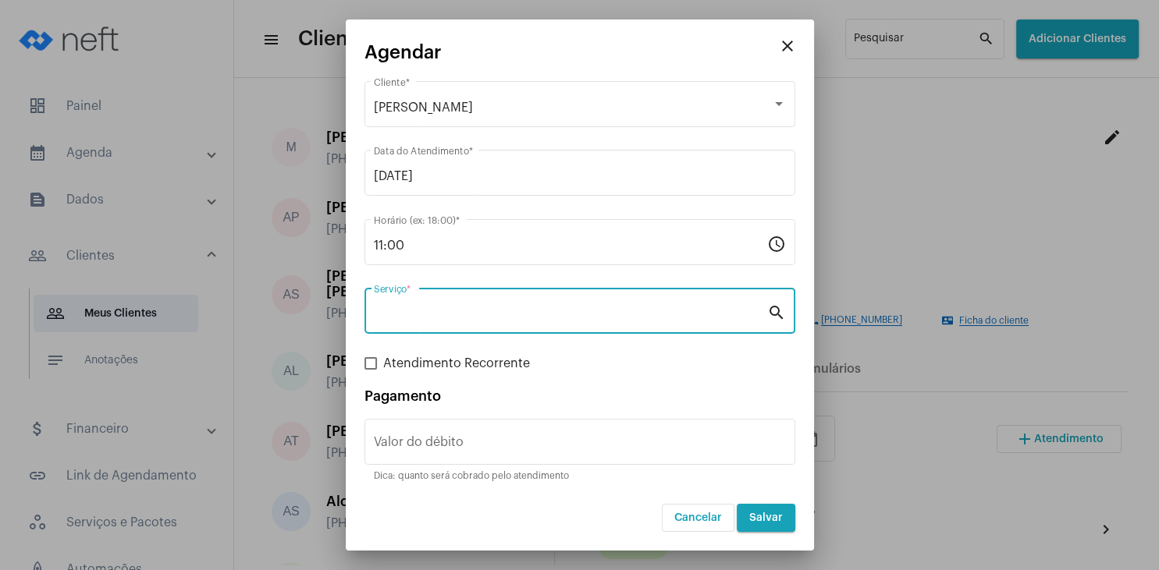
click at [449, 321] on input "Serviço *" at bounding box center [570, 314] width 393 height 14
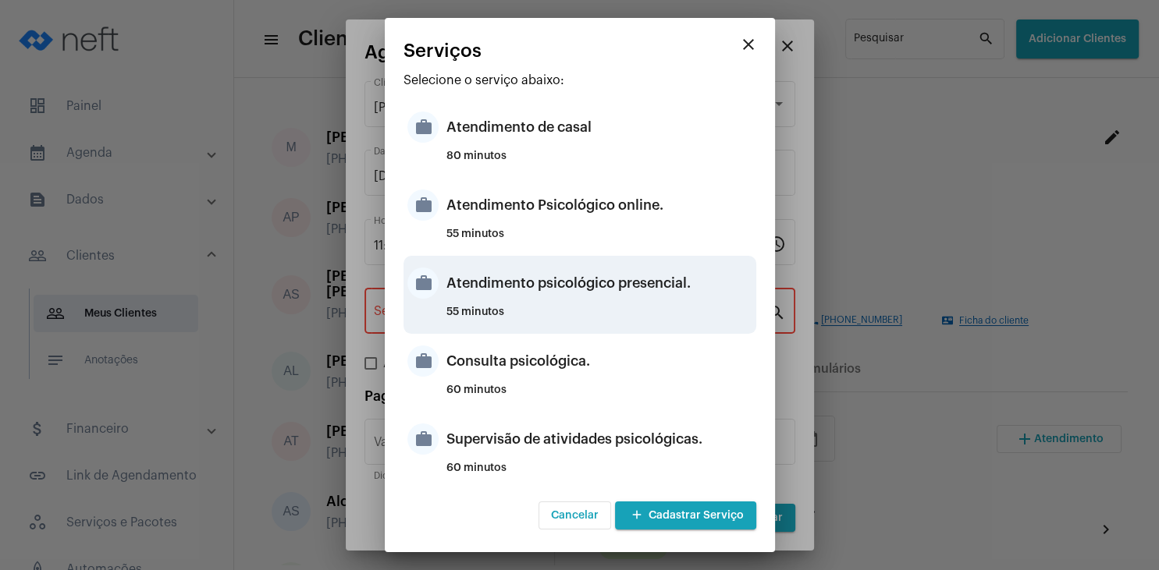
click at [668, 298] on div "Atendimento psicológico presencial." at bounding box center [599, 283] width 306 height 47
type input "Atendimento psicológico presencial."
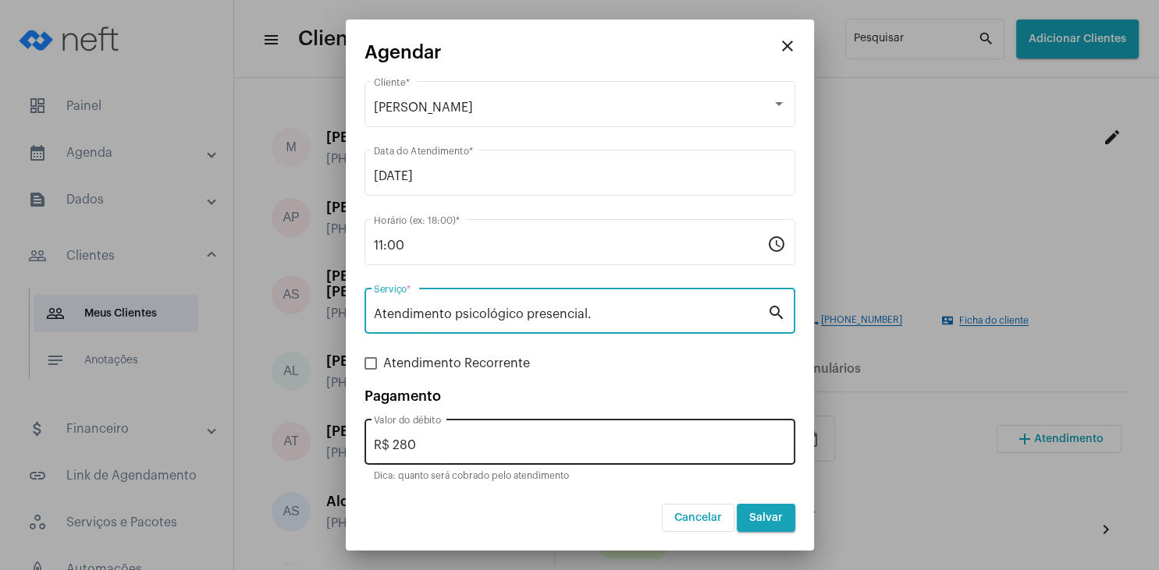
click at [501, 454] on div "R$ 280 Valor do débito" at bounding box center [580, 440] width 412 height 49
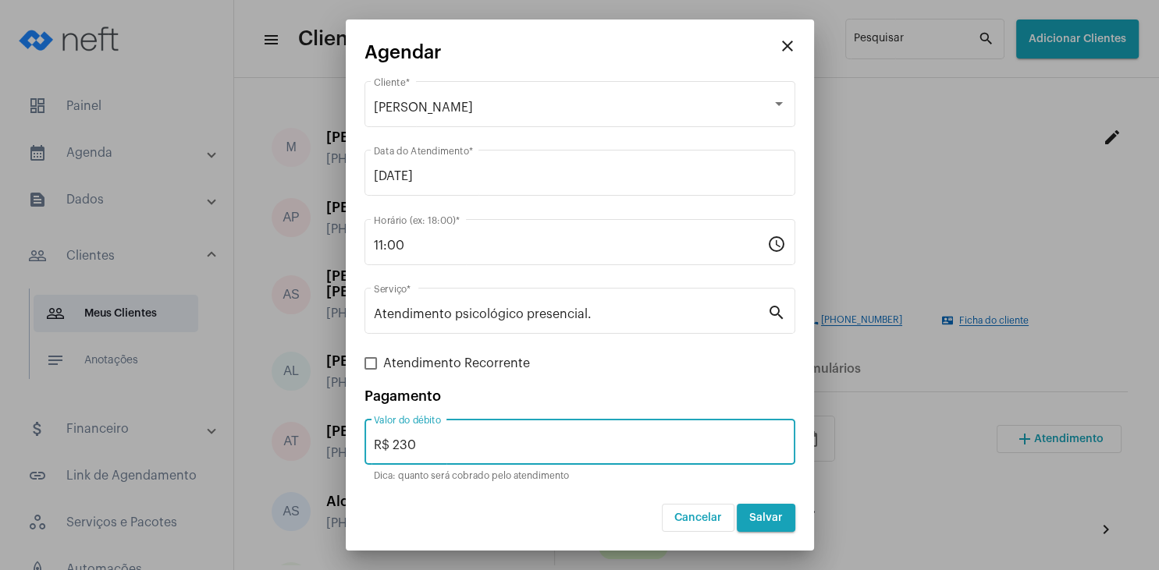
type input "R$ 230"
click at [765, 520] on span "Salvar" at bounding box center [766, 518] width 34 height 11
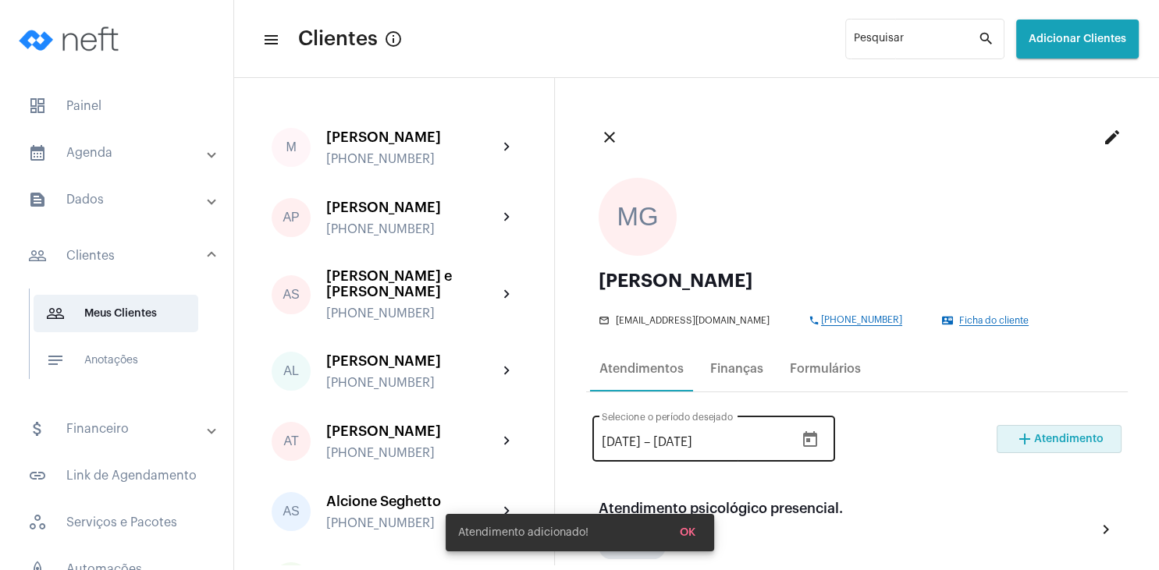
scroll to position [150, 0]
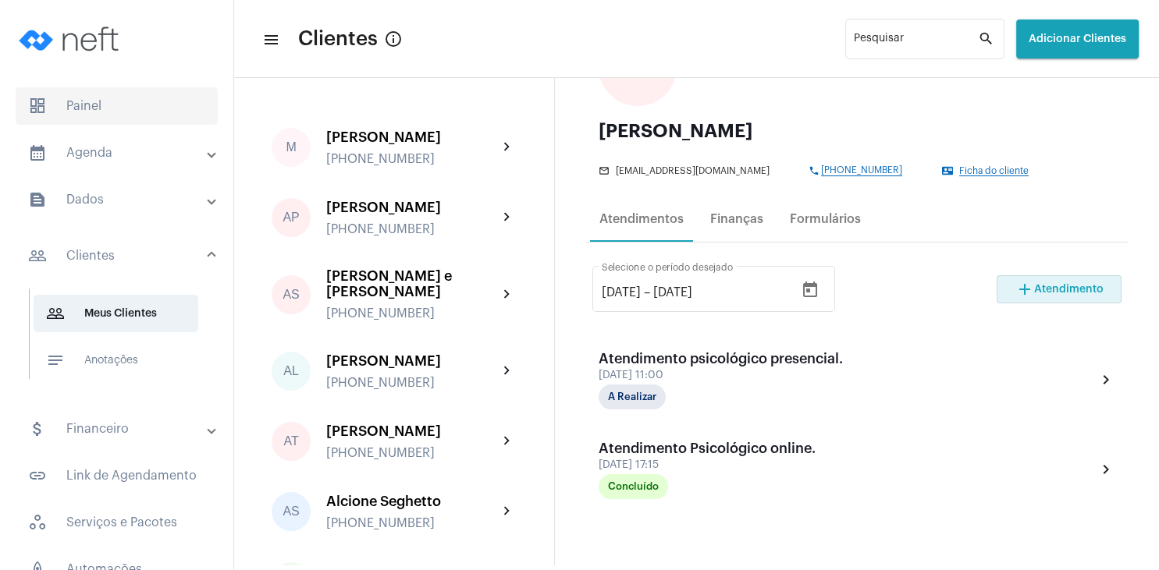
click at [120, 108] on span "dashboard Painel" at bounding box center [117, 105] width 202 height 37
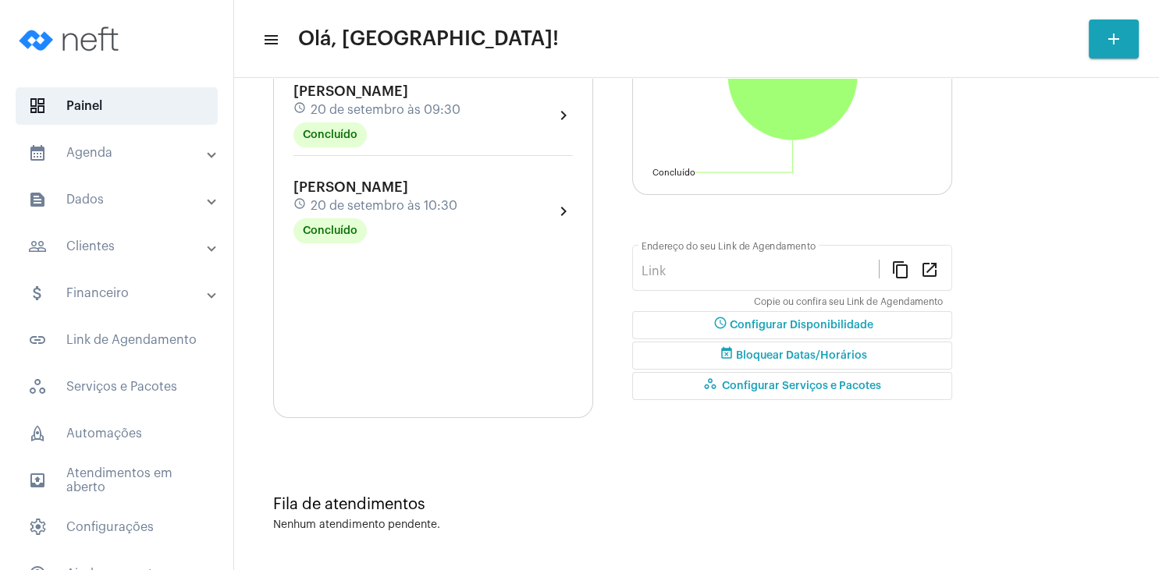
type input "[URL][DOMAIN_NAME]"
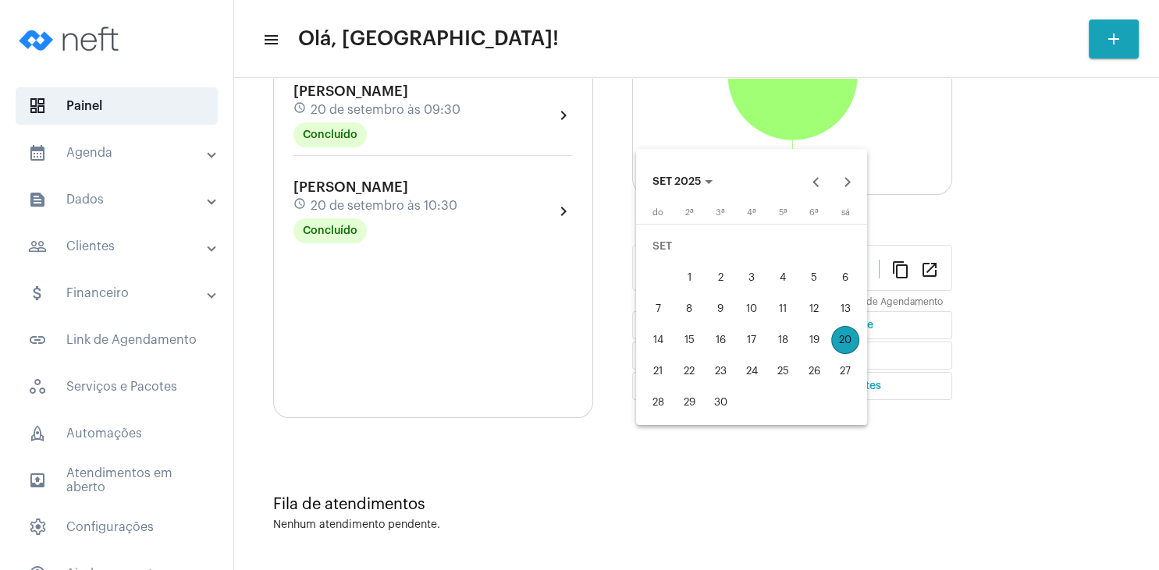
click at [662, 367] on div "21" at bounding box center [658, 371] width 28 height 28
type input "[DATE]"
click at [839, 368] on div "27" at bounding box center [845, 371] width 28 height 28
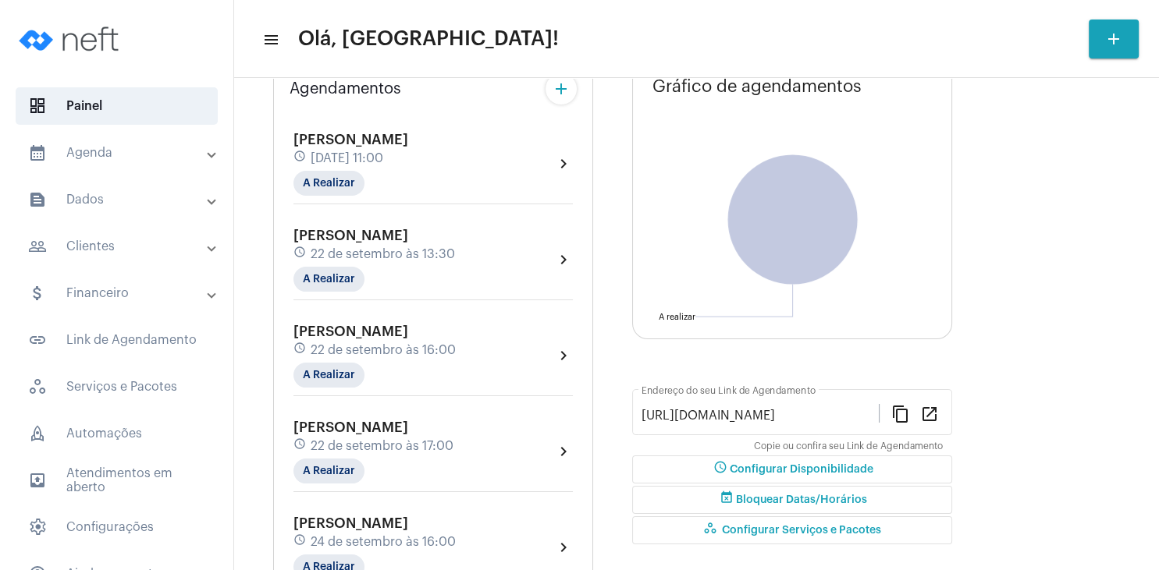
scroll to position [150, 0]
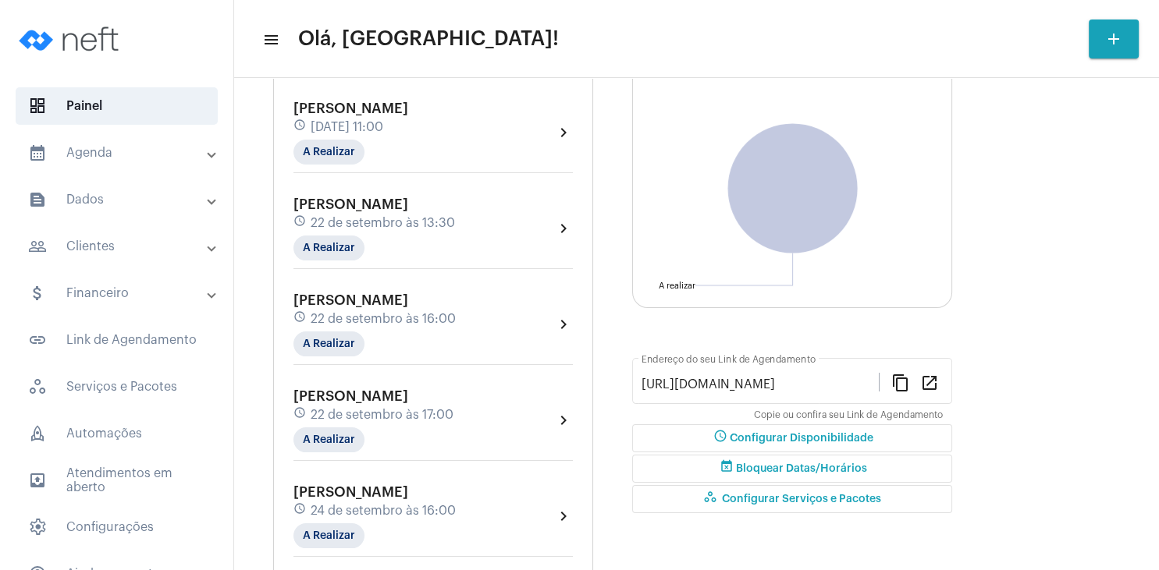
click at [104, 250] on mat-panel-title "people_outline Clientes" at bounding box center [118, 246] width 180 height 19
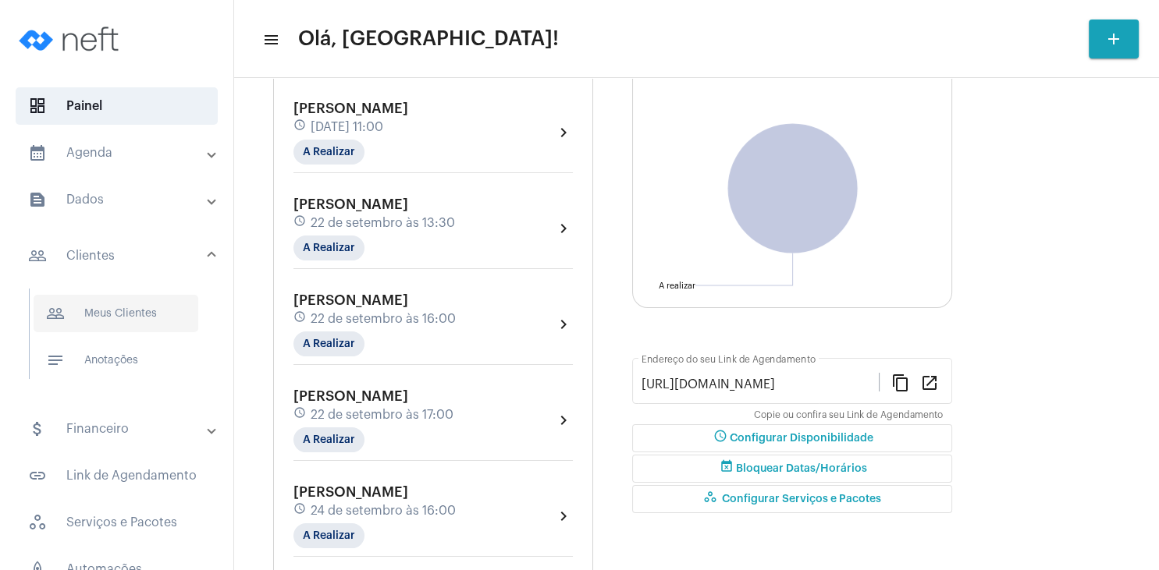
click at [139, 314] on span "people_outline Meus Clientes" at bounding box center [116, 313] width 165 height 37
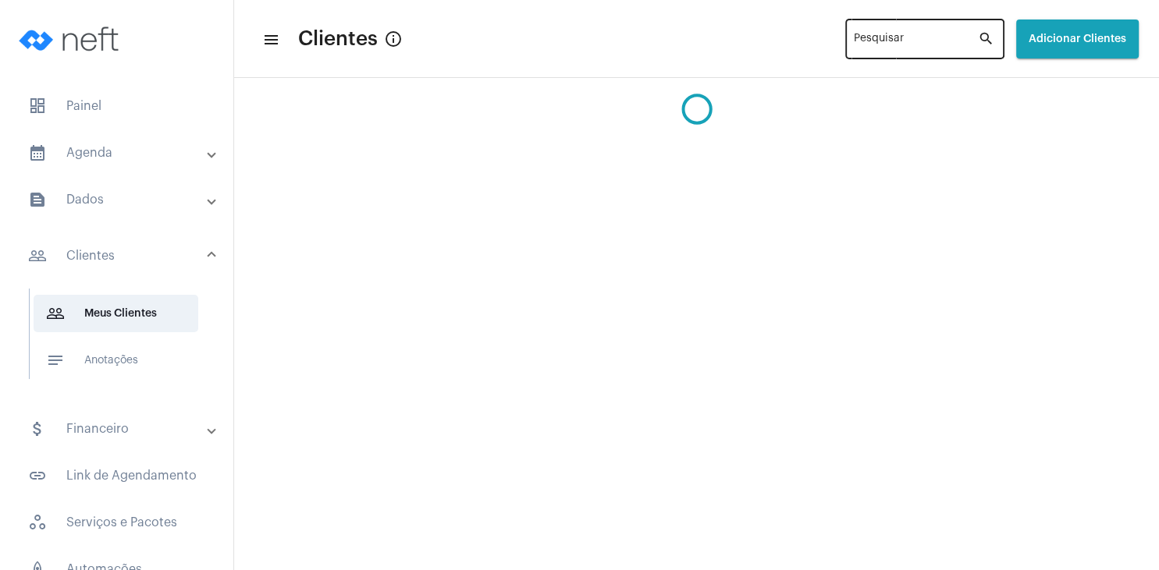
click at [854, 45] on input "Pesquisar" at bounding box center [916, 42] width 124 height 12
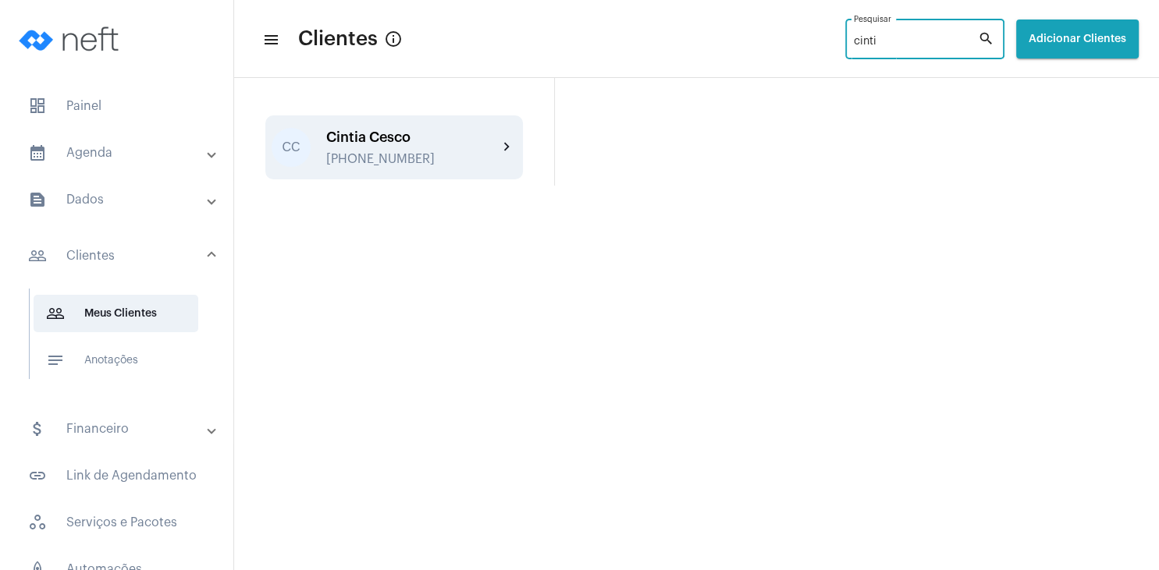
type input "cinti"
click at [358, 133] on div "Cintia Cesco" at bounding box center [412, 138] width 172 height 16
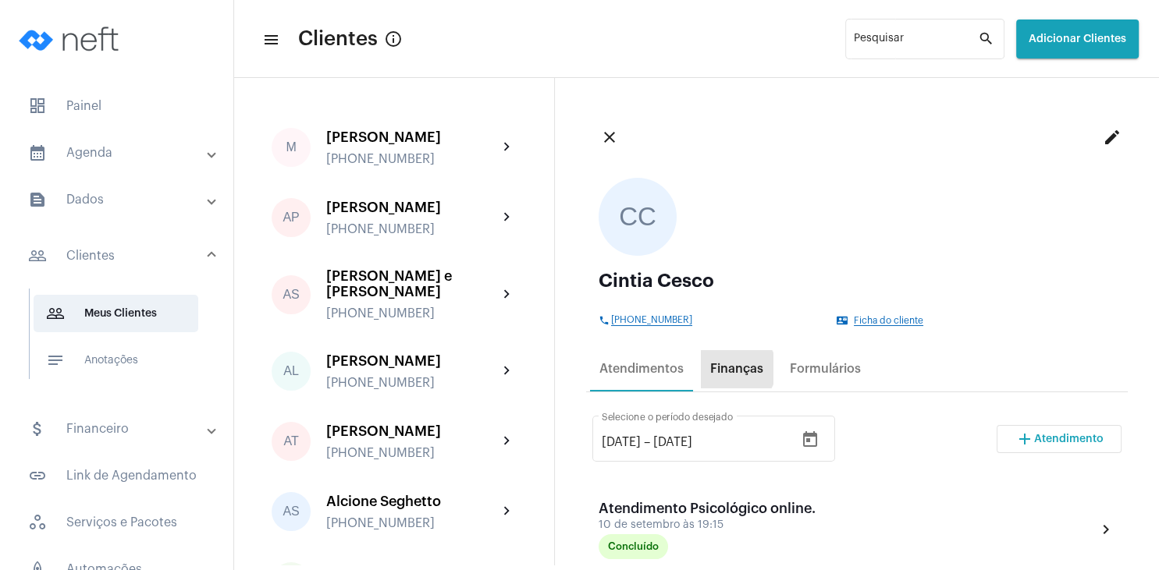
click at [733, 368] on div "Finanças" at bounding box center [736, 369] width 53 height 14
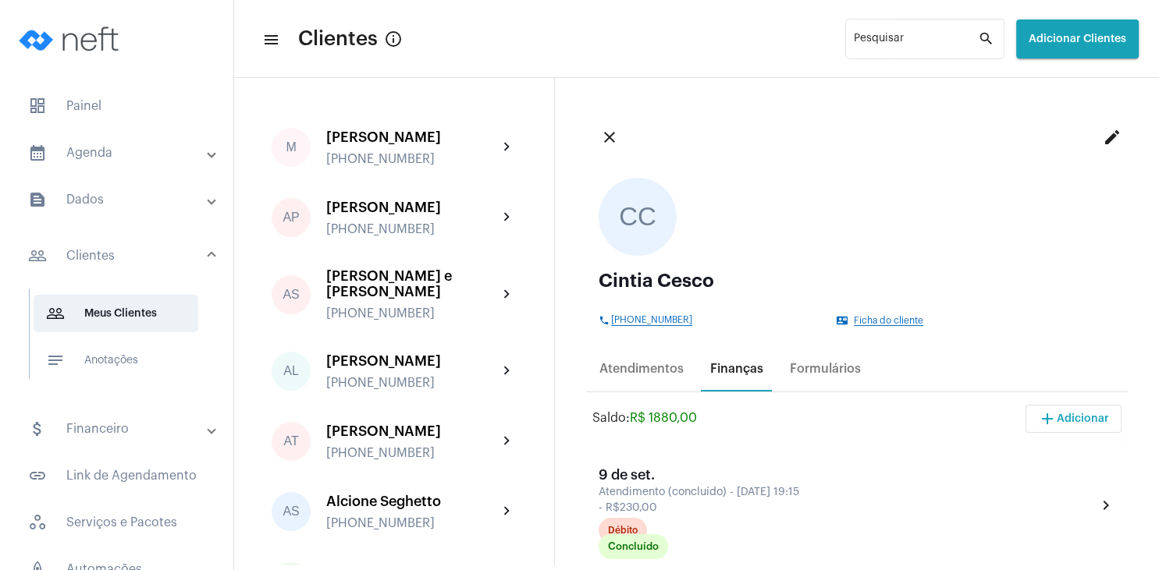
scroll to position [150, 0]
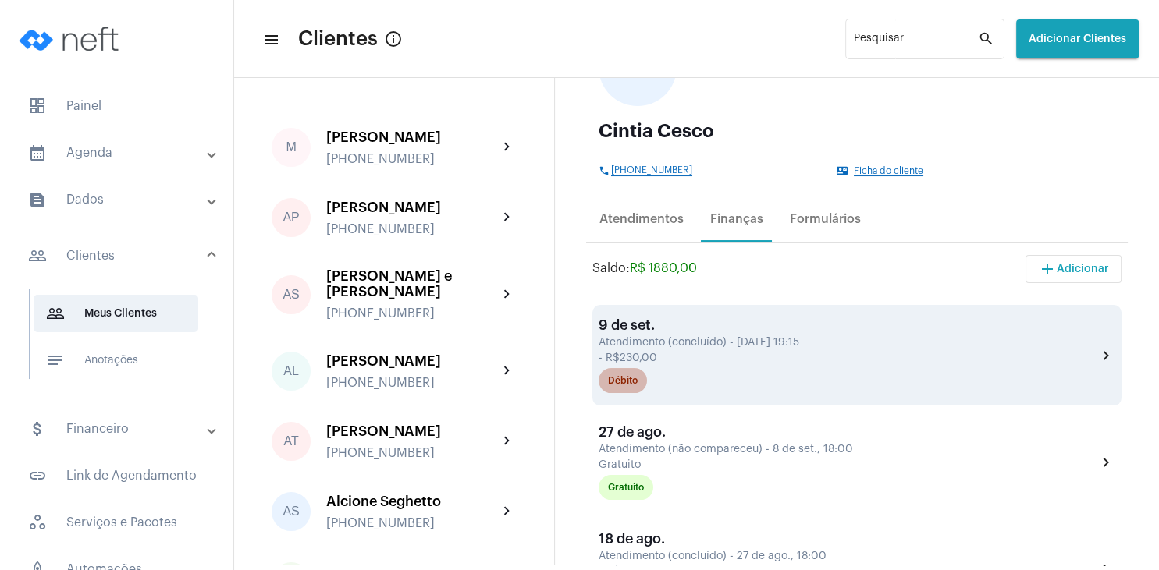
click at [630, 384] on div "Débito" at bounding box center [623, 381] width 30 height 10
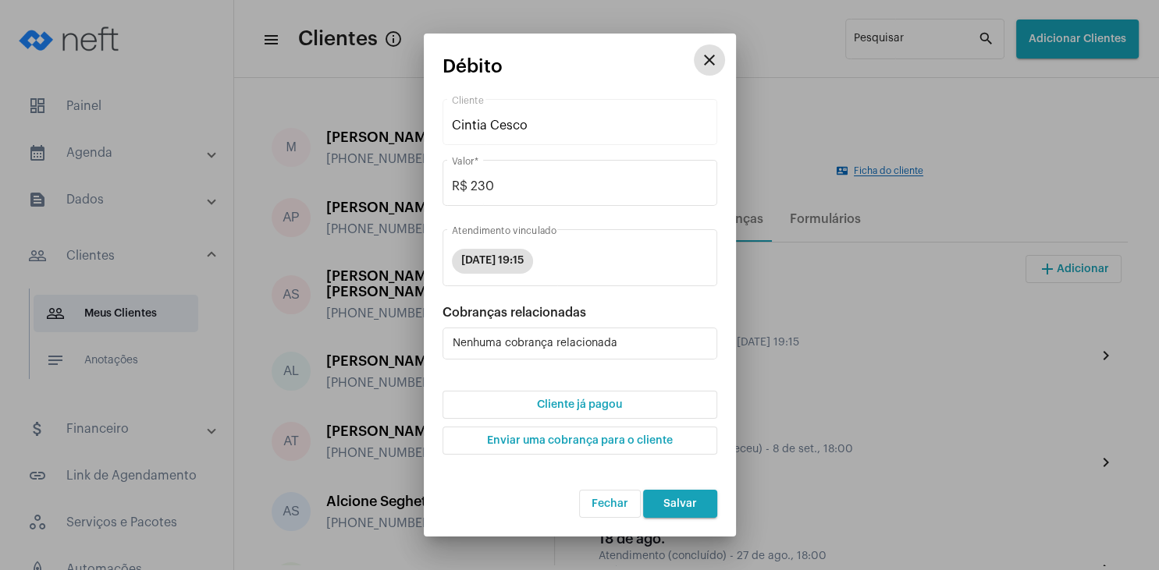
click at [602, 408] on span "Cliente já pagou" at bounding box center [579, 404] width 85 height 11
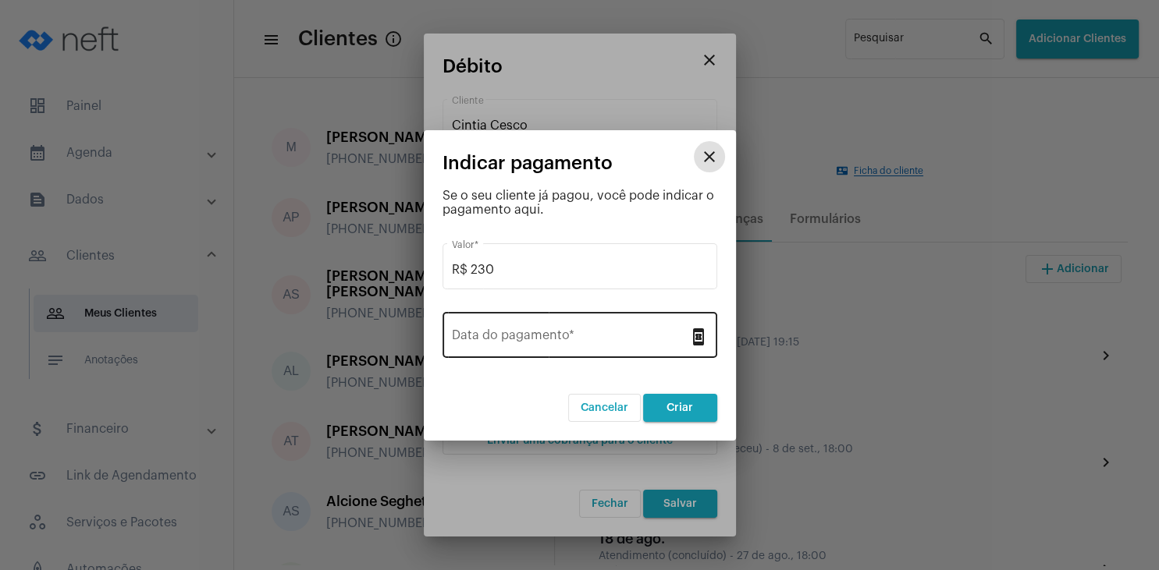
click at [588, 343] on input "Data do pagamento *" at bounding box center [570, 339] width 237 height 14
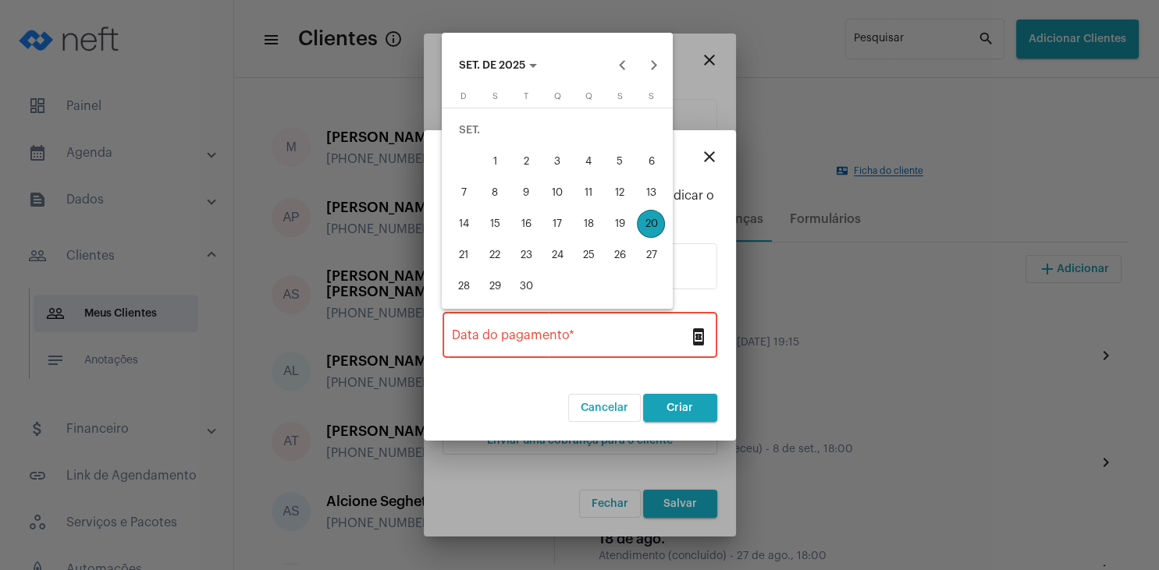
click at [562, 190] on div "10" at bounding box center [557, 193] width 28 height 28
type input "[DATE]"
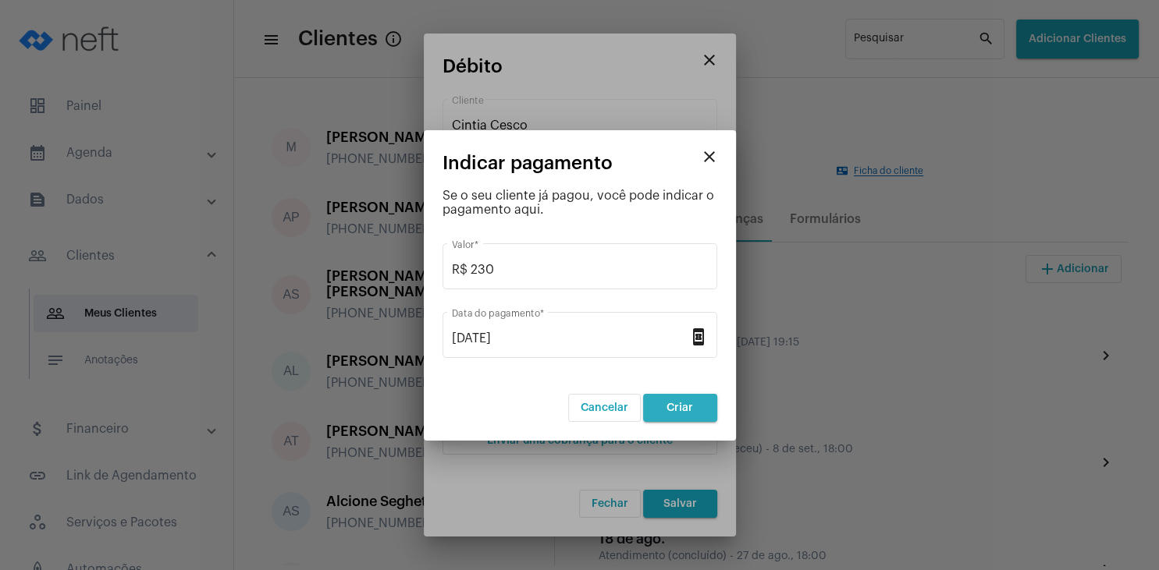
click at [663, 411] on button "Criar" at bounding box center [680, 408] width 74 height 28
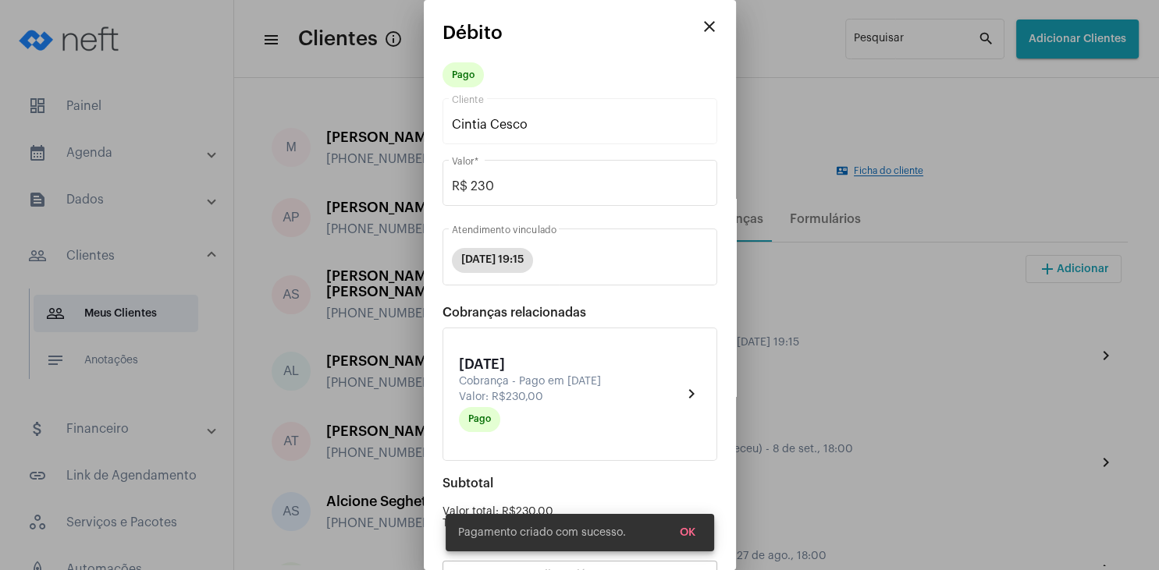
click at [704, 23] on mat-icon "close" at bounding box center [709, 26] width 19 height 19
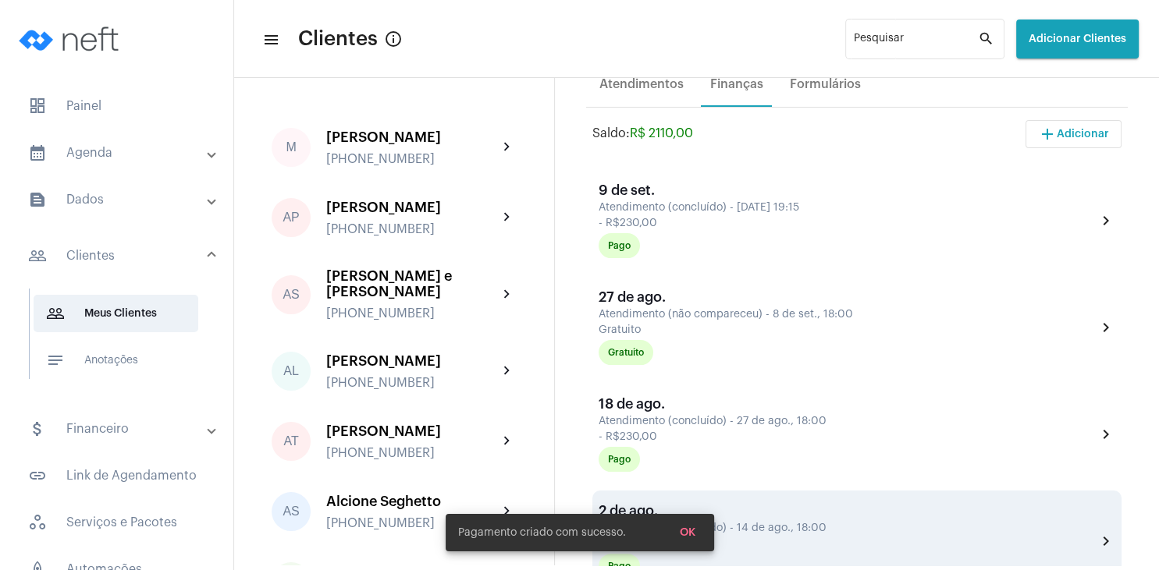
scroll to position [374, 0]
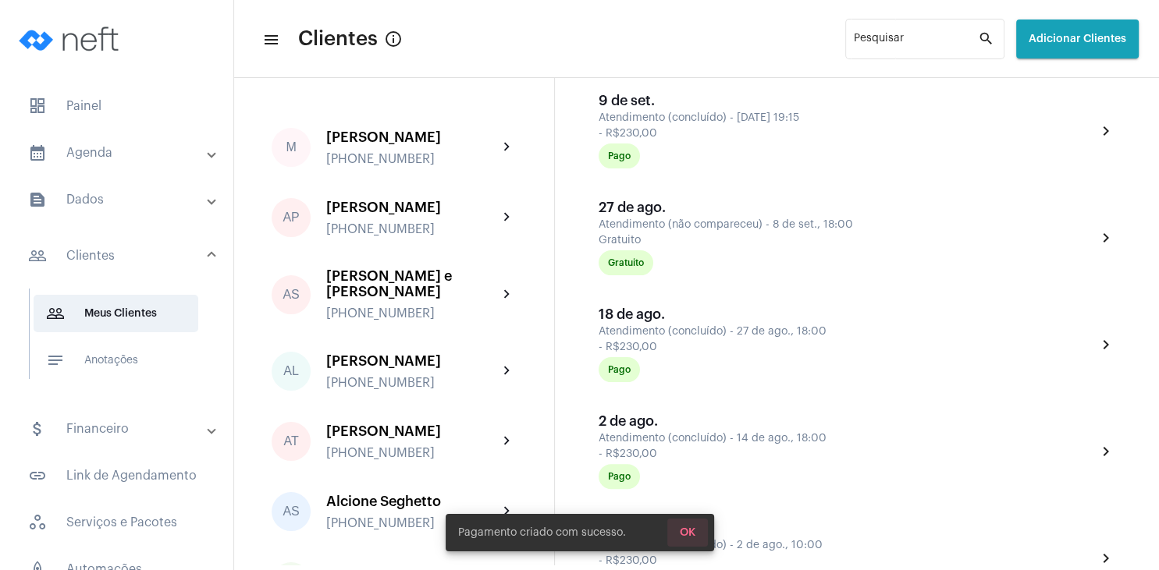
click at [691, 531] on span "OK" at bounding box center [688, 532] width 16 height 11
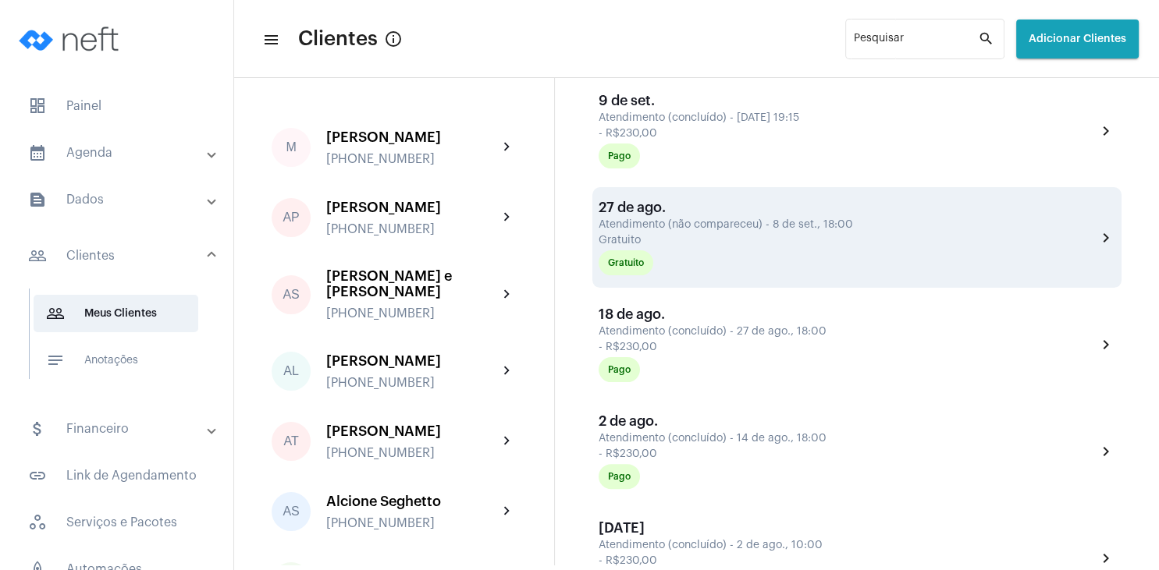
scroll to position [150, 0]
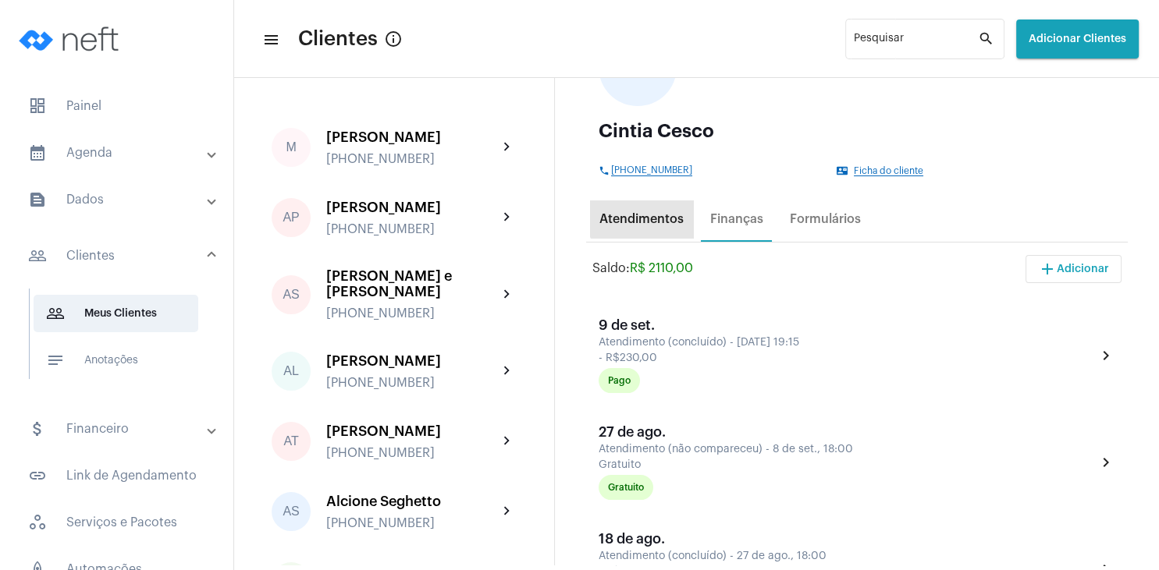
click at [645, 211] on div "Atendimentos" at bounding box center [641, 219] width 103 height 37
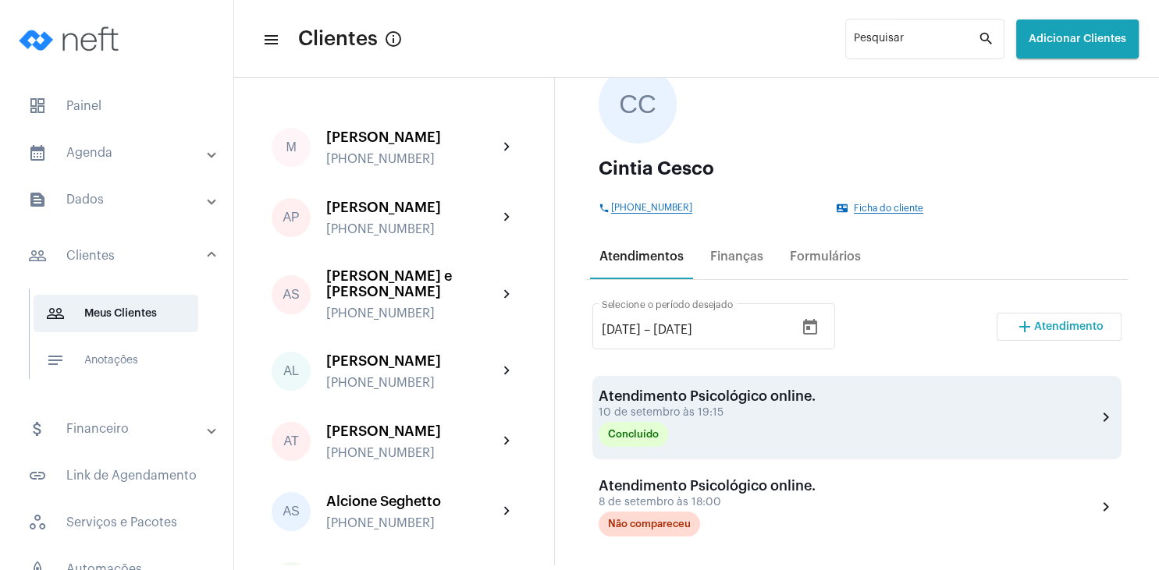
scroll to position [225, 0]
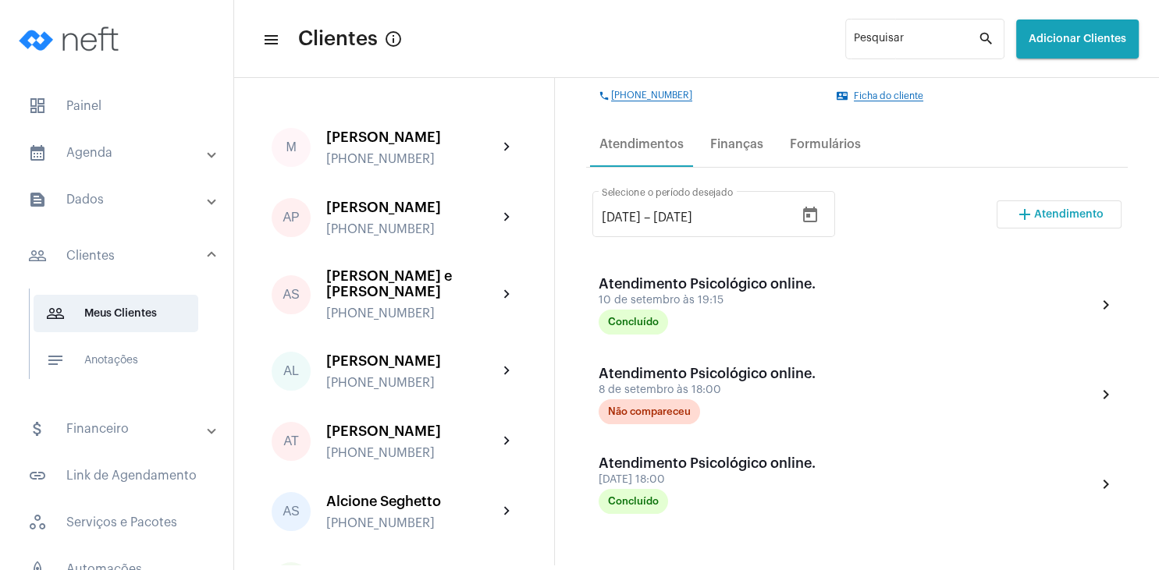
click at [1044, 215] on span "Atendimento" at bounding box center [1068, 214] width 69 height 11
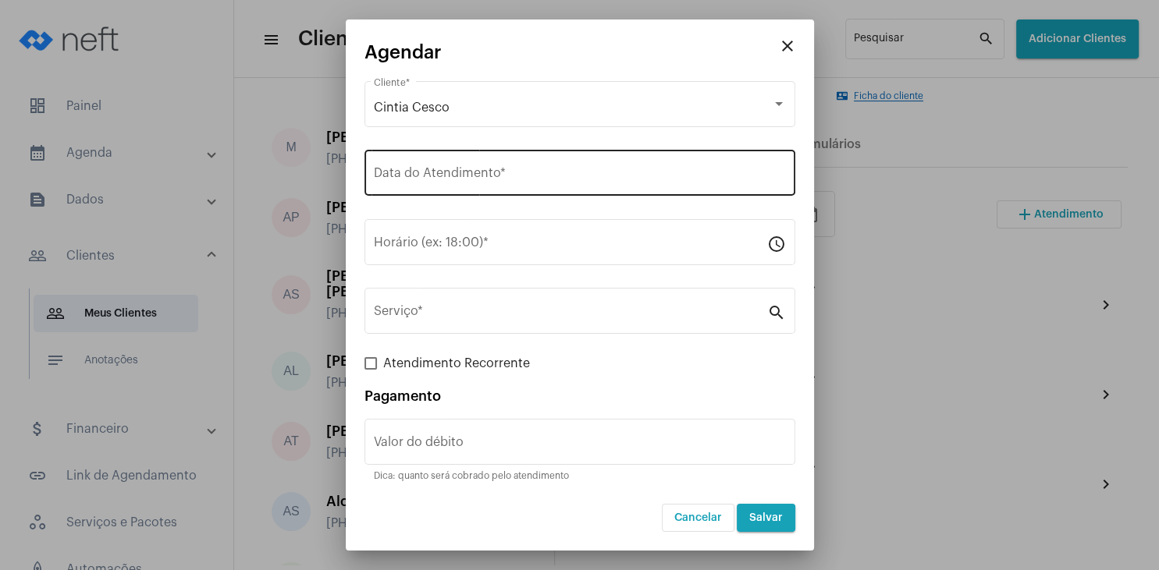
click at [460, 171] on input "Data do Atendimento *" at bounding box center [580, 176] width 412 height 14
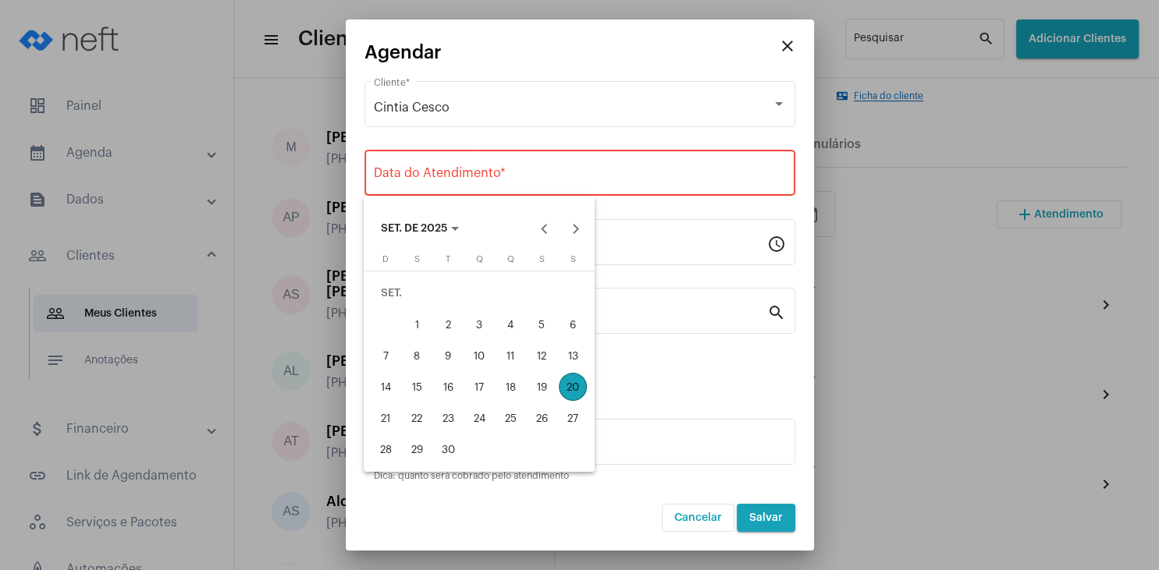
click at [413, 424] on div "22" at bounding box center [417, 418] width 28 height 28
type input "[DATE]"
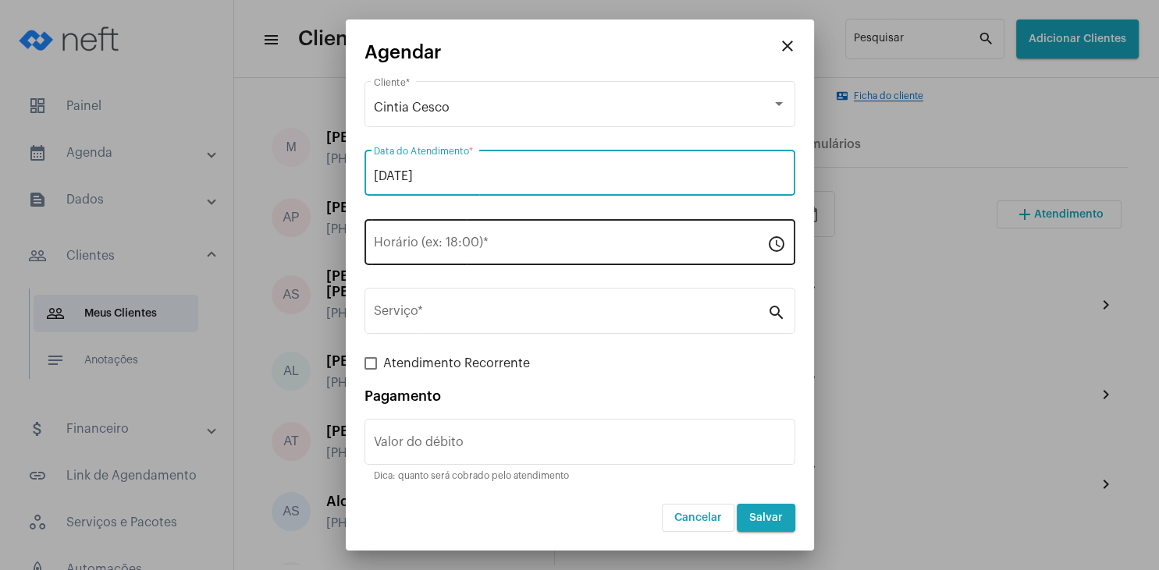
click at [402, 243] on input "Horário (ex: 18:00) *" at bounding box center [570, 246] width 393 height 14
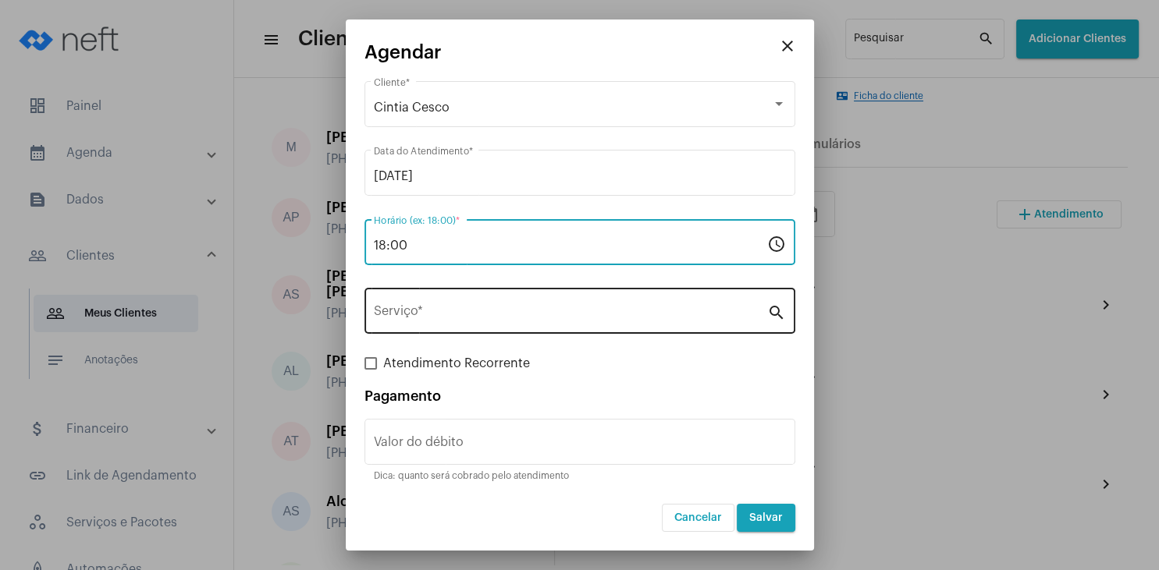
type input "18:00"
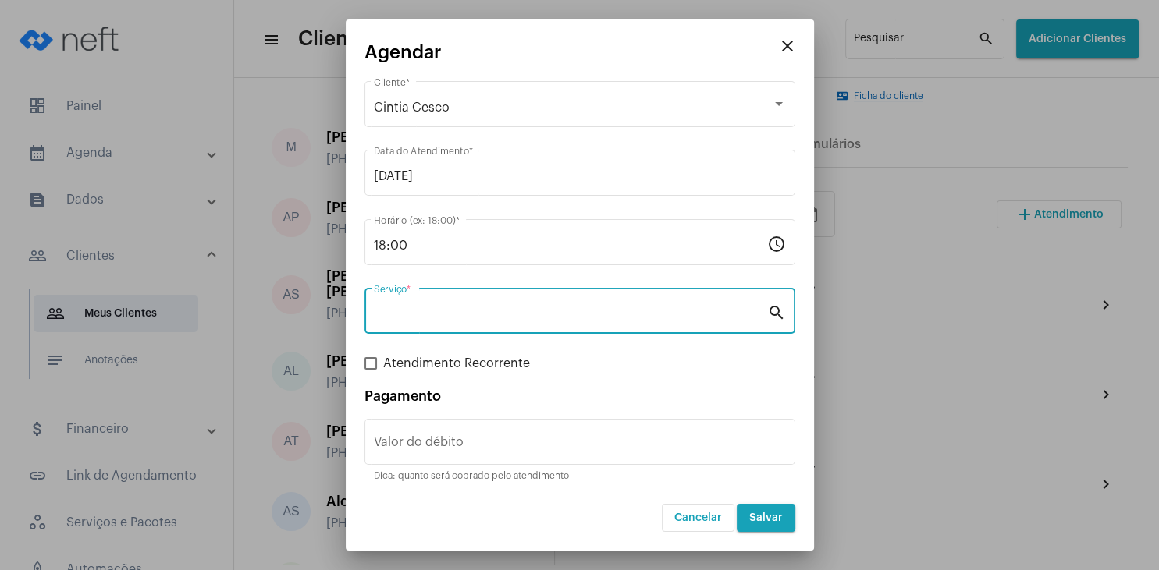
click at [414, 311] on input "Serviço *" at bounding box center [570, 314] width 393 height 14
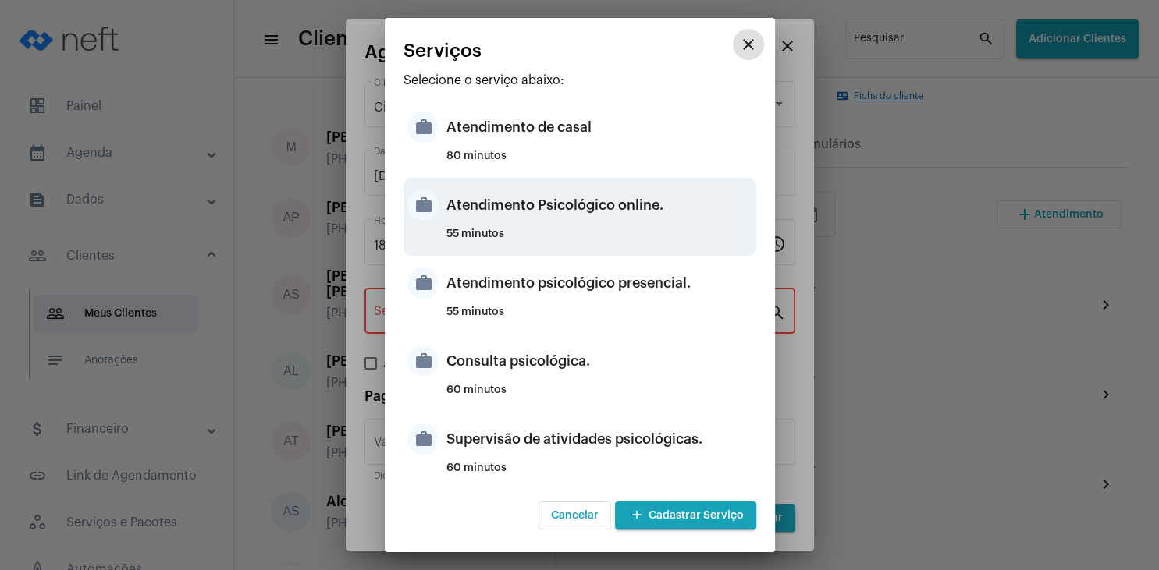
click at [626, 203] on div "Atendimento Psicológico online." at bounding box center [599, 205] width 306 height 47
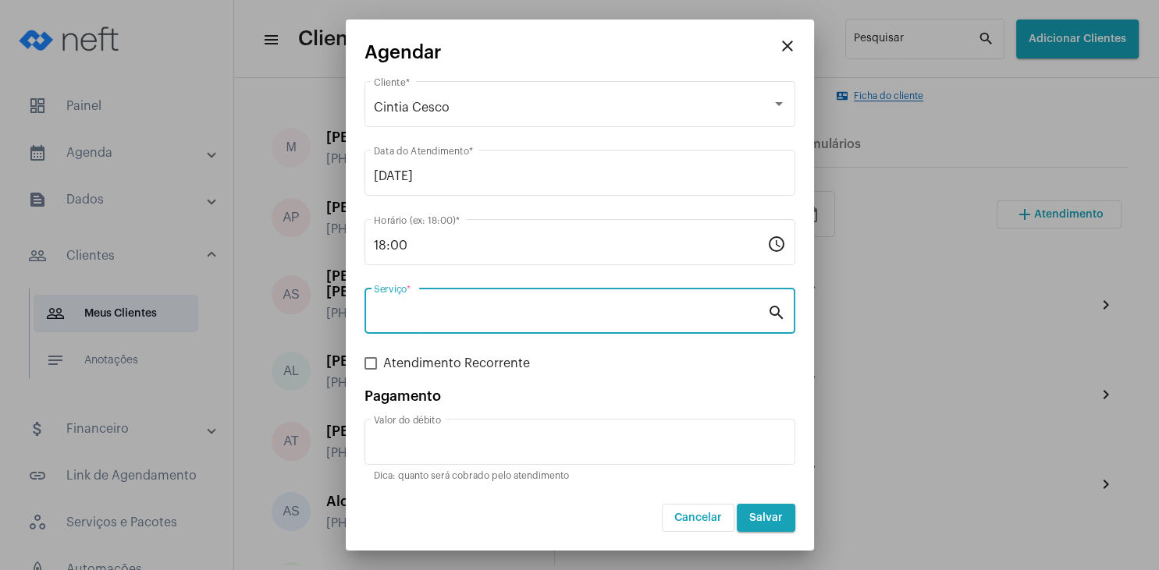
type input "Atendimento Psicológico online."
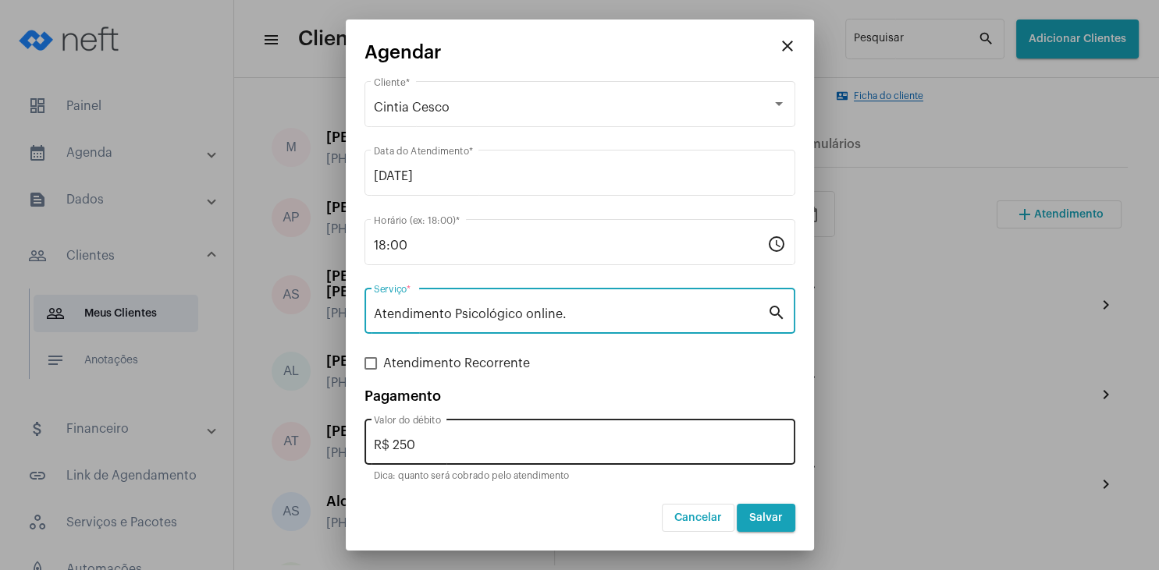
click at [463, 432] on div "R$ 250 Valor do débito" at bounding box center [580, 440] width 412 height 49
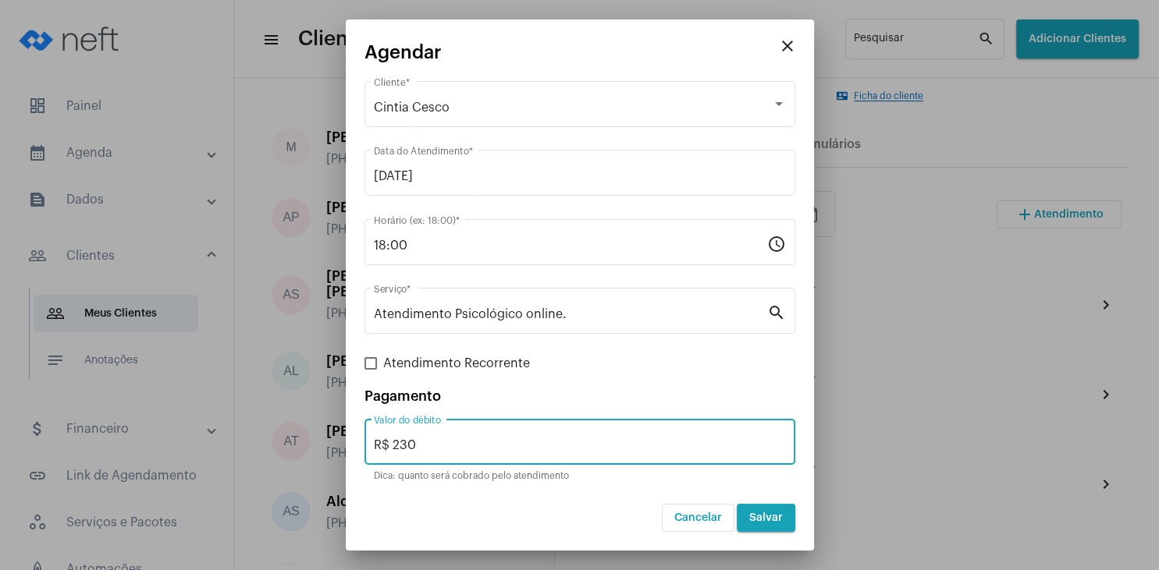
type input "R$ 230"
click at [786, 516] on button "Salvar" at bounding box center [765, 518] width 59 height 28
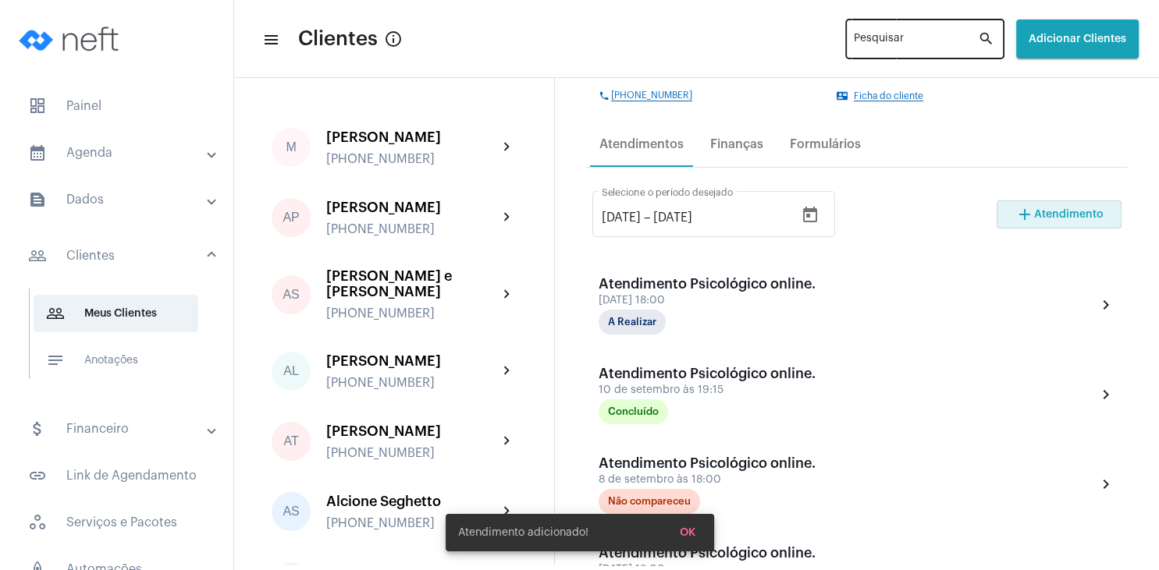
click at [878, 51] on div "Pesquisar" at bounding box center [916, 37] width 124 height 43
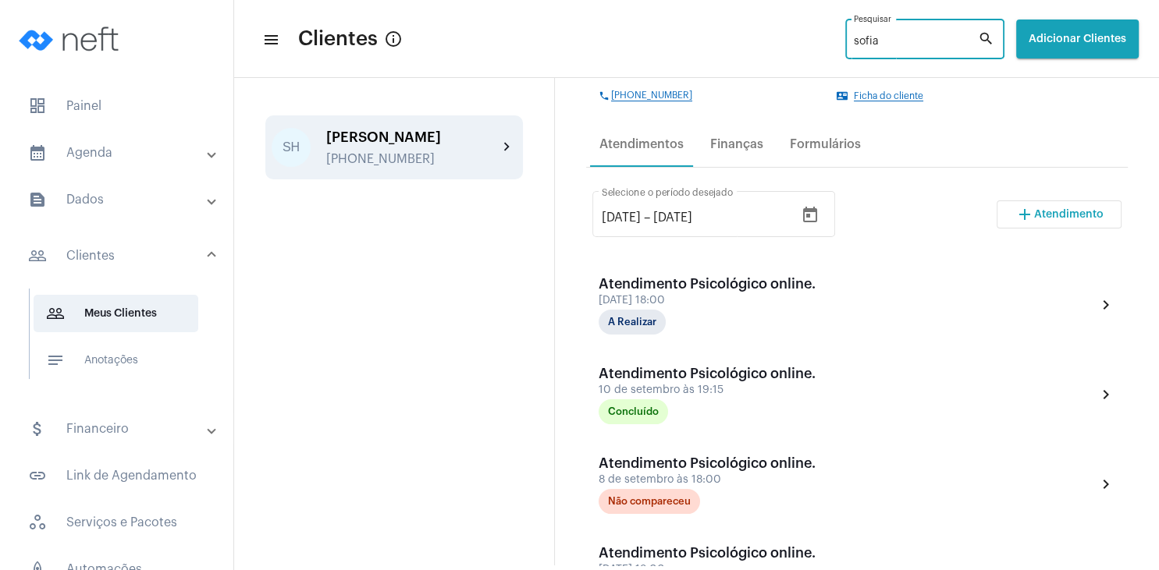
type input "sofia"
click at [360, 164] on div "[PHONE_NUMBER]" at bounding box center [412, 159] width 172 height 14
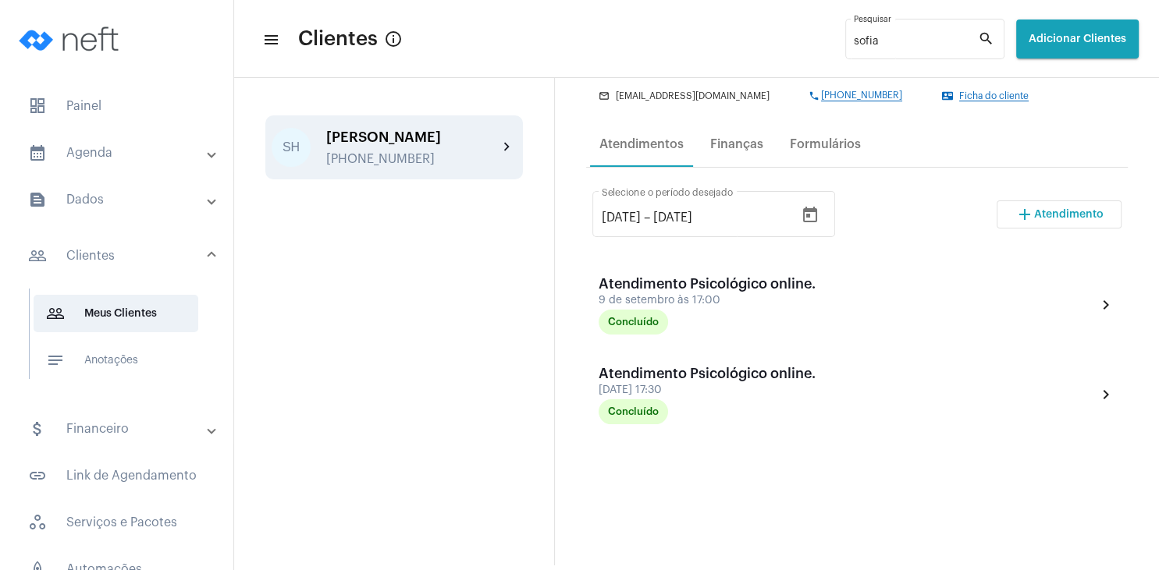
click at [1035, 229] on button "add Atendimento" at bounding box center [1058, 215] width 125 height 28
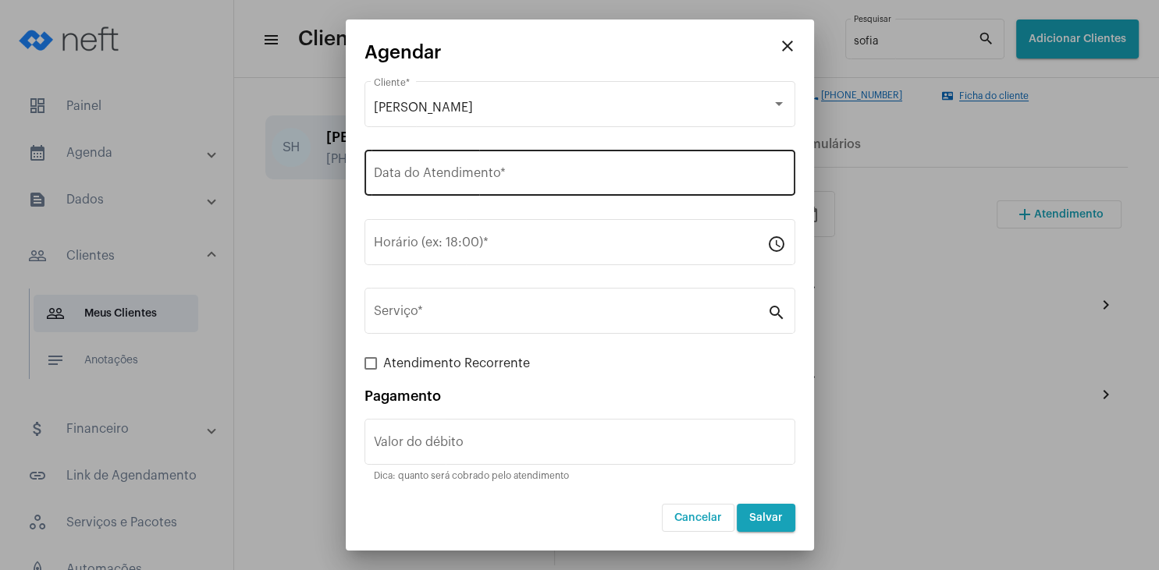
click at [478, 178] on input "Data do Atendimento *" at bounding box center [580, 176] width 412 height 14
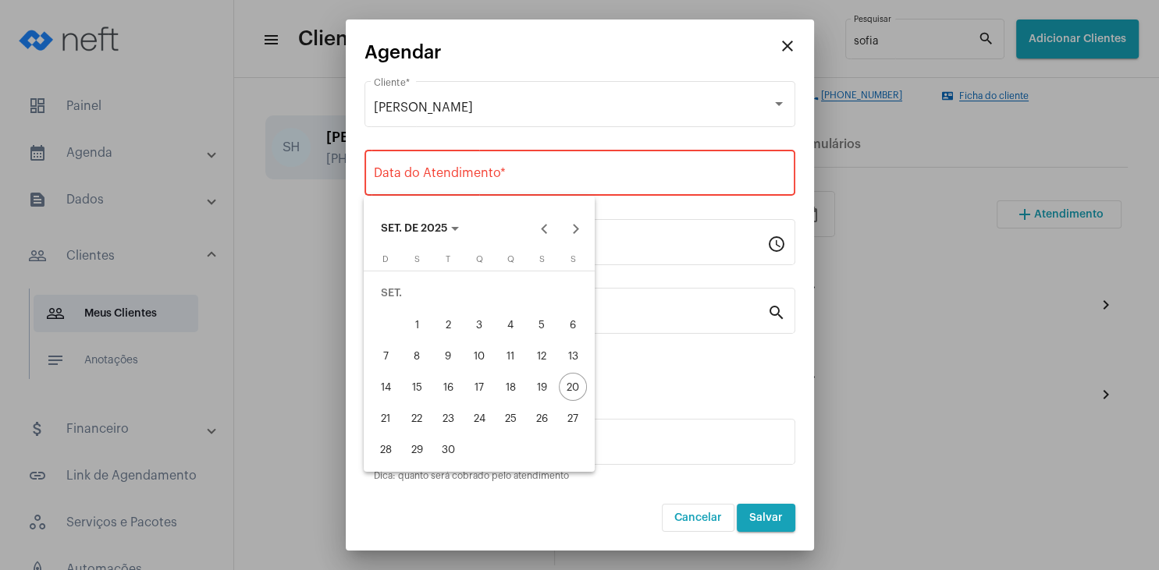
click at [448, 421] on div "23" at bounding box center [448, 418] width 28 height 28
type input "[DATE]"
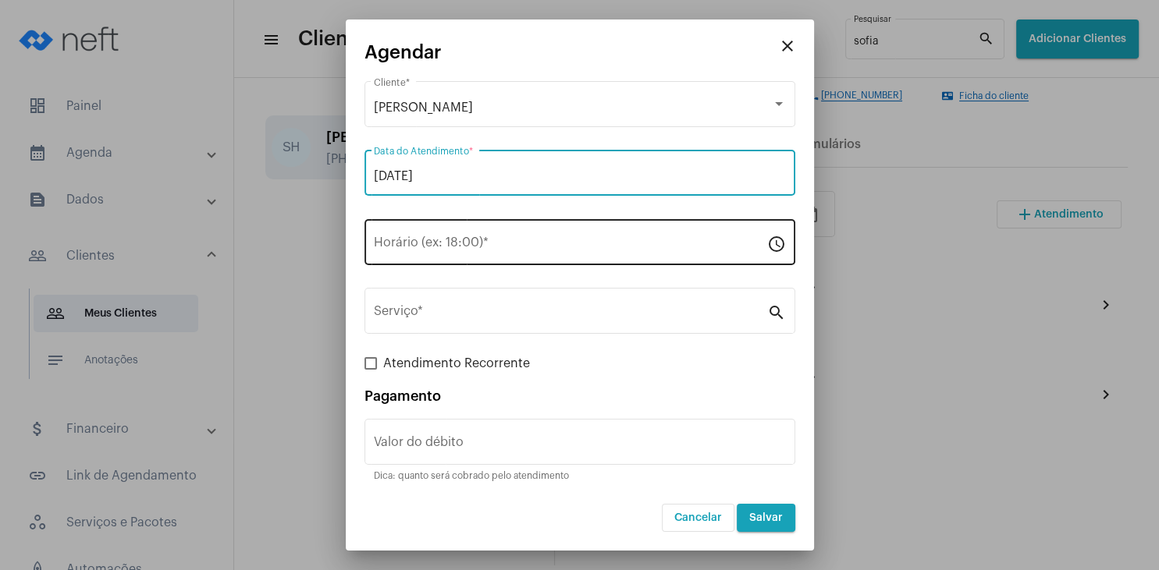
click at [426, 244] on input "Horário (ex: 18:00) *" at bounding box center [570, 246] width 393 height 14
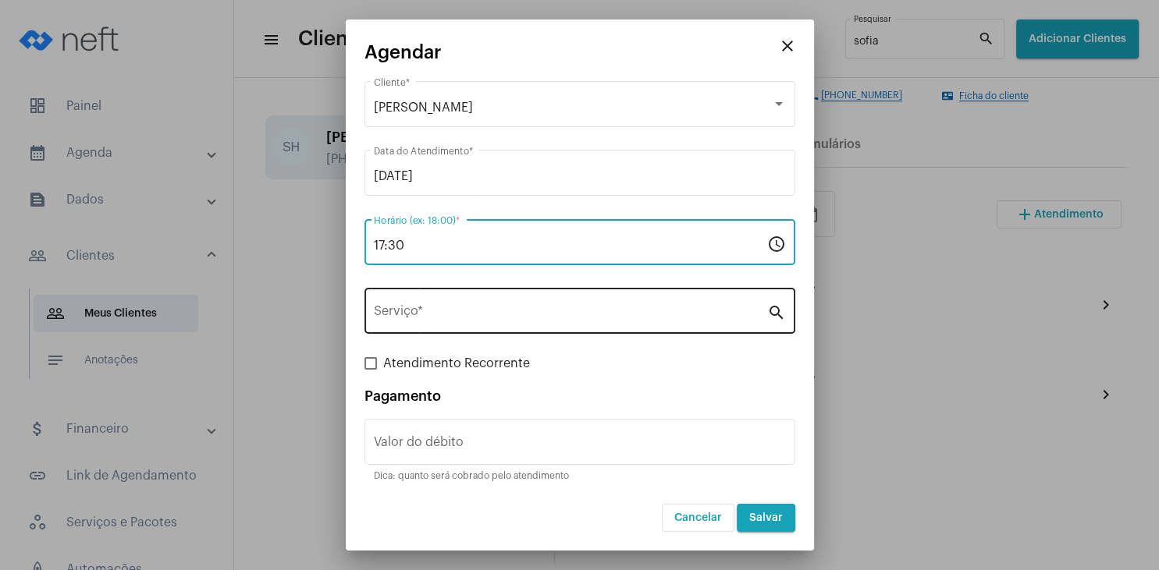
type input "17:30"
click at [423, 311] on input "Serviço *" at bounding box center [570, 314] width 393 height 14
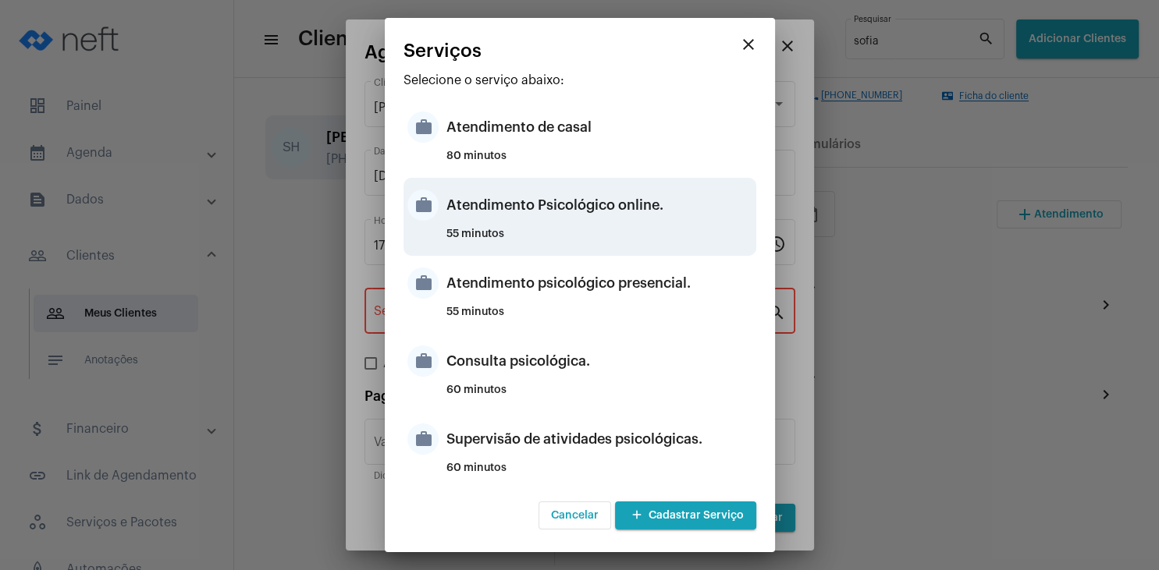
click at [635, 214] on div "Atendimento Psicológico online." at bounding box center [599, 205] width 306 height 47
type input "Atendimento Psicológico online."
type input "R$ 230"
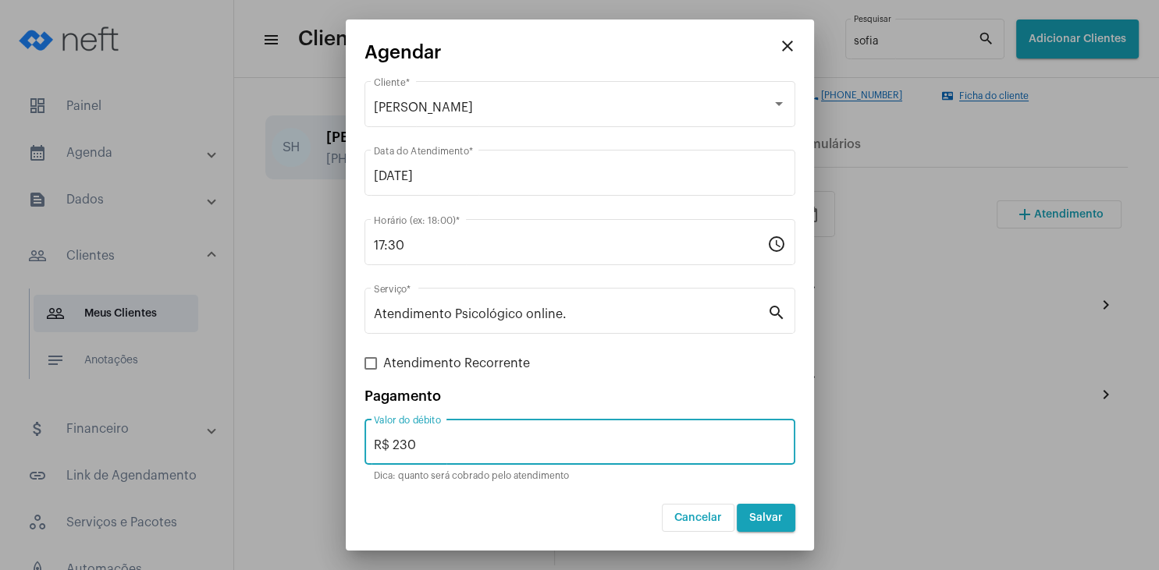
click at [469, 445] on input "R$ 230" at bounding box center [580, 445] width 412 height 14
click at [769, 521] on span "Salvar" at bounding box center [766, 518] width 34 height 11
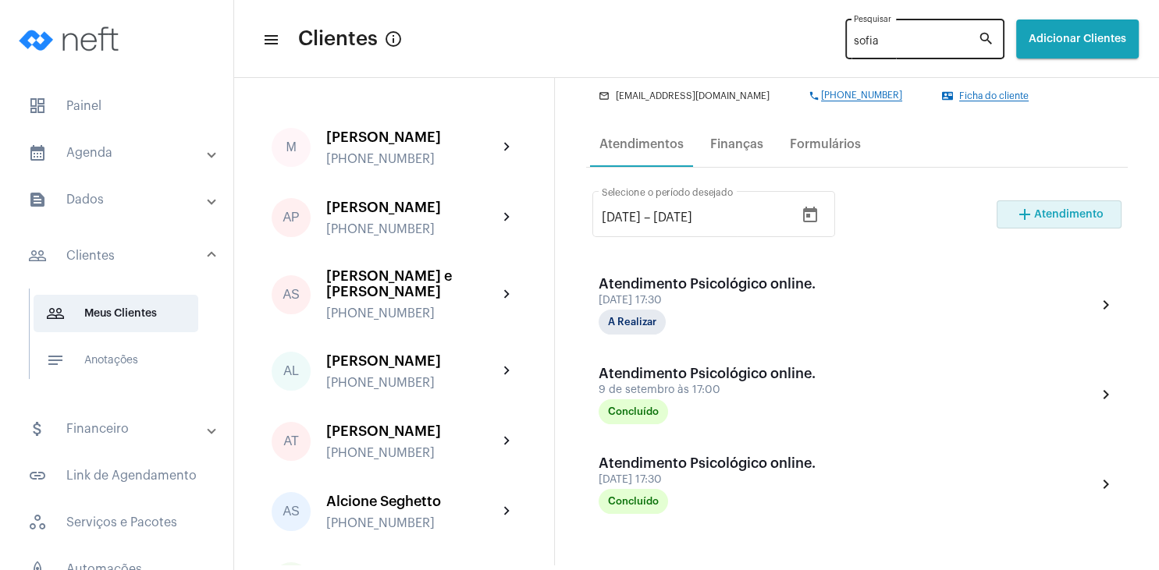
click at [866, 45] on input "sofia" at bounding box center [916, 42] width 124 height 12
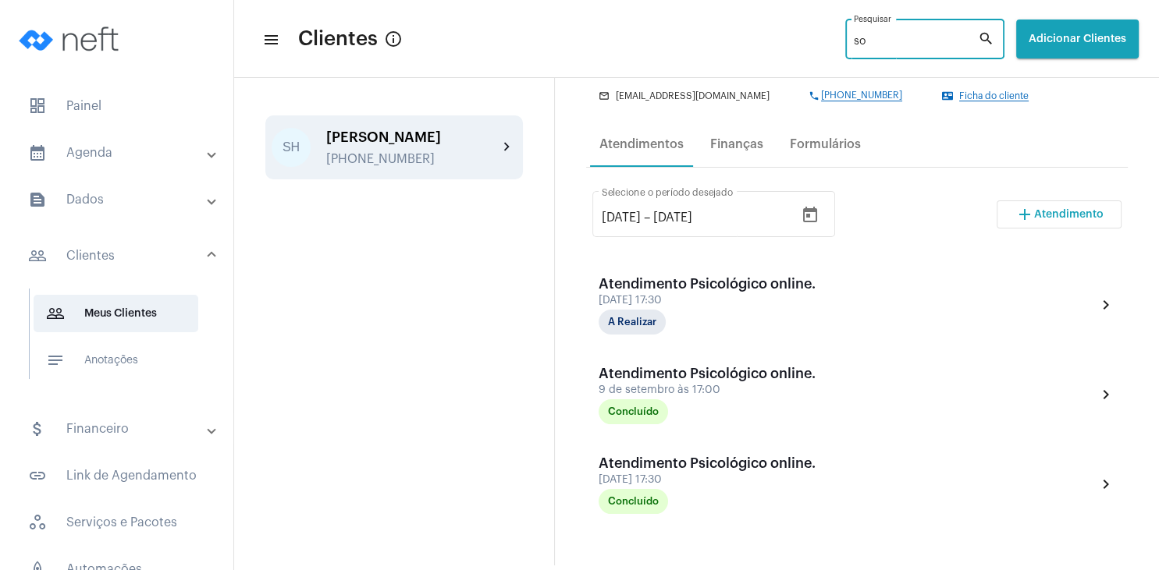
type input "s"
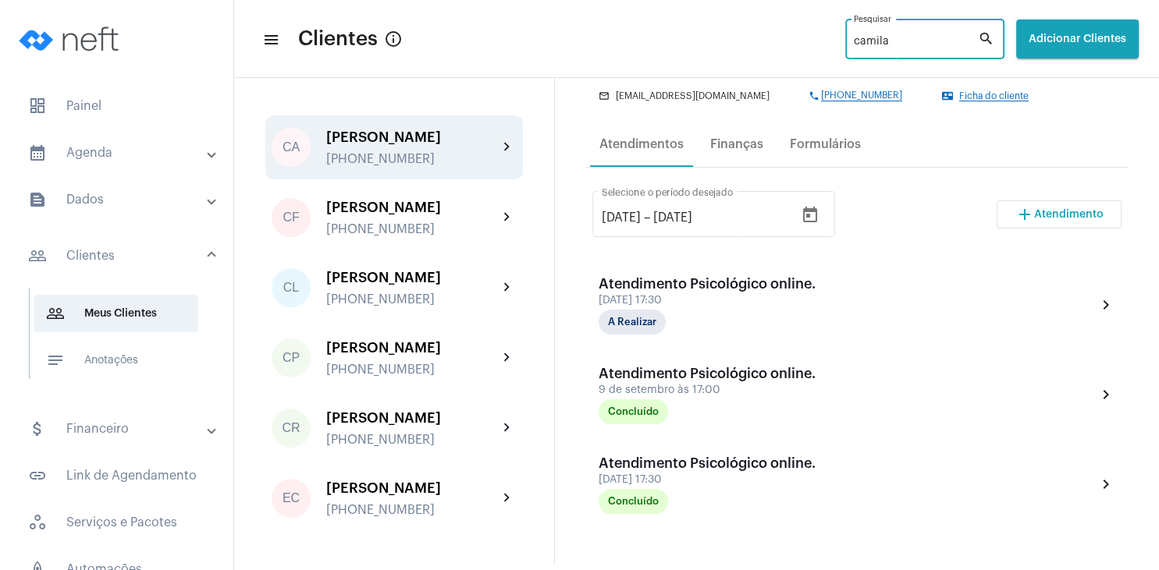
type input "camila"
click at [429, 142] on div "[PERSON_NAME]" at bounding box center [412, 138] width 172 height 16
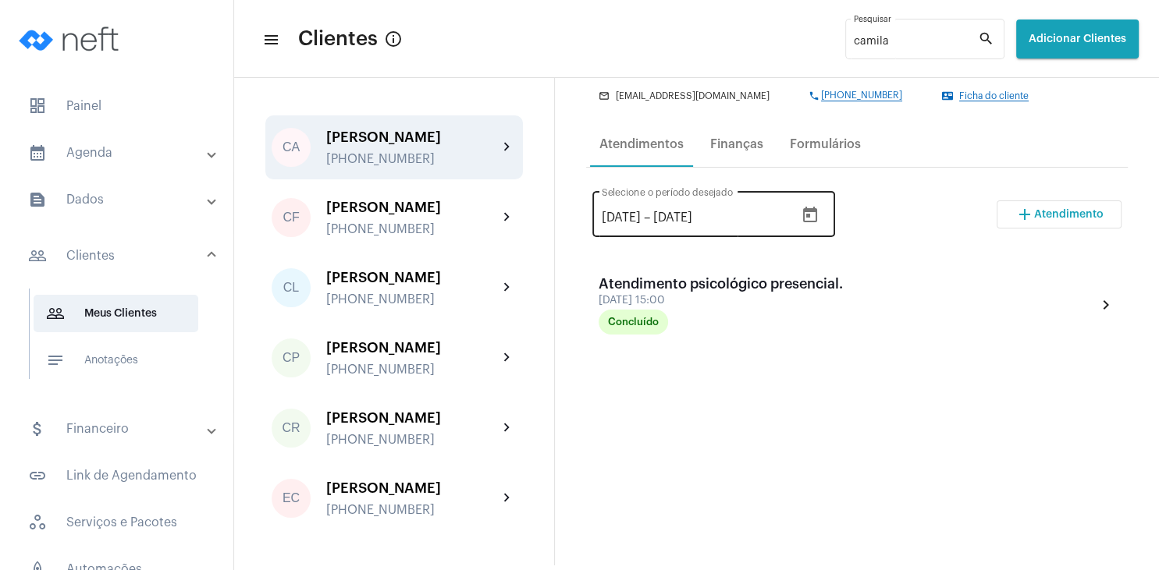
scroll to position [75, 0]
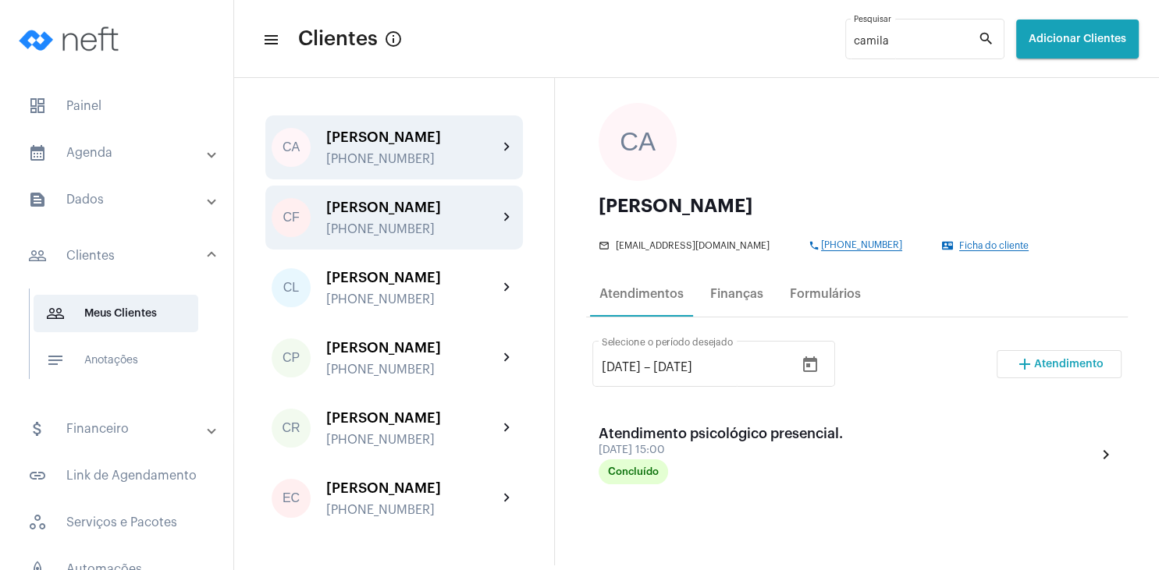
click at [442, 232] on div "[PHONE_NUMBER]" at bounding box center [412, 229] width 172 height 14
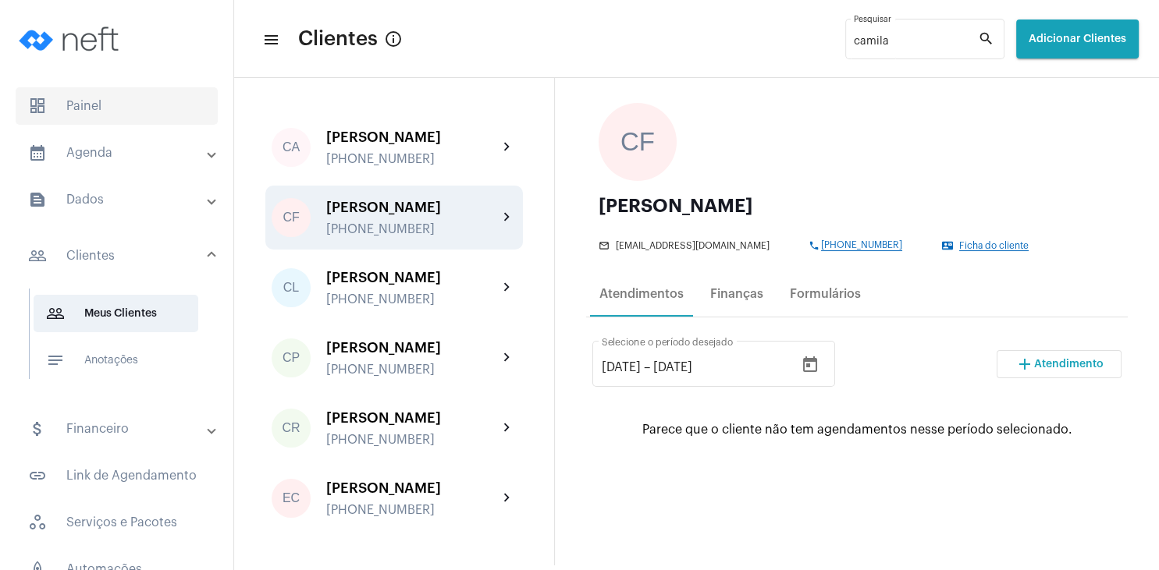
click at [154, 118] on span "dashboard Painel" at bounding box center [117, 105] width 202 height 37
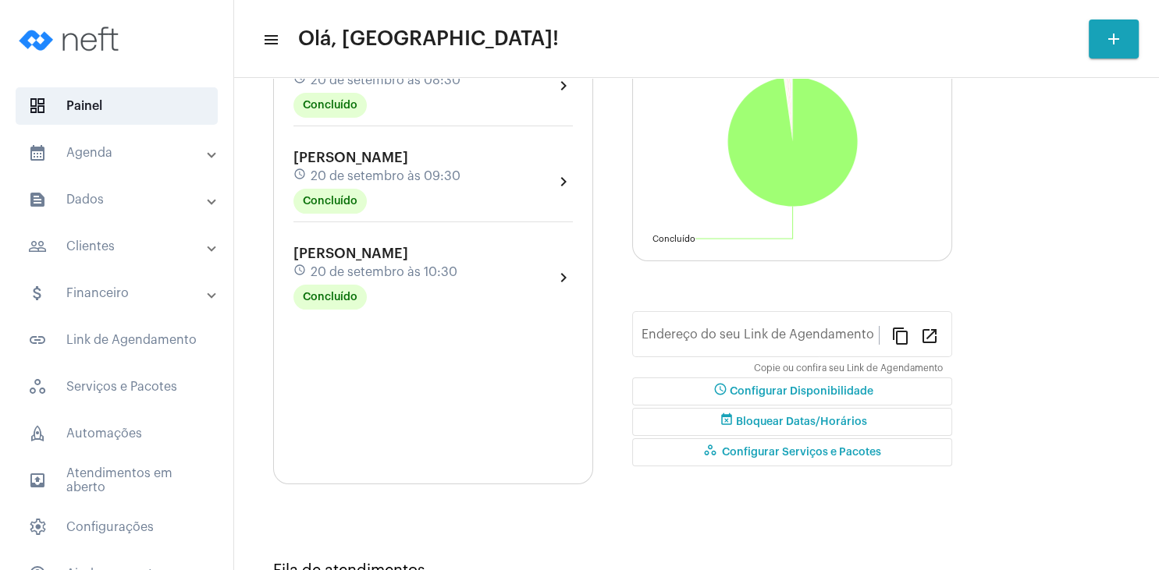
type input "[URL][DOMAIN_NAME]"
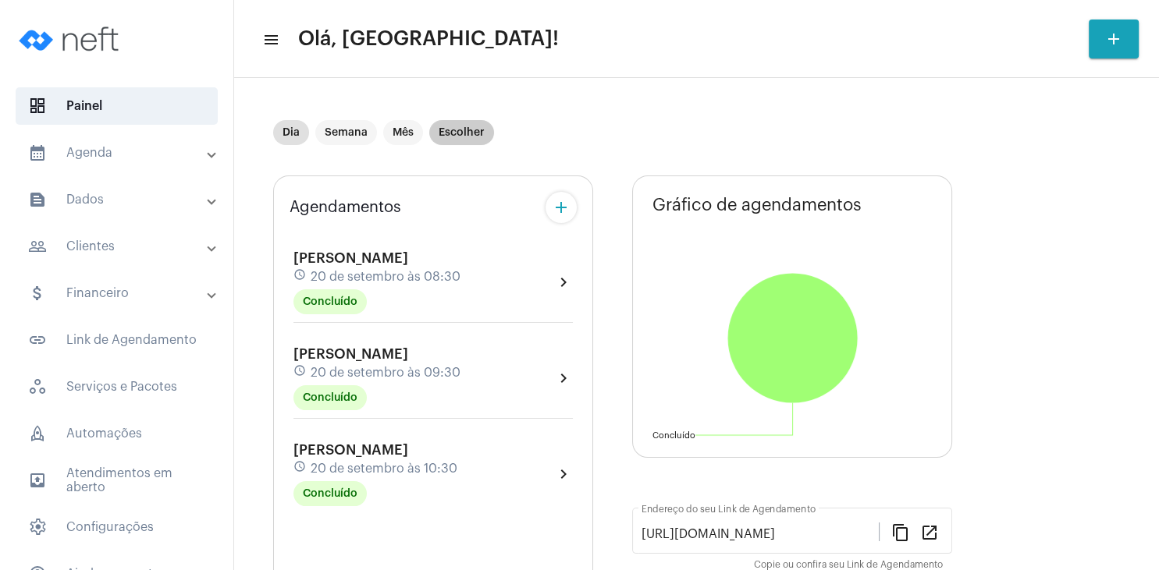
click at [473, 133] on mat-chip "Escolher" at bounding box center [461, 132] width 65 height 25
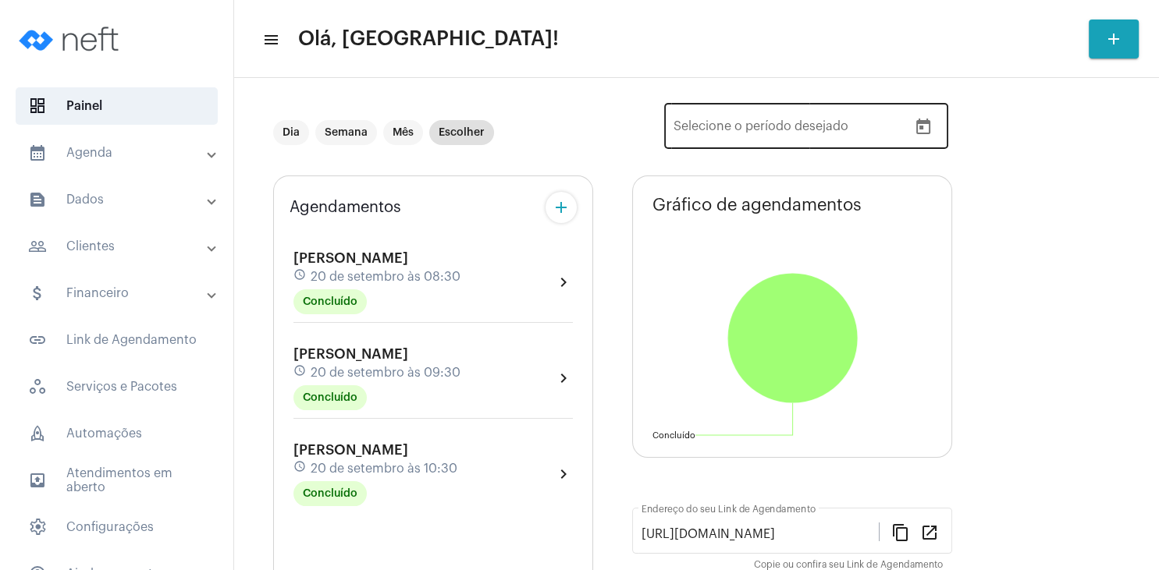
click at [922, 126] on icon "Open calendar" at bounding box center [923, 127] width 19 height 19
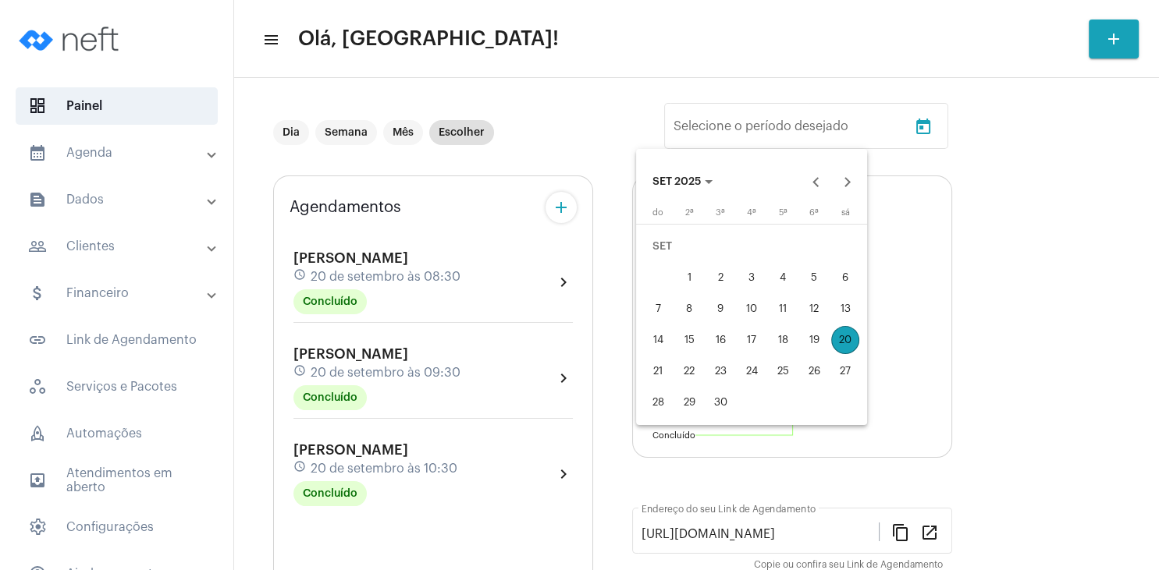
click at [651, 372] on div "21" at bounding box center [658, 371] width 28 height 28
type input "[DATE]"
click at [838, 371] on div "27" at bounding box center [845, 371] width 28 height 28
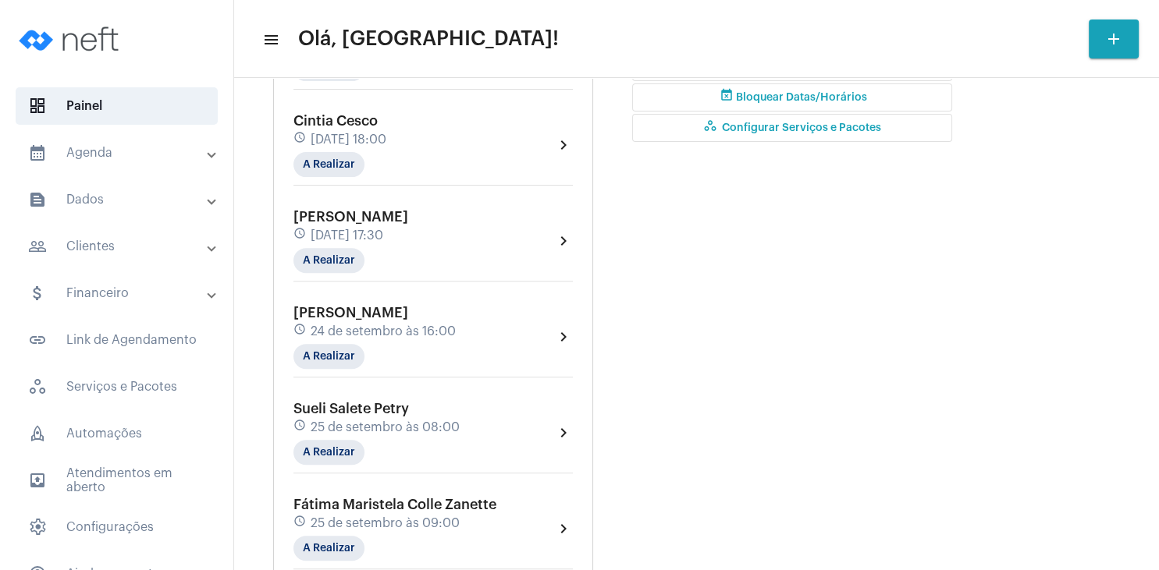
scroll to position [524, 0]
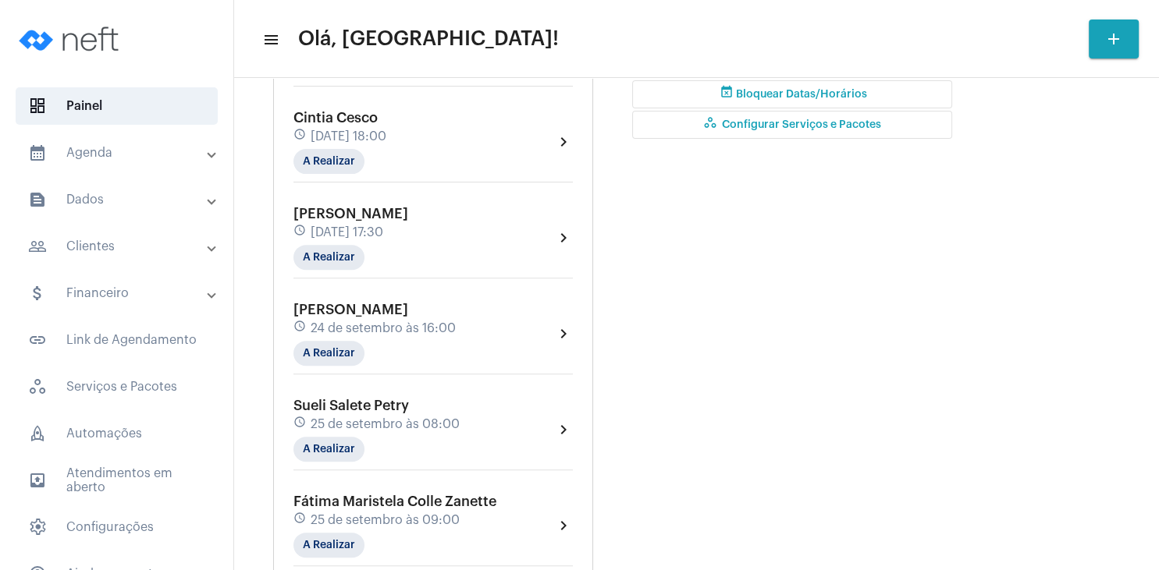
click at [129, 251] on mat-panel-title "people_outline Clientes" at bounding box center [118, 246] width 180 height 19
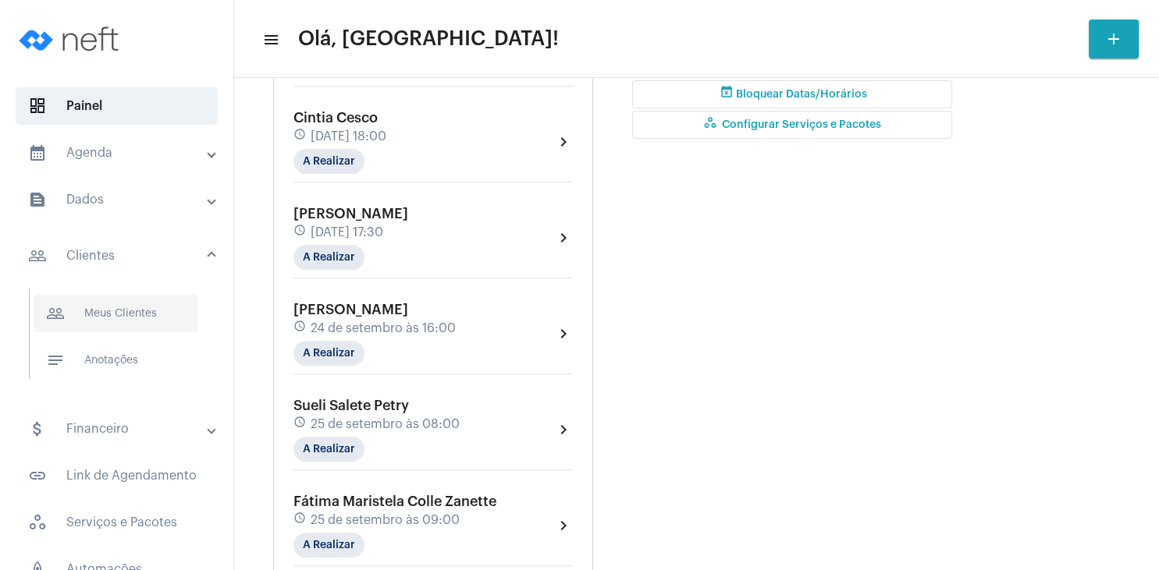
click at [117, 299] on span "people_outline Meus Clientes" at bounding box center [116, 313] width 165 height 37
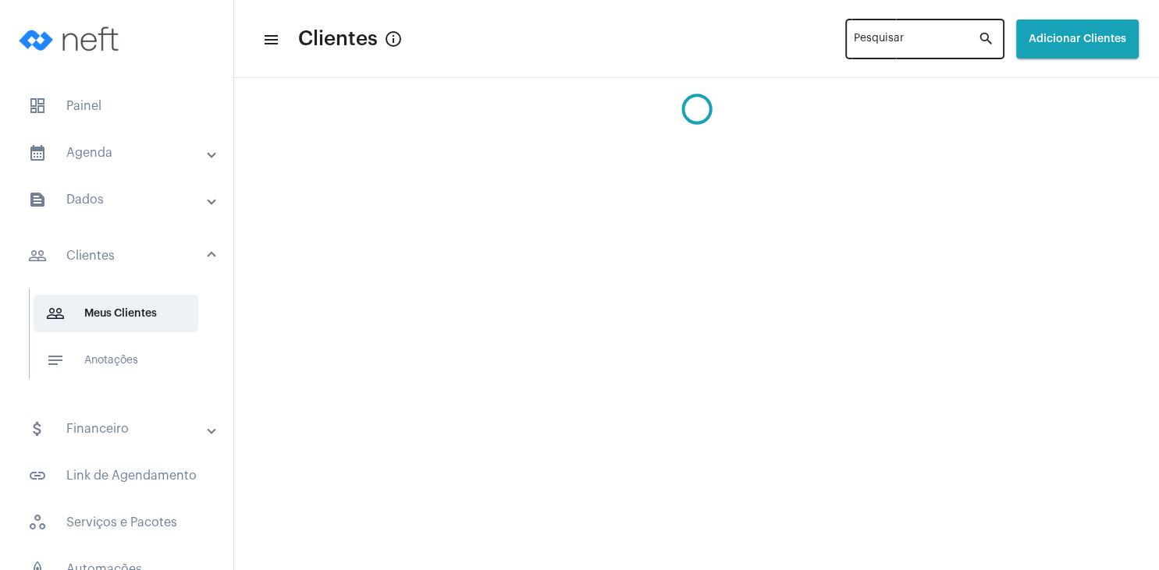
click at [854, 53] on div "Pesquisar" at bounding box center [916, 37] width 124 height 43
click at [854, 41] on input "juliadiane" at bounding box center [916, 42] width 124 height 12
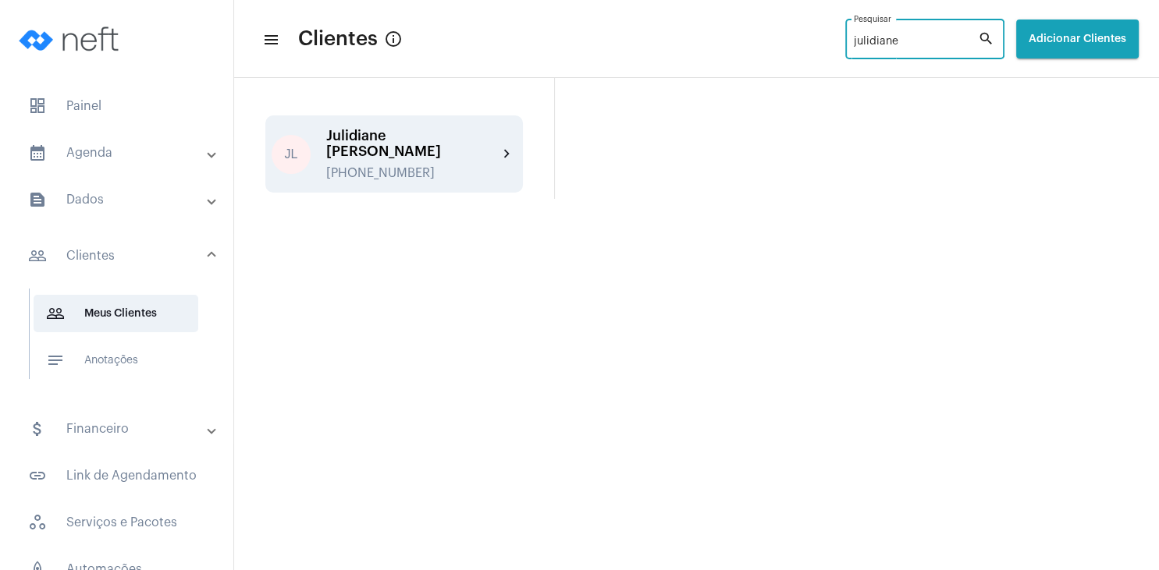
type input "julidiane"
click at [415, 145] on div "Julidiane [PERSON_NAME] [PHONE_NUMBER]" at bounding box center [412, 154] width 172 height 52
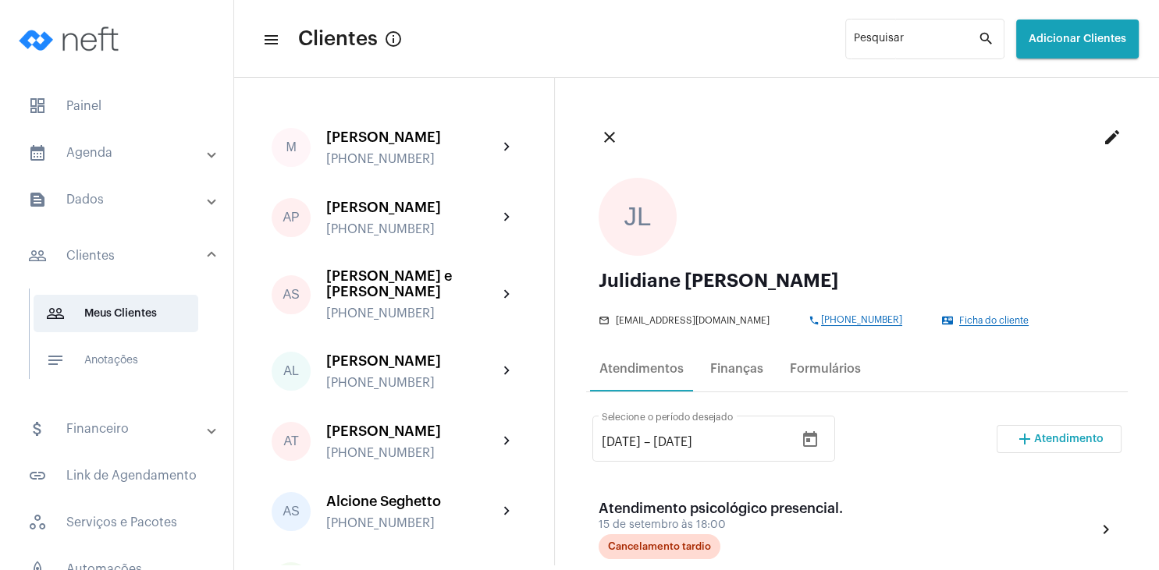
scroll to position [75, 0]
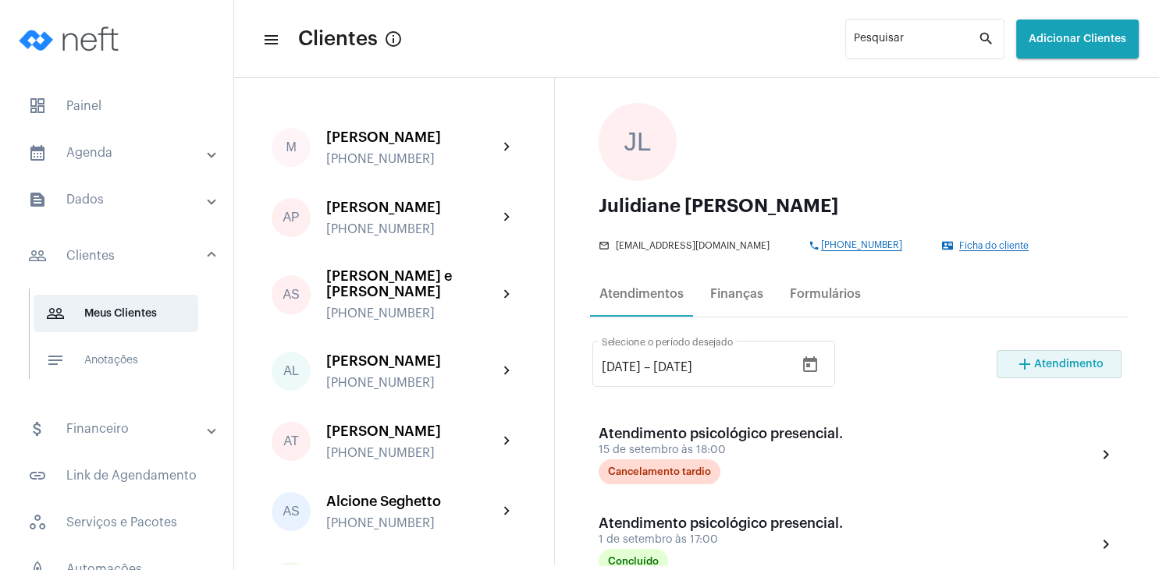
click at [1057, 370] on button "add Atendimento" at bounding box center [1058, 364] width 125 height 28
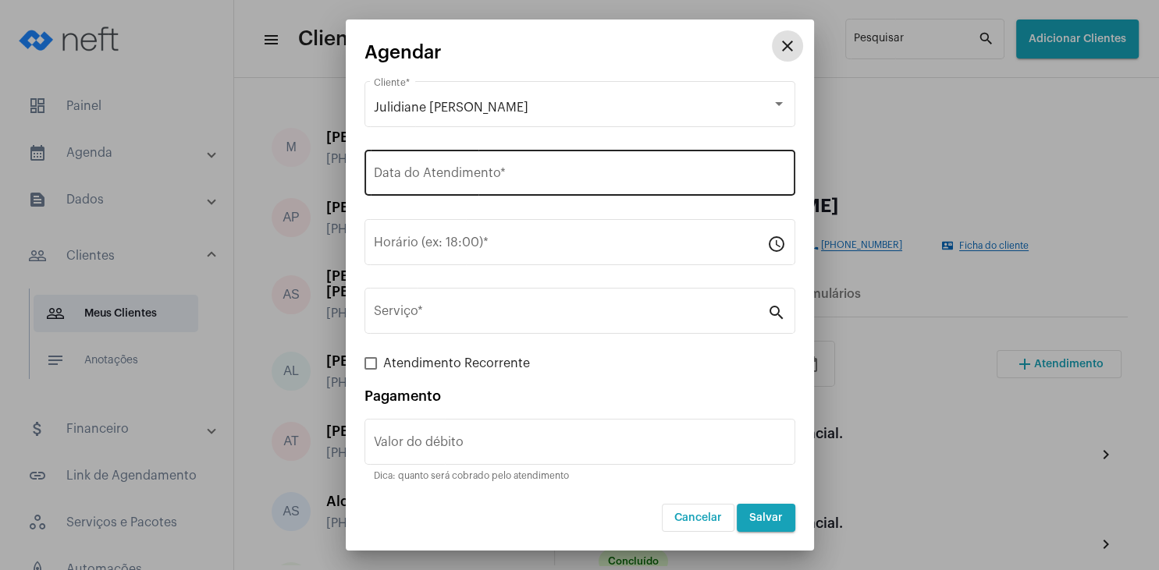
click at [484, 169] on div "Data do Atendimento *" at bounding box center [580, 171] width 412 height 49
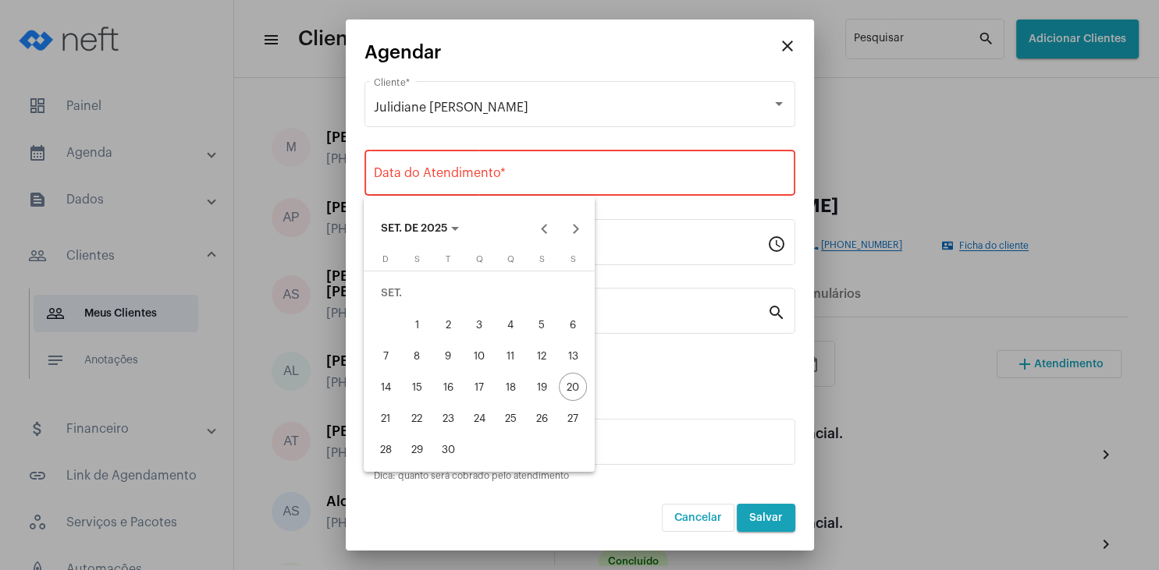
click at [481, 426] on div "24" at bounding box center [479, 418] width 28 height 28
type input "[DATE]"
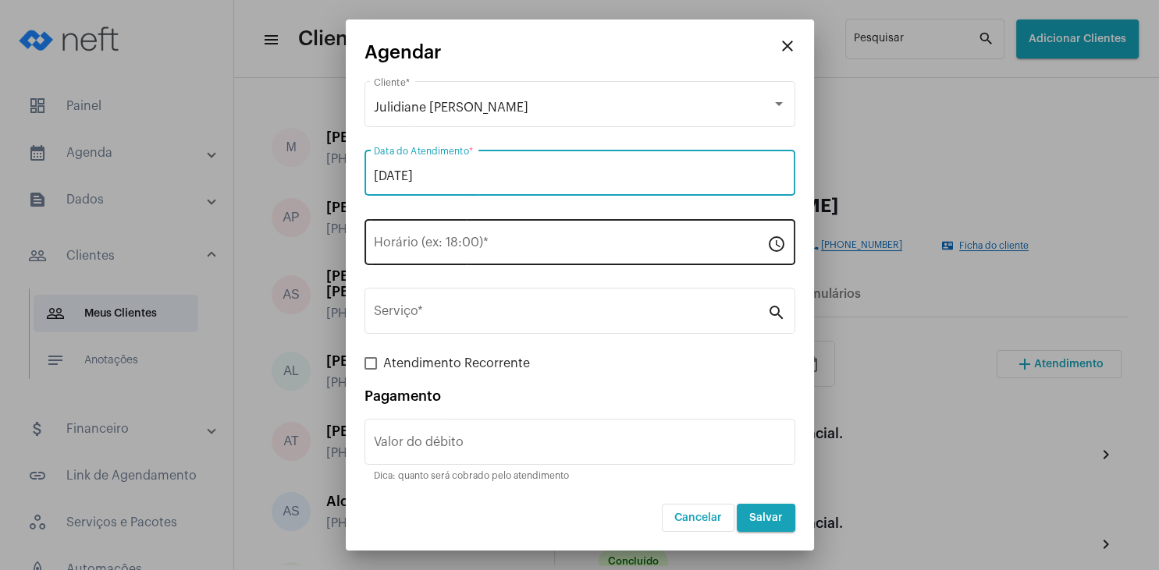
click at [431, 254] on div "Horário (ex: 18:00) *" at bounding box center [570, 240] width 393 height 49
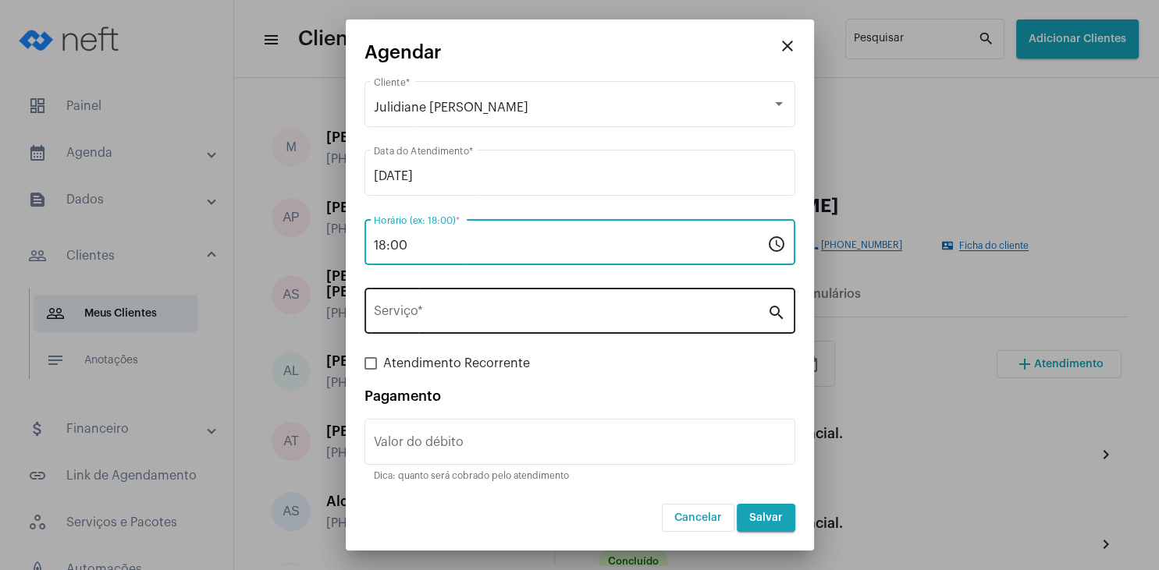
type input "18:00"
click at [445, 312] on input "Serviço *" at bounding box center [570, 314] width 393 height 14
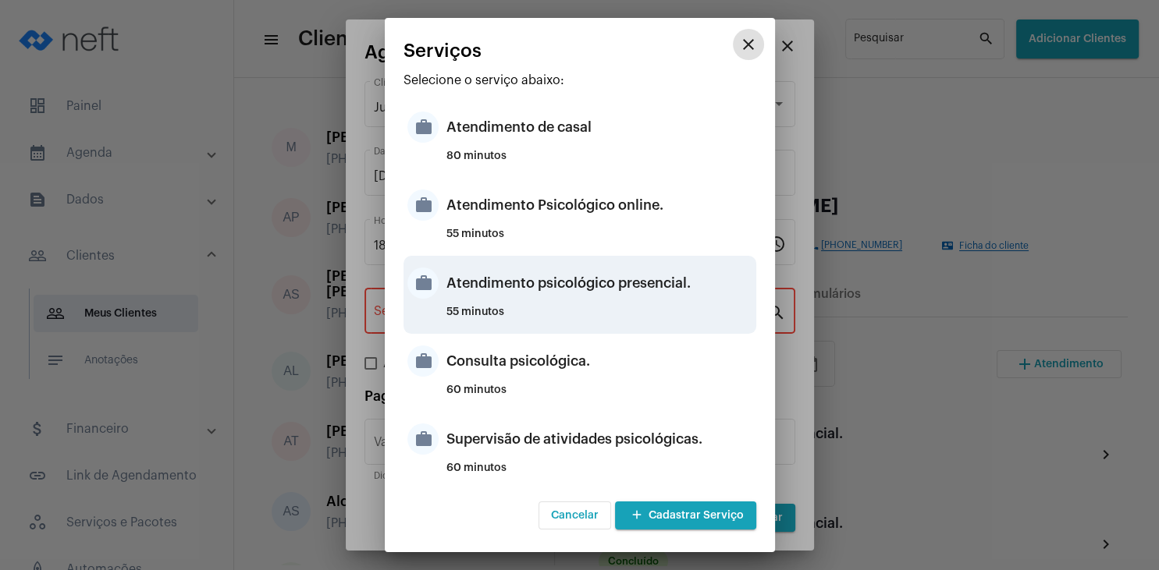
click at [623, 297] on div "Atendimento psicológico presencial." at bounding box center [599, 283] width 306 height 47
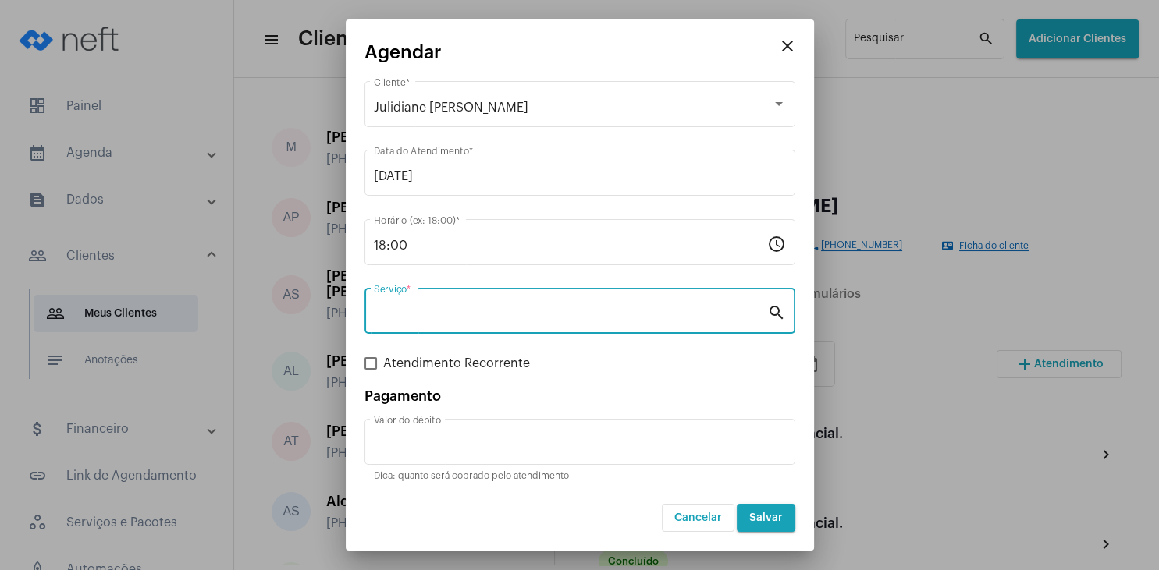
type input "Atendimento psicológico presencial."
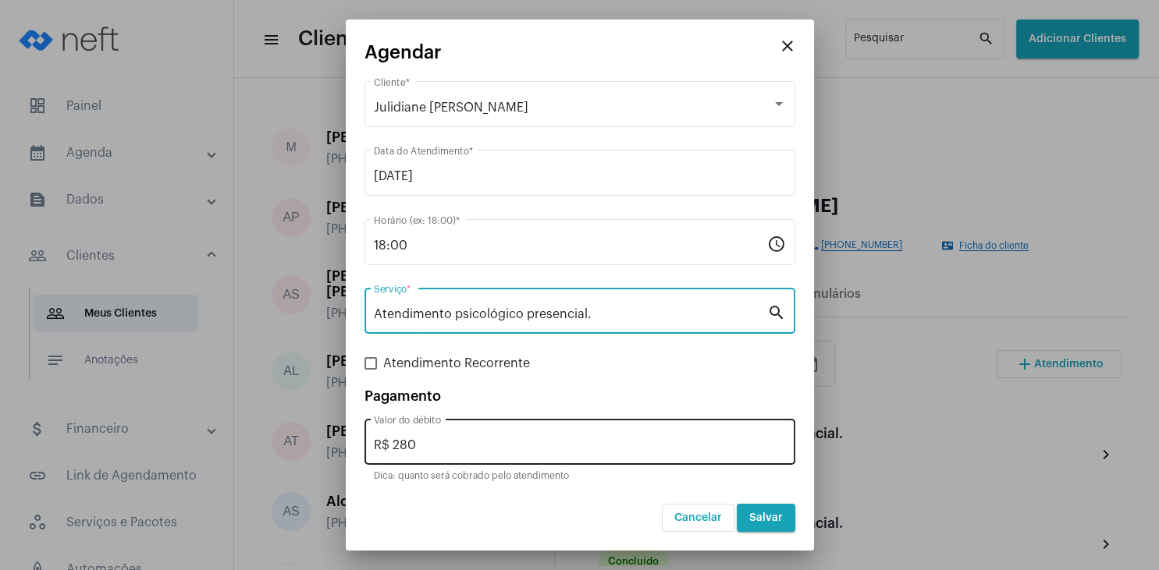
click at [460, 442] on input "R$ 280" at bounding box center [580, 445] width 412 height 14
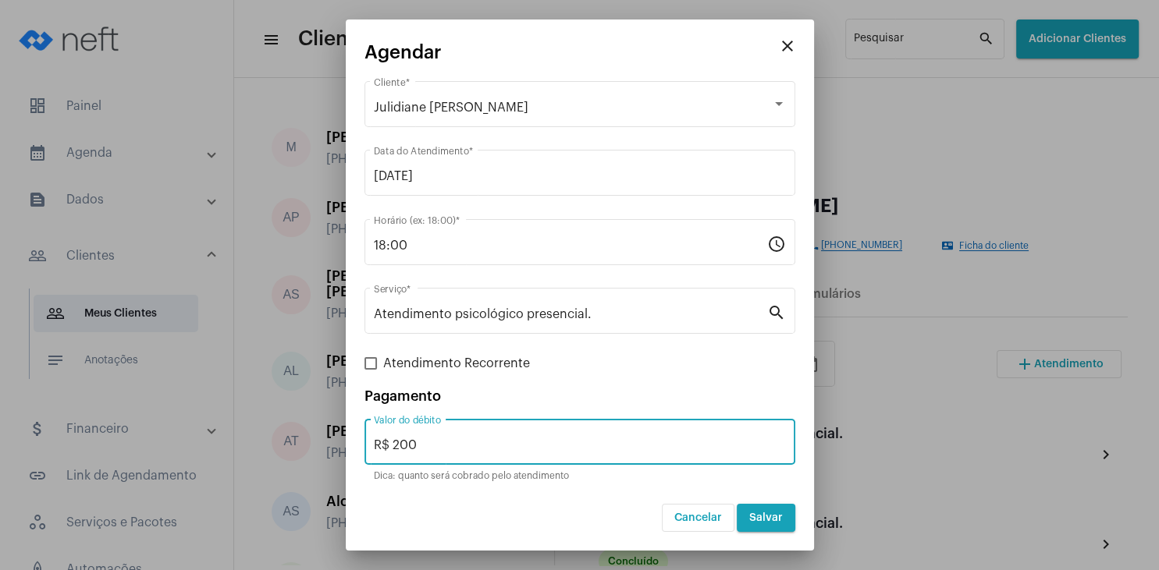
type input "R$ 200"
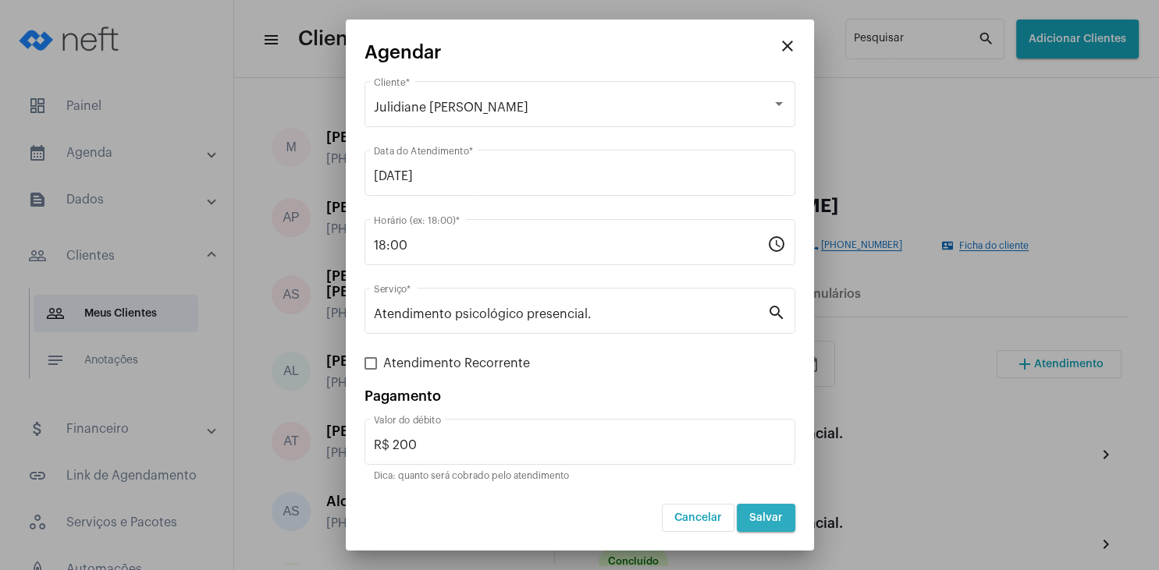
click at [772, 520] on span "Salvar" at bounding box center [766, 518] width 34 height 11
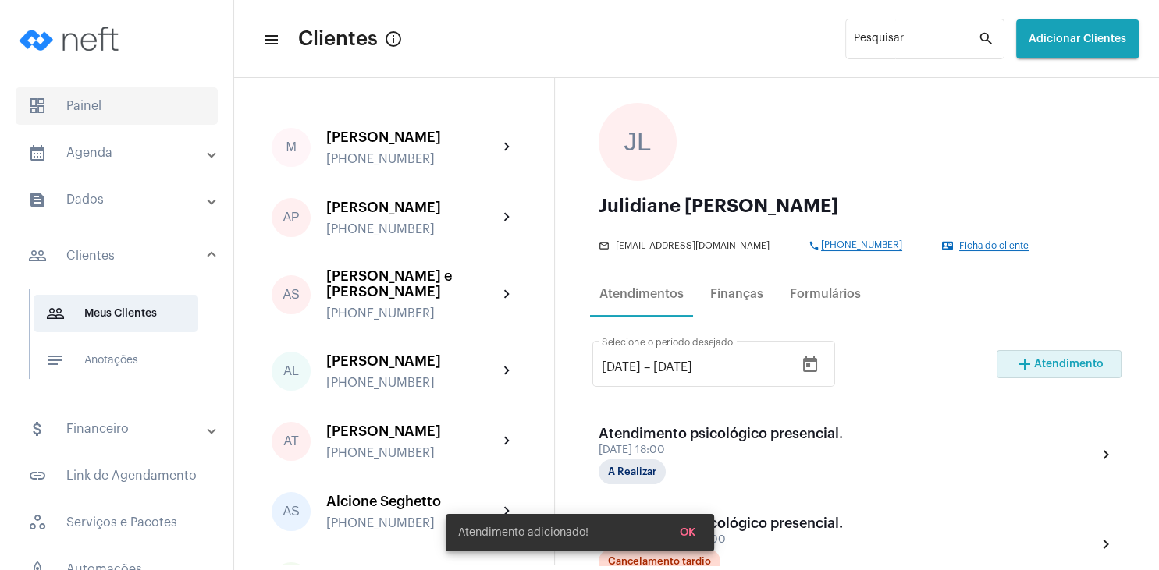
click at [90, 108] on span "dashboard Painel" at bounding box center [117, 105] width 202 height 37
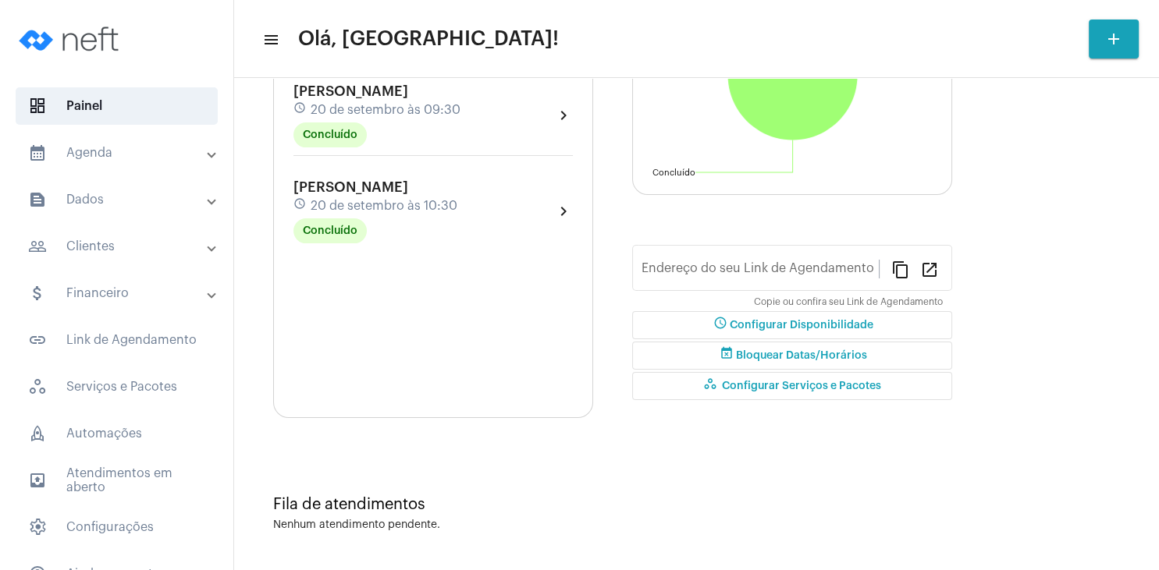
type input "[URL][DOMAIN_NAME]"
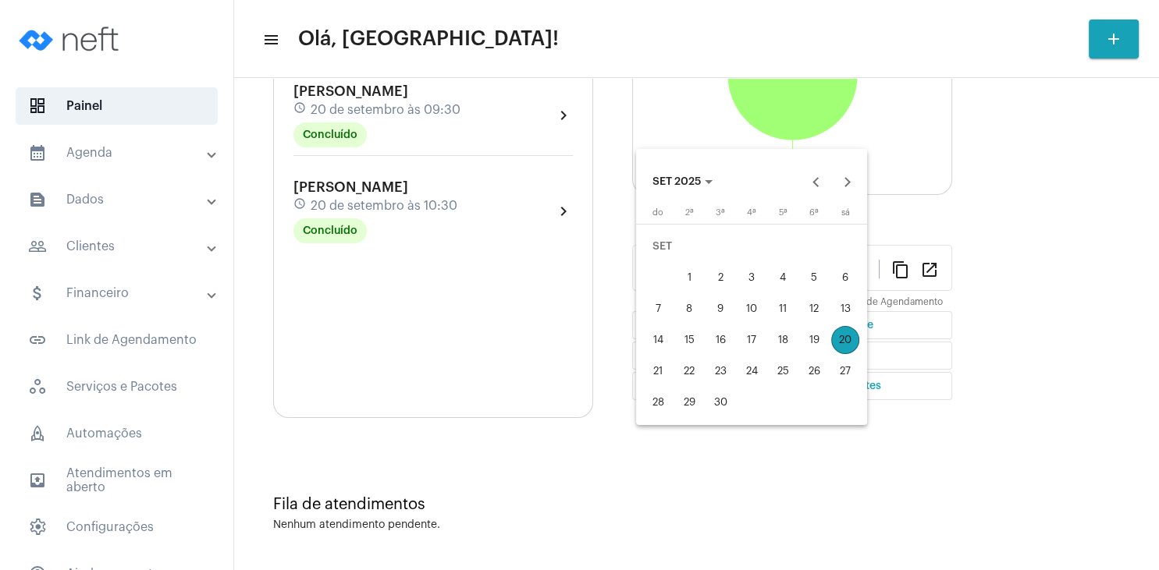
click at [655, 370] on div "21" at bounding box center [658, 371] width 28 height 28
type input "[DATE]"
click at [844, 369] on div "27" at bounding box center [845, 371] width 28 height 28
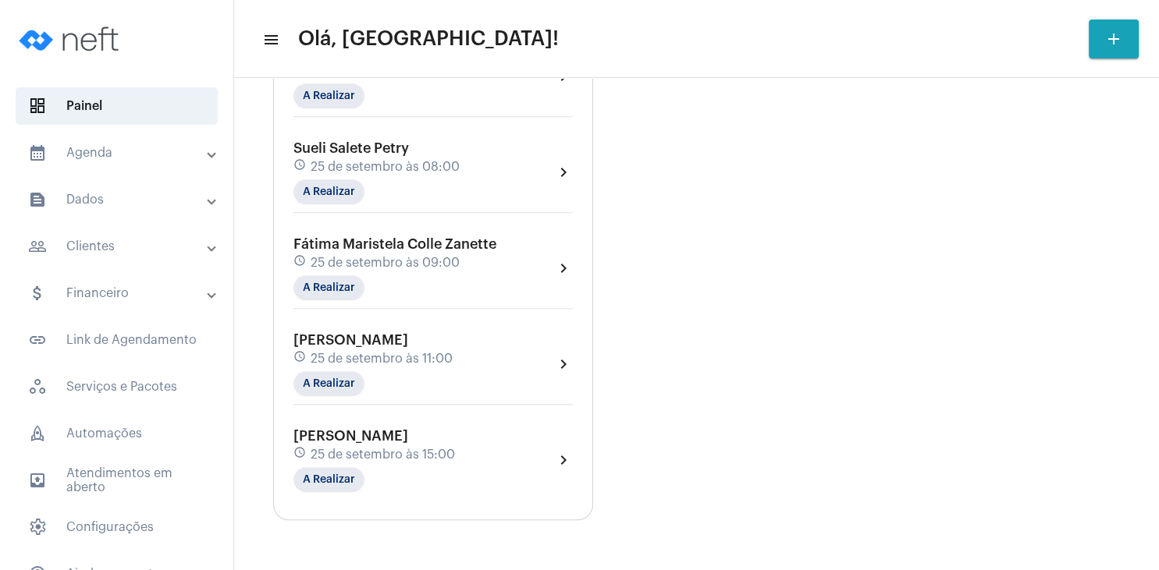
scroll to position [899, 0]
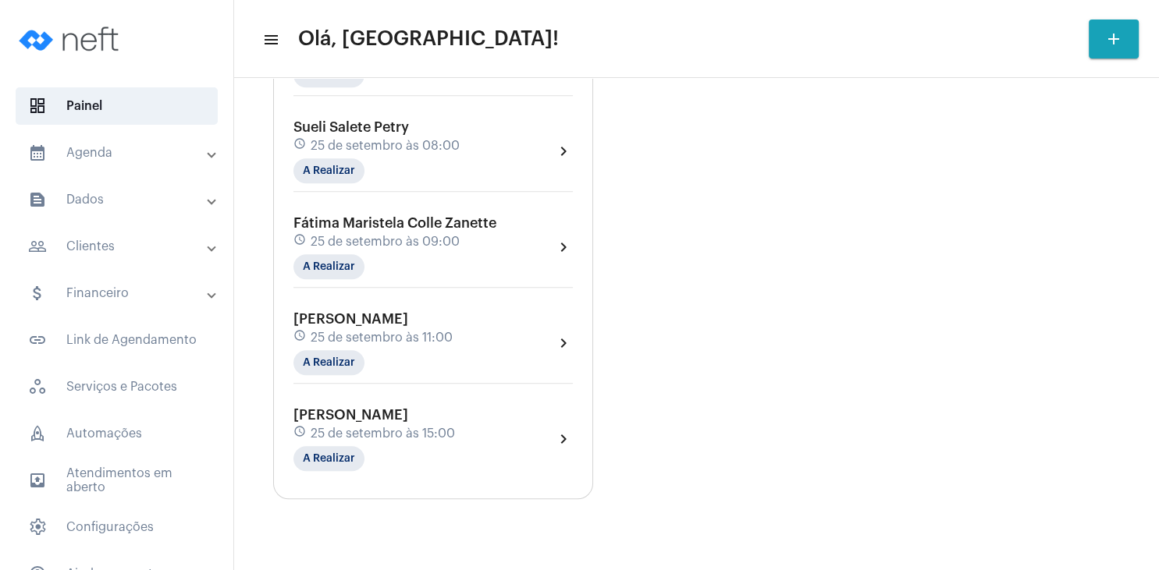
click at [140, 245] on mat-panel-title "people_outline Clientes" at bounding box center [118, 246] width 180 height 19
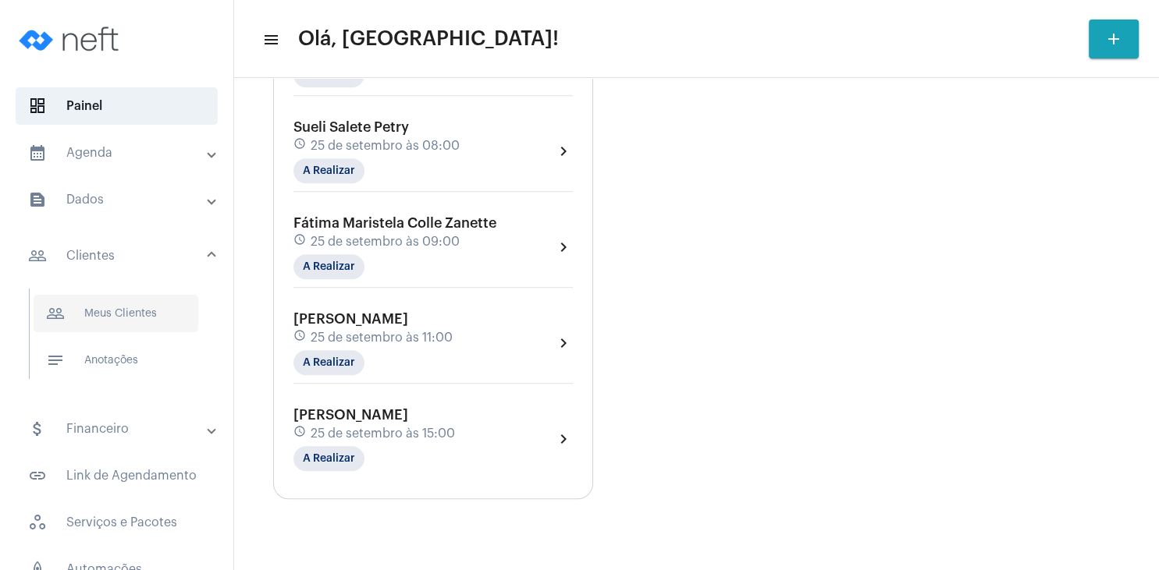
click at [161, 314] on span "people_outline Meus Clientes" at bounding box center [116, 313] width 165 height 37
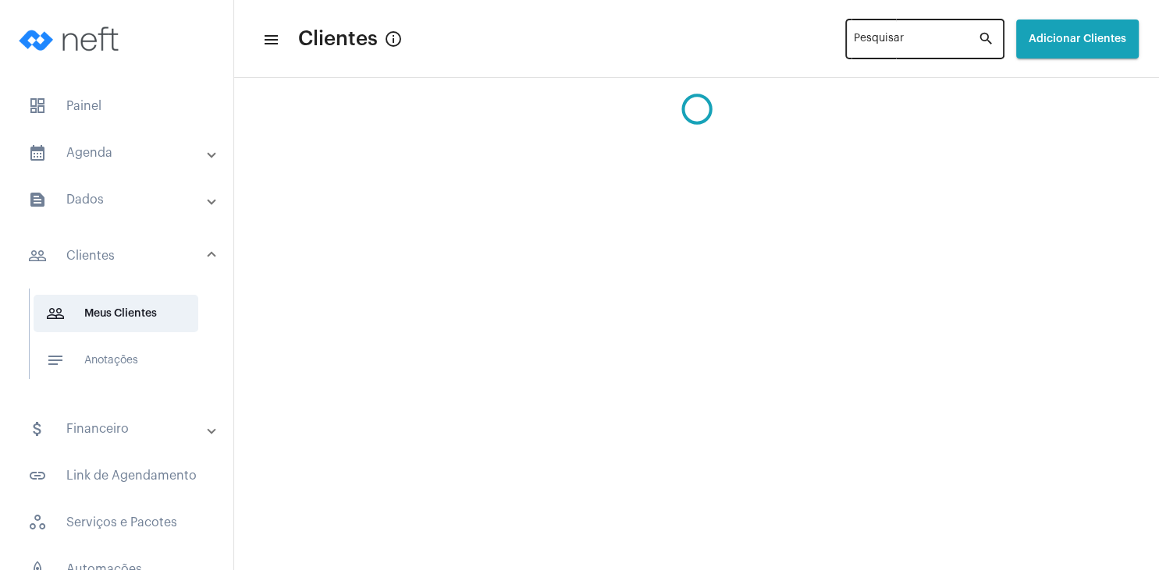
click at [854, 33] on div "Pesquisar" at bounding box center [916, 37] width 124 height 43
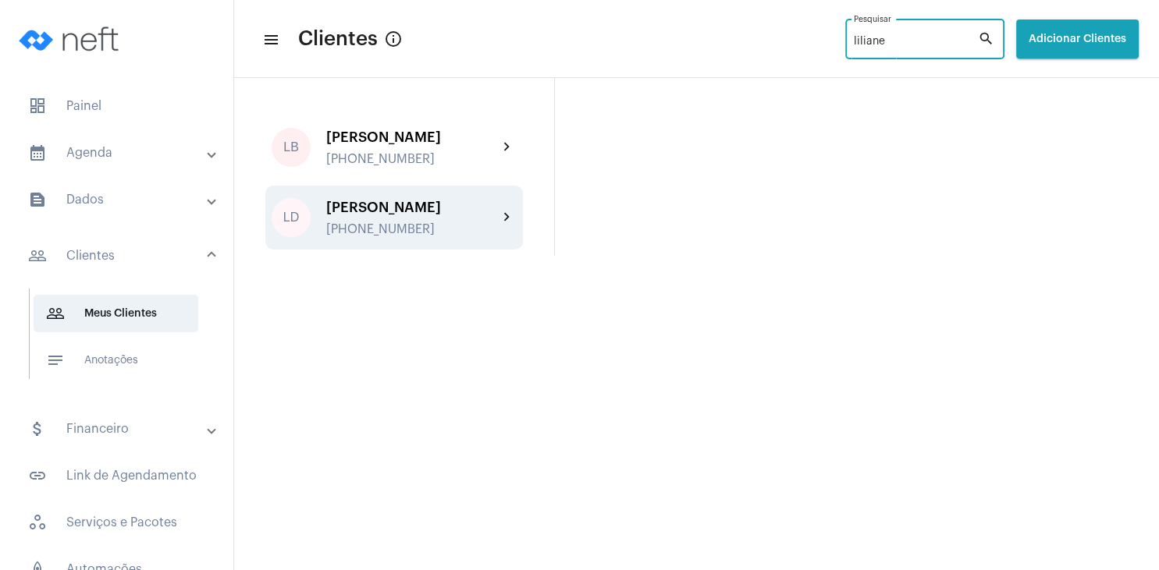
type input "liliane"
click at [385, 243] on div "LD [PERSON_NAME] [PHONE_NUMBER] chevron_right" at bounding box center [393, 218] width 257 height 64
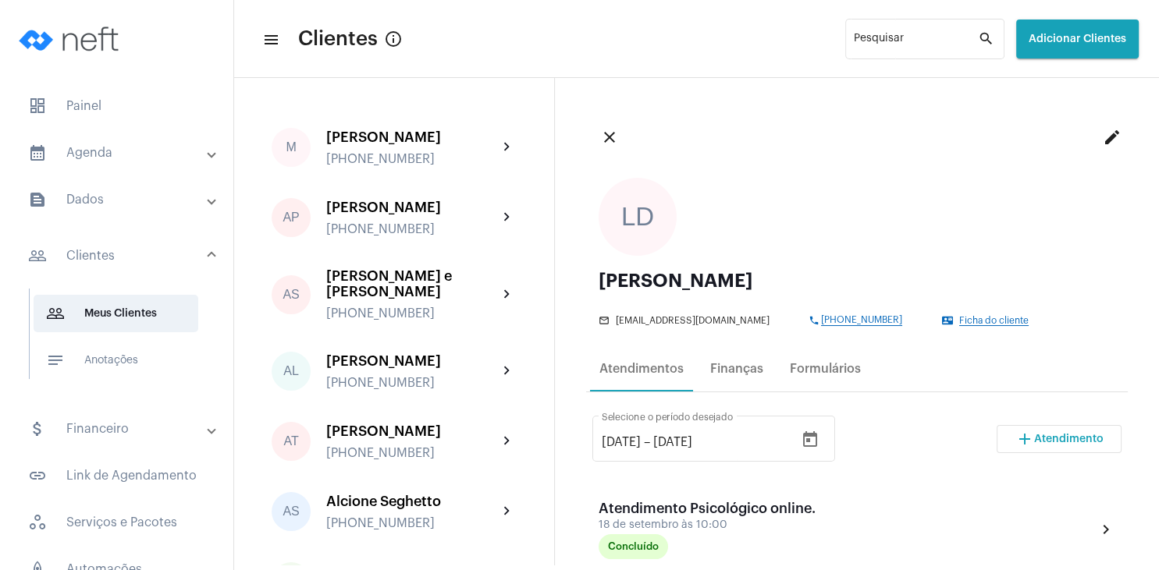
click at [1030, 438] on mat-icon "add" at bounding box center [1024, 439] width 19 height 19
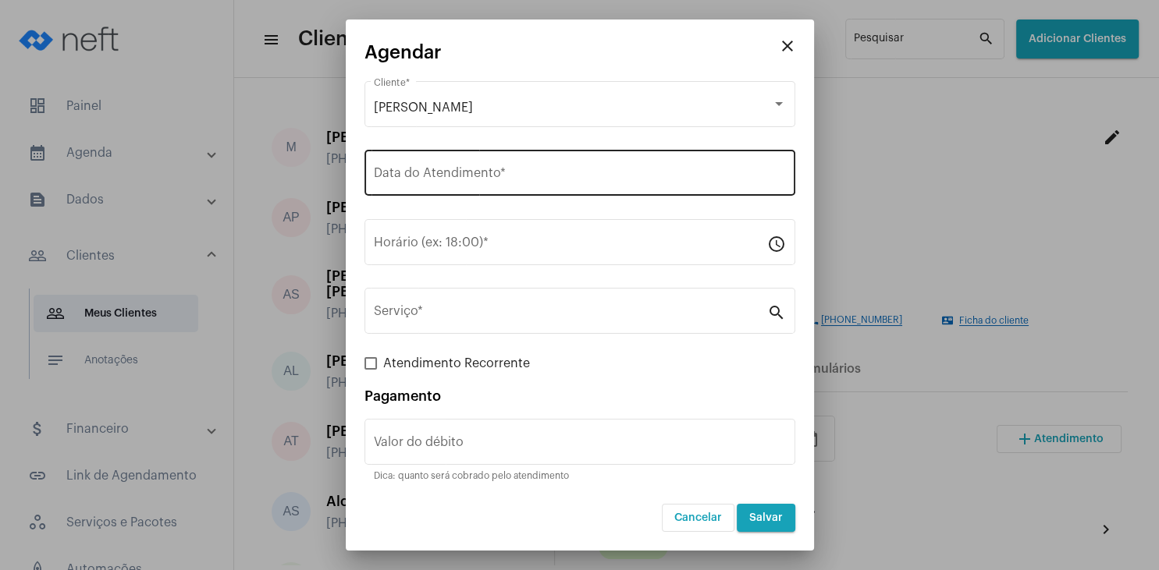
click at [441, 163] on div "Data do Atendimento *" at bounding box center [580, 171] width 412 height 49
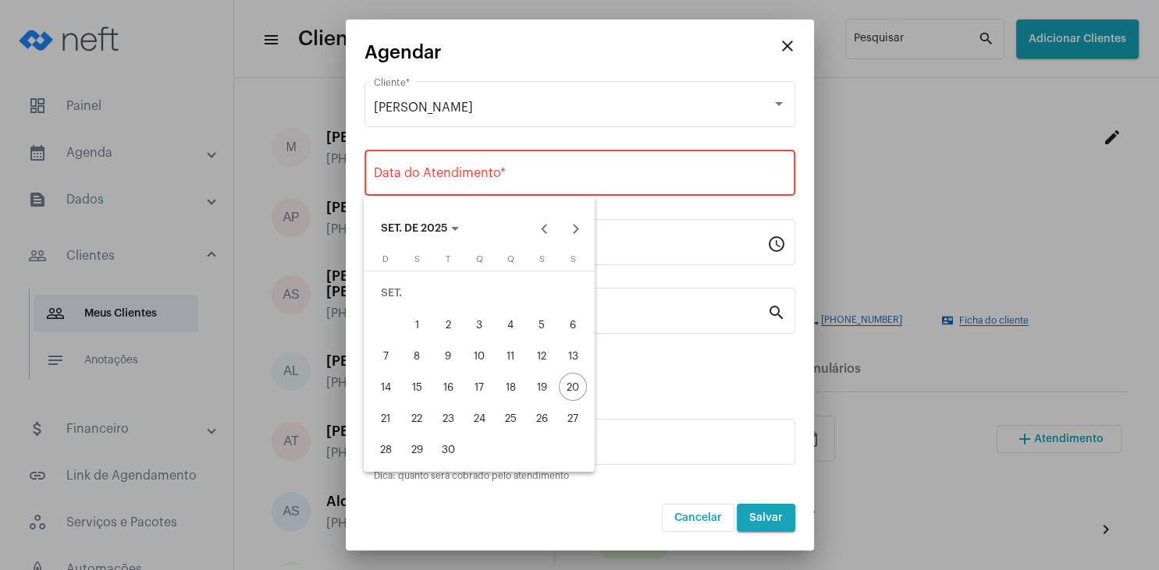
click at [515, 417] on div "25" at bounding box center [510, 418] width 28 height 28
type input "[DATE]"
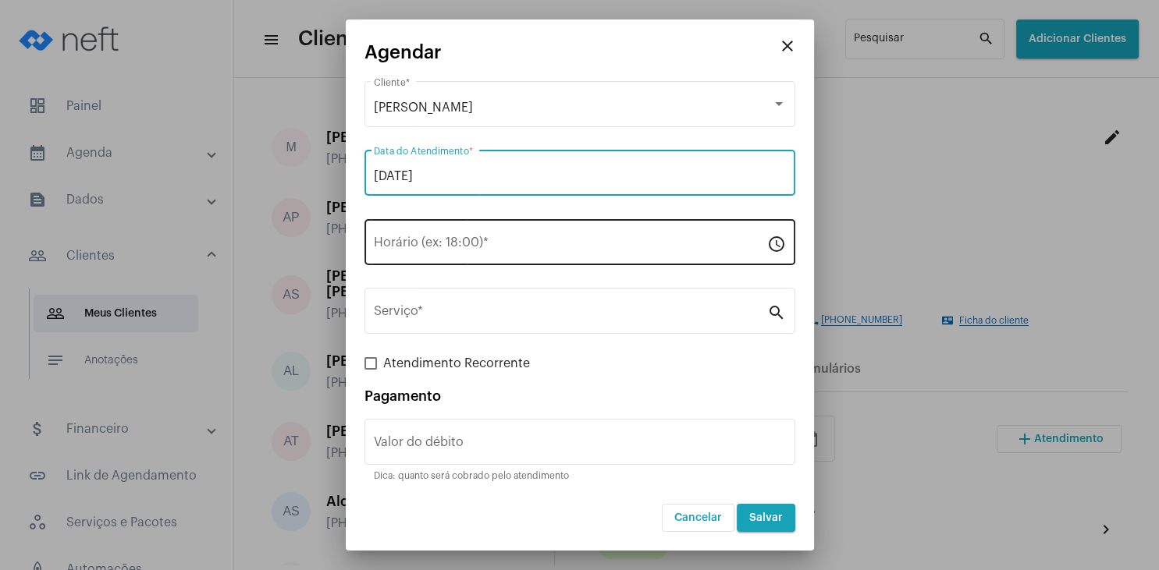
click at [463, 241] on input "Horário (ex: 18:00) *" at bounding box center [570, 246] width 393 height 14
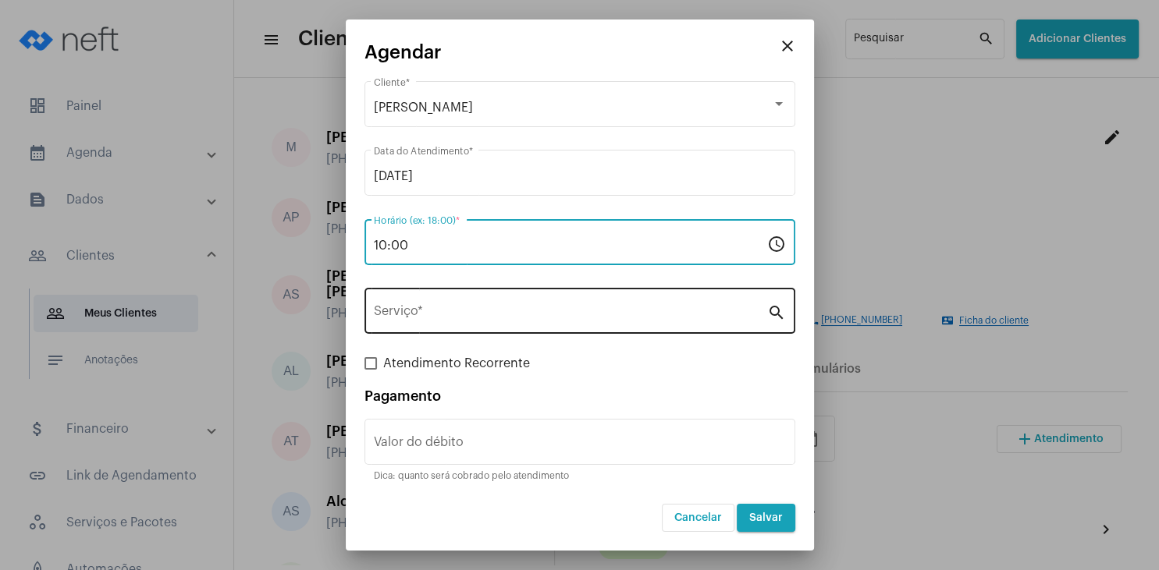
type input "10:00"
click at [469, 309] on input "Serviço *" at bounding box center [570, 314] width 393 height 14
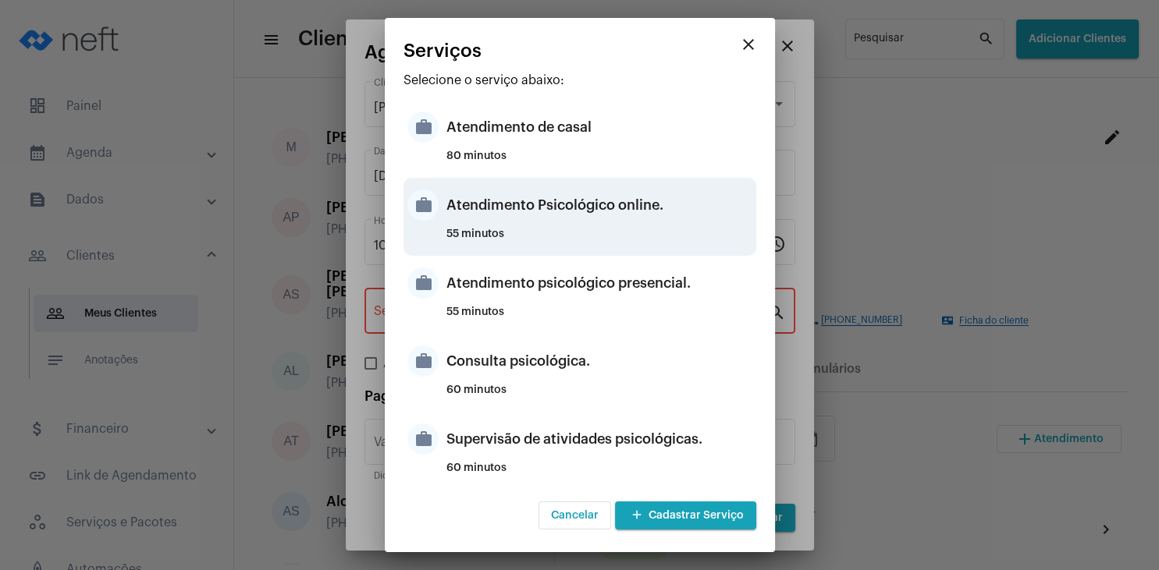
click at [637, 201] on div "Atendimento Psicológico online." at bounding box center [599, 205] width 306 height 47
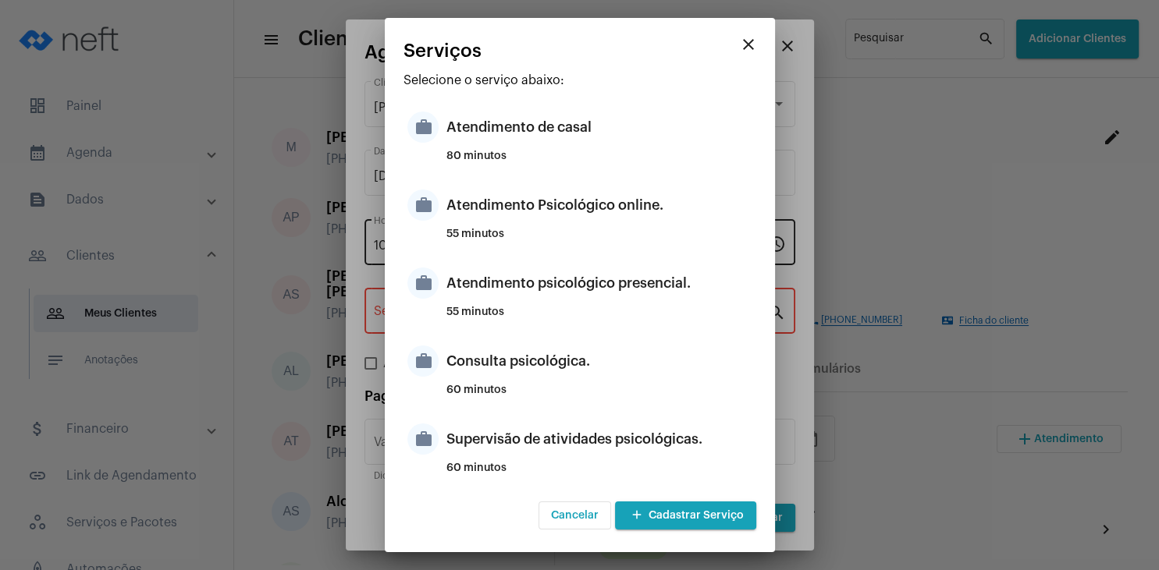
type input "Atendimento Psicológico online."
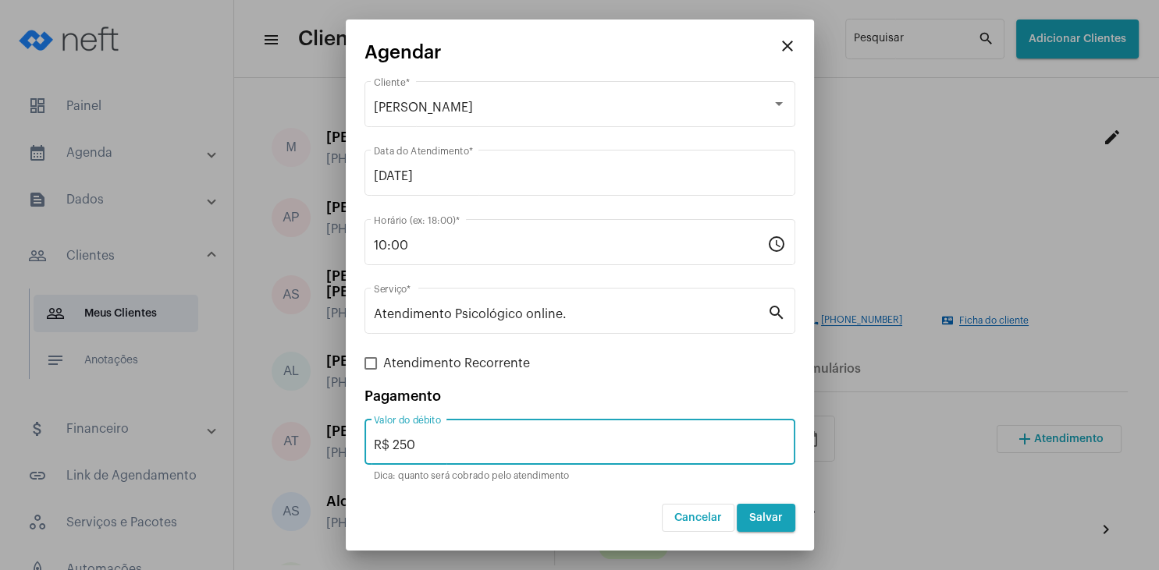
click at [499, 442] on input "R$ 250" at bounding box center [580, 445] width 412 height 14
type input "R$ 175"
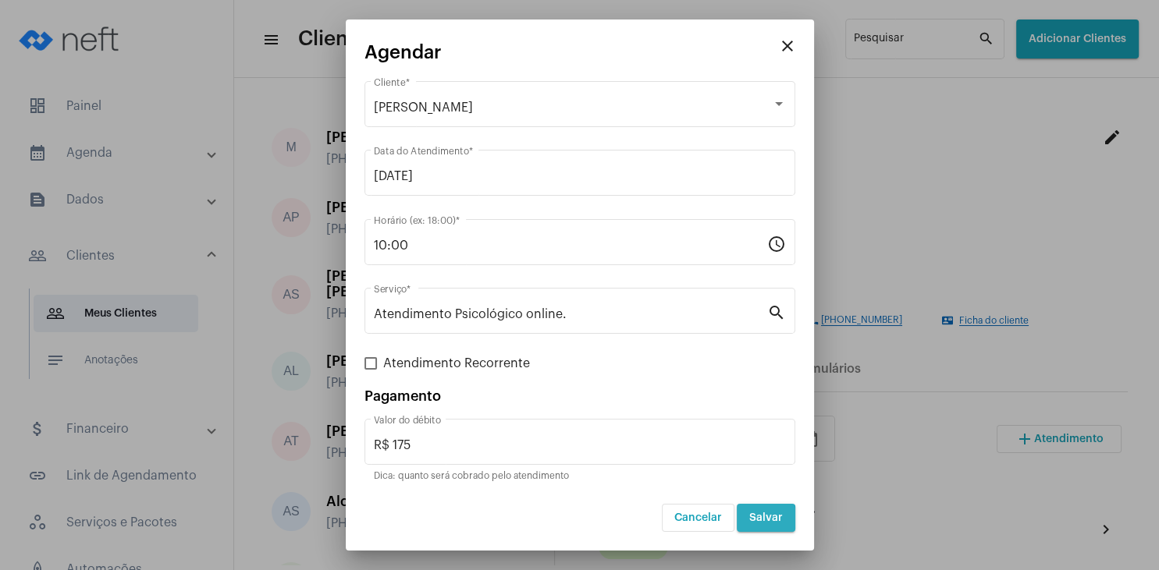
click at [752, 520] on span "Salvar" at bounding box center [766, 518] width 34 height 11
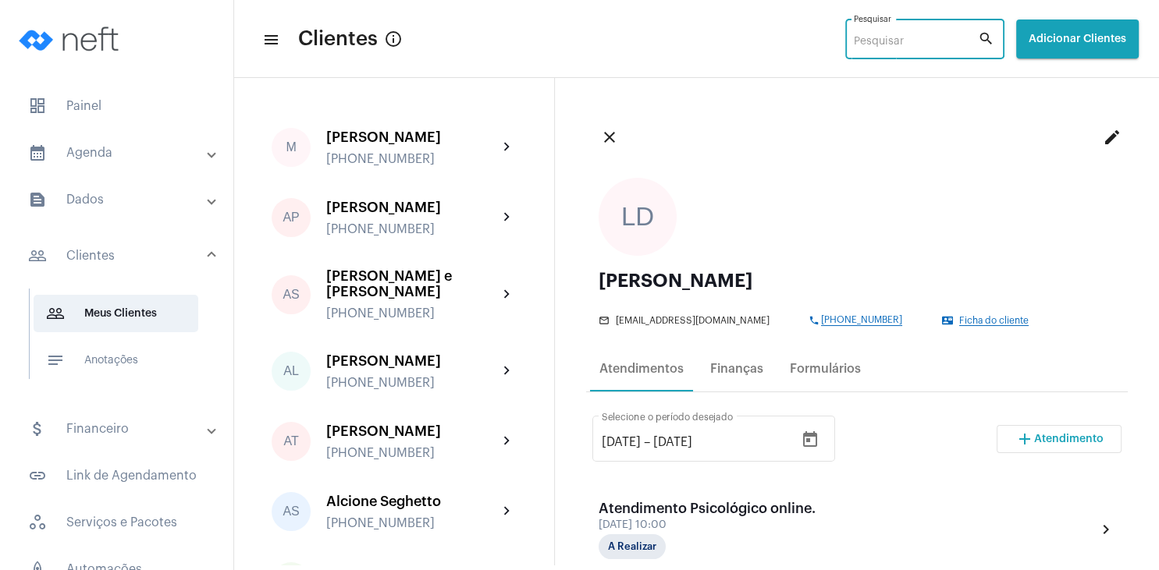
click at [886, 37] on input "Pesquisar" at bounding box center [916, 42] width 124 height 12
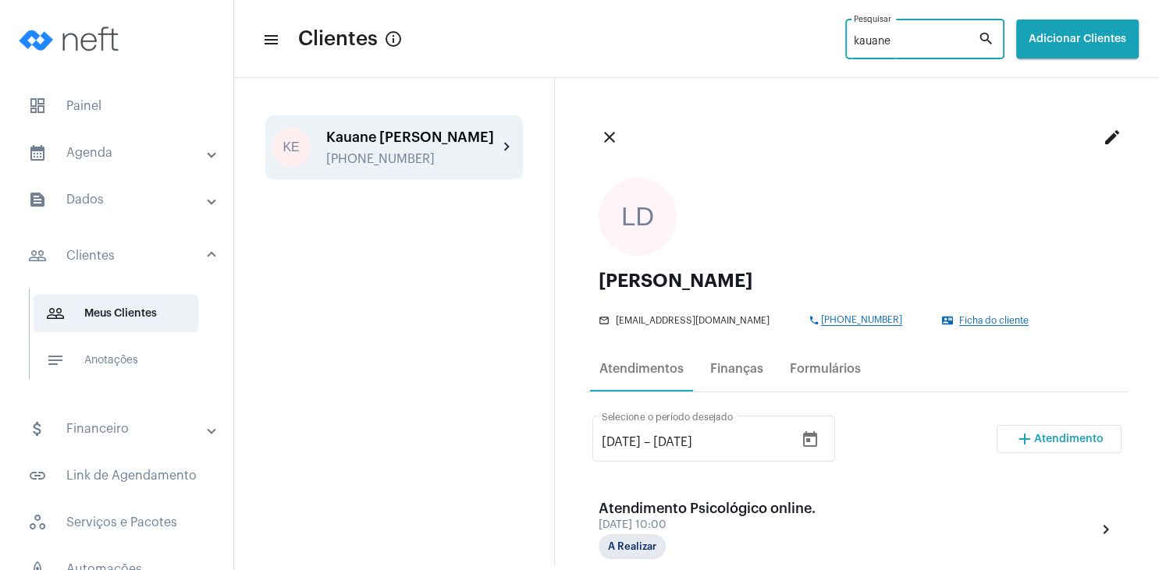
type input "kauane"
click at [353, 163] on div "[PHONE_NUMBER]" at bounding box center [412, 159] width 172 height 14
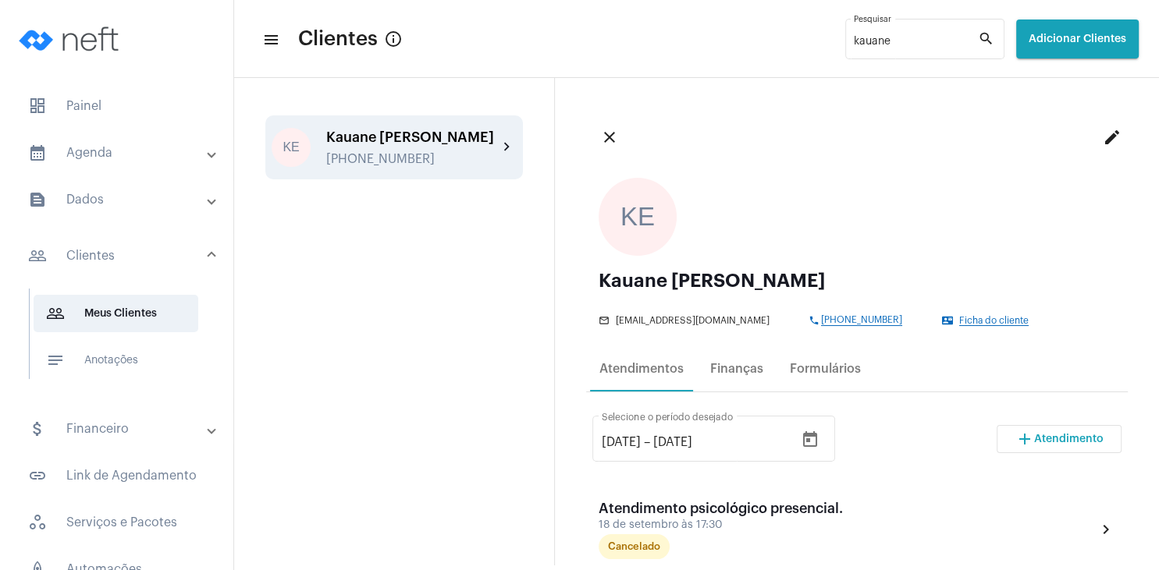
click at [1056, 448] on button "add Atendimento" at bounding box center [1058, 439] width 125 height 28
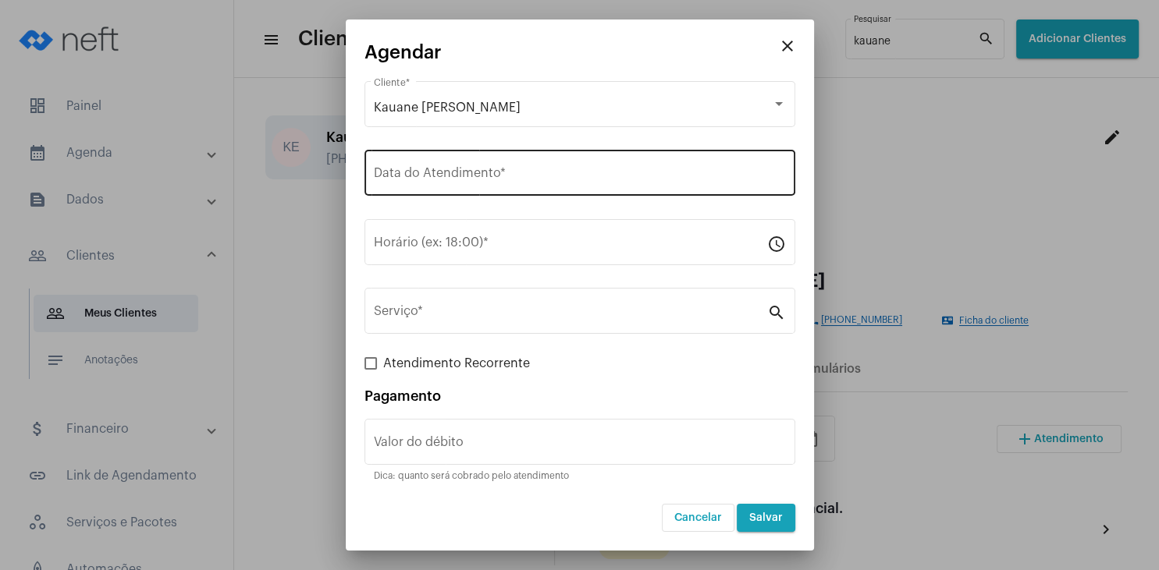
click at [467, 169] on div "Data do Atendimento *" at bounding box center [580, 171] width 412 height 49
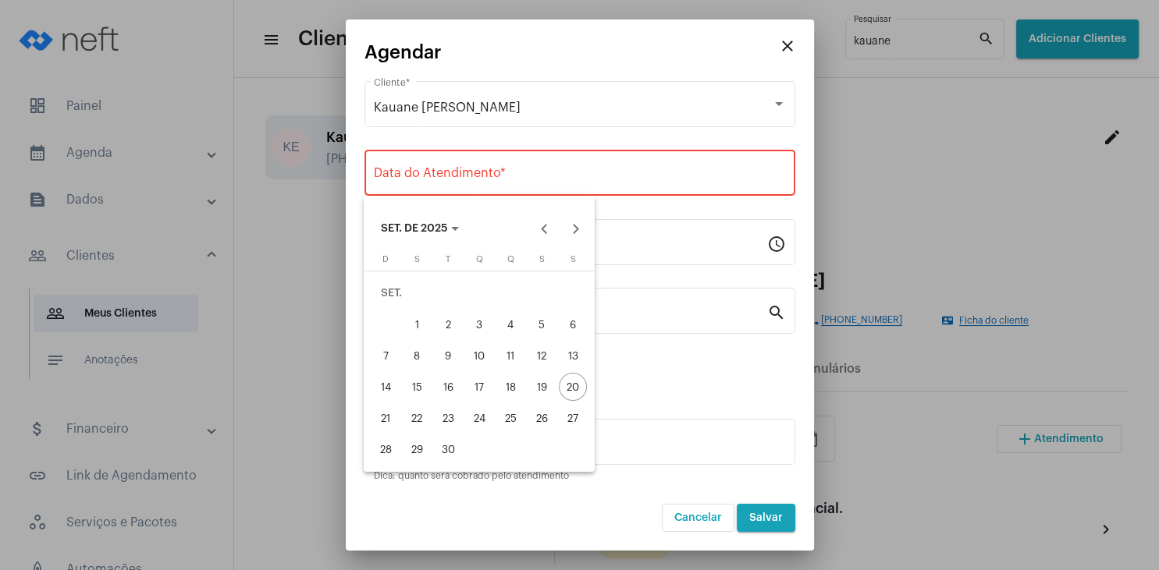
click at [782, 44] on div at bounding box center [579, 285] width 1159 height 570
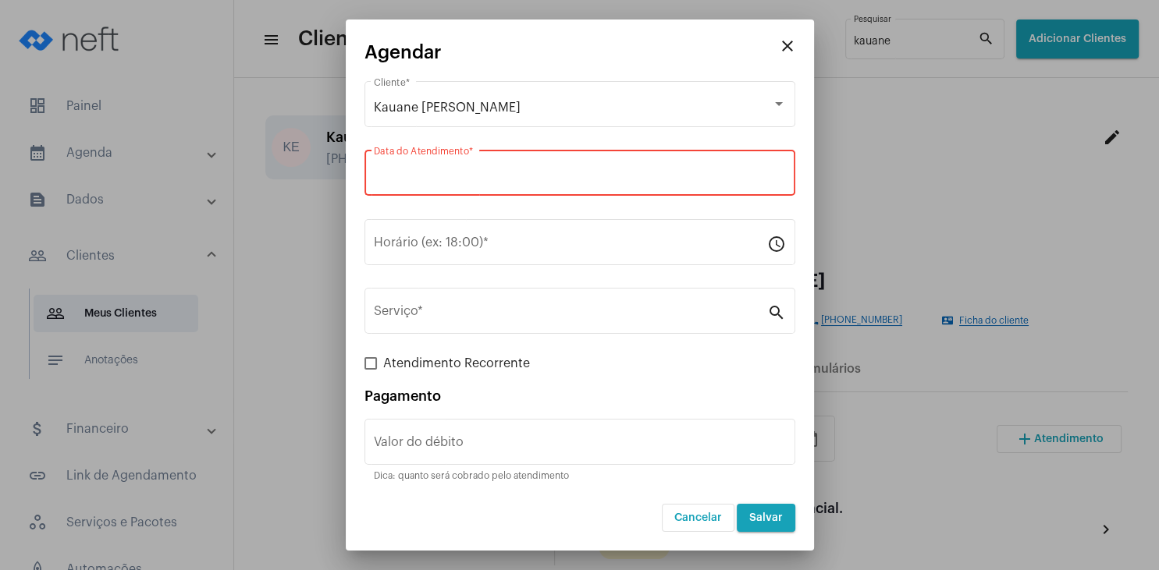
click at [790, 55] on mat-icon "close" at bounding box center [787, 46] width 19 height 19
